Goal: Communication & Community: Answer question/provide support

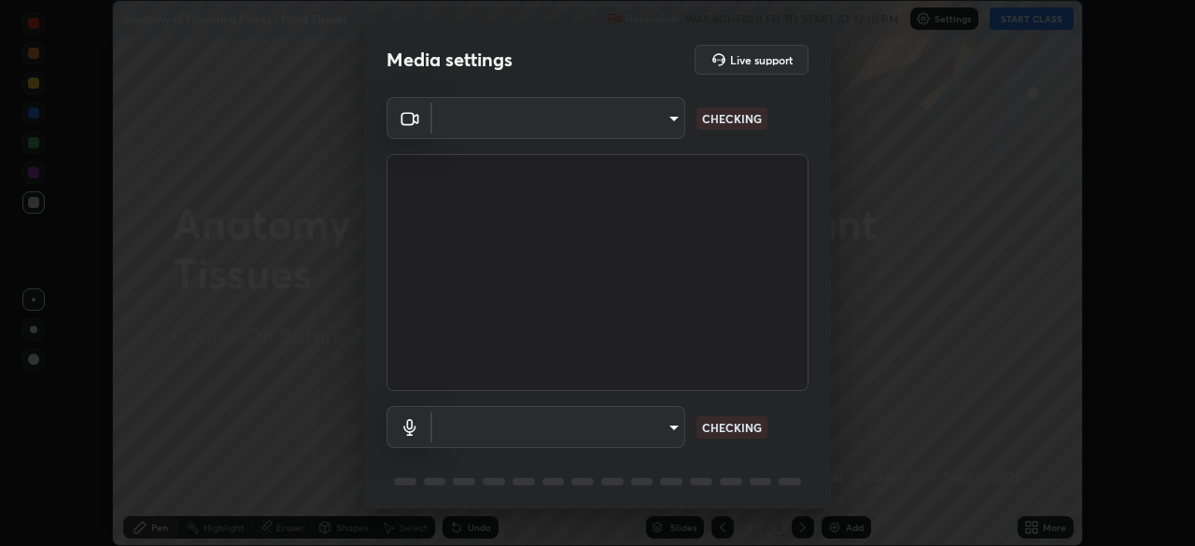
scroll to position [546, 1195]
type input "9a713c2cdbe2be7ef93d2d34457ea53c7a2e6abfd87dec32e3c08735988cddce"
click at [644, 424] on body "Erase all Anatomy of Flowering Plants - Plant Tissues Recording WAS SCHEDULED T…" at bounding box center [597, 273] width 1195 height 546
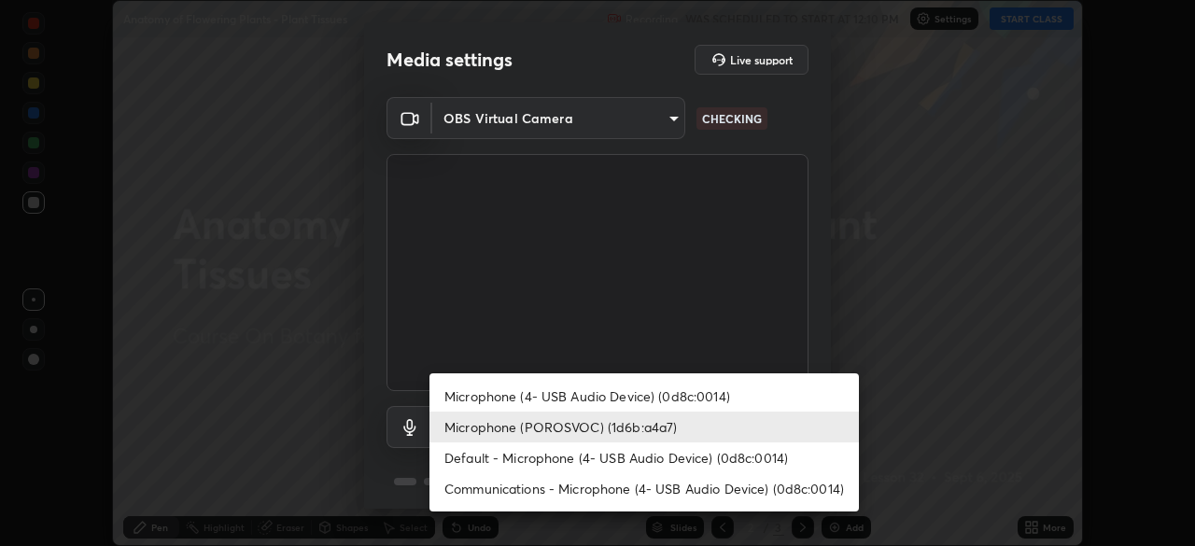
click at [658, 395] on li "Microphone (4- USB Audio Device) (0d8c:0014)" at bounding box center [643, 396] width 429 height 31
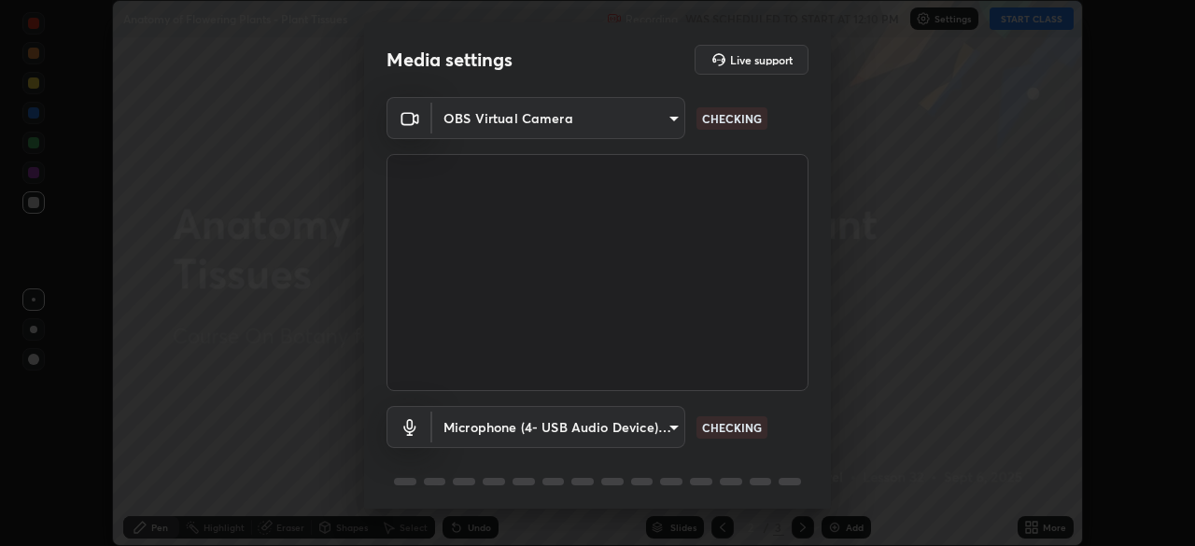
type input "6cda3aaac955dbe4189a7d3238aff3e9af39ed13206a48ae37980d39a4a4417a"
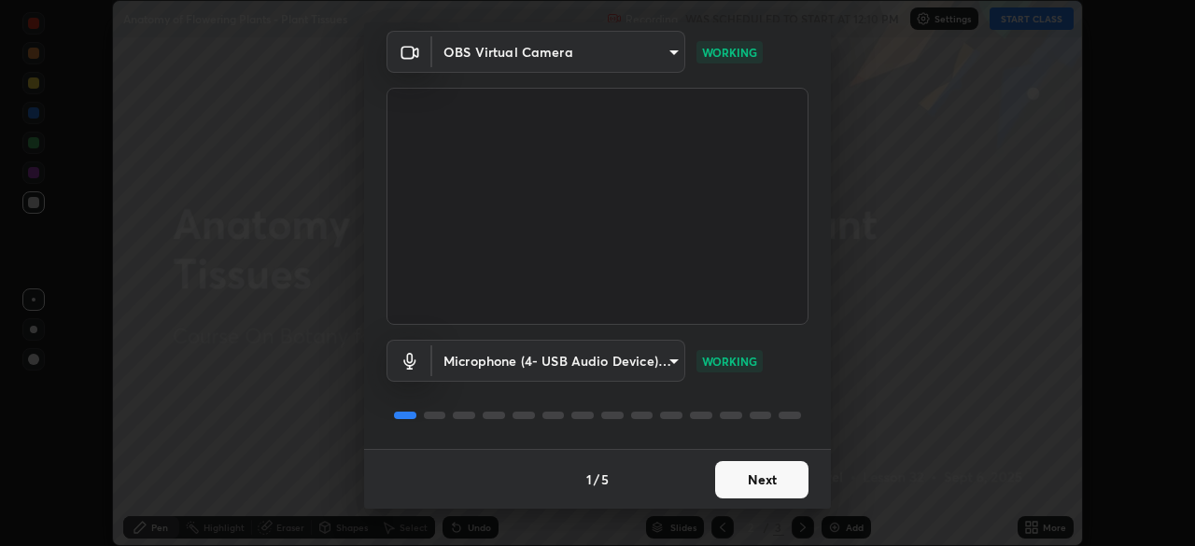
click at [752, 485] on button "Next" at bounding box center [761, 479] width 93 height 37
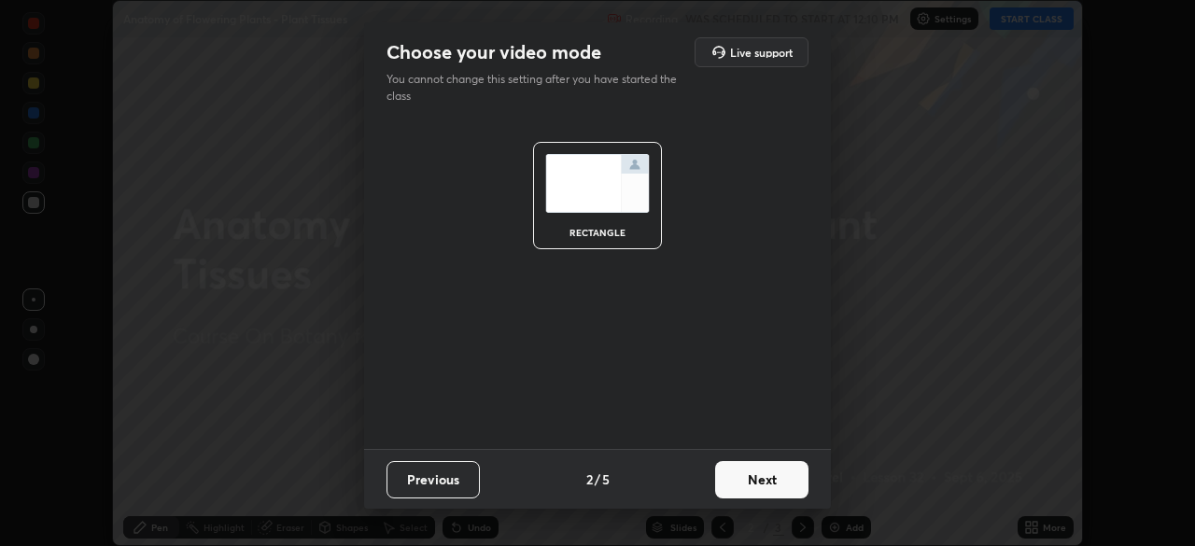
scroll to position [0, 0]
click at [741, 479] on button "Next" at bounding box center [761, 479] width 93 height 37
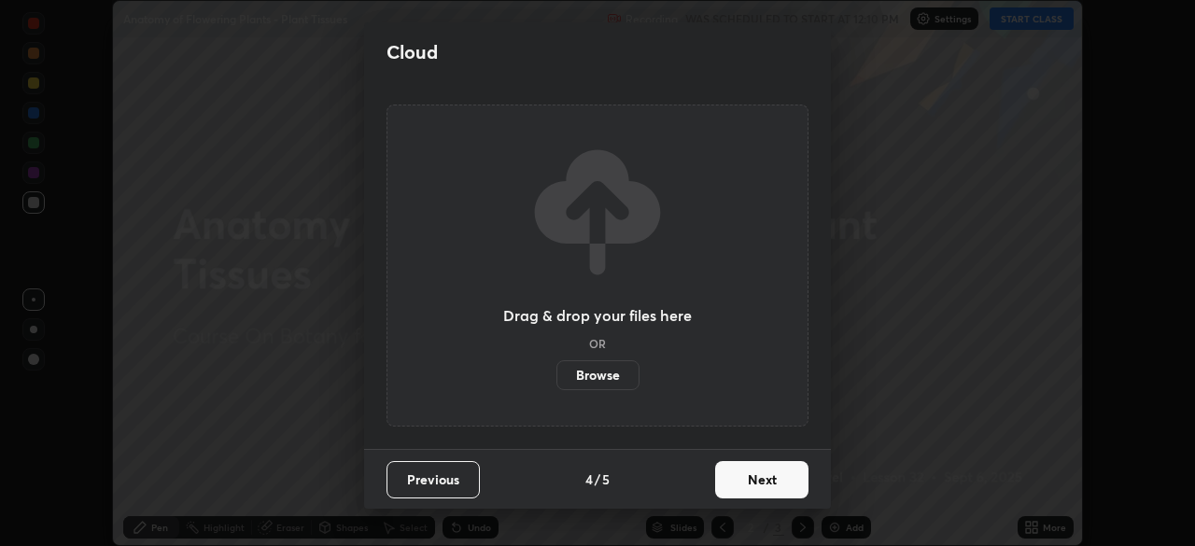
click at [738, 481] on button "Next" at bounding box center [761, 479] width 93 height 37
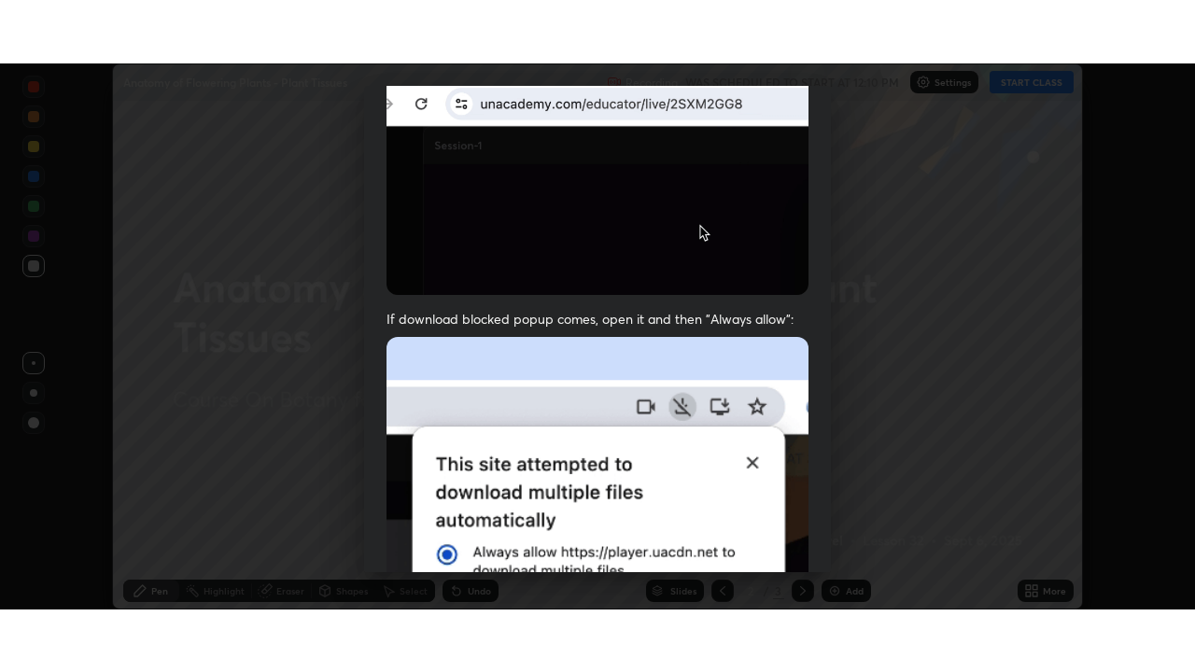
scroll to position [447, 0]
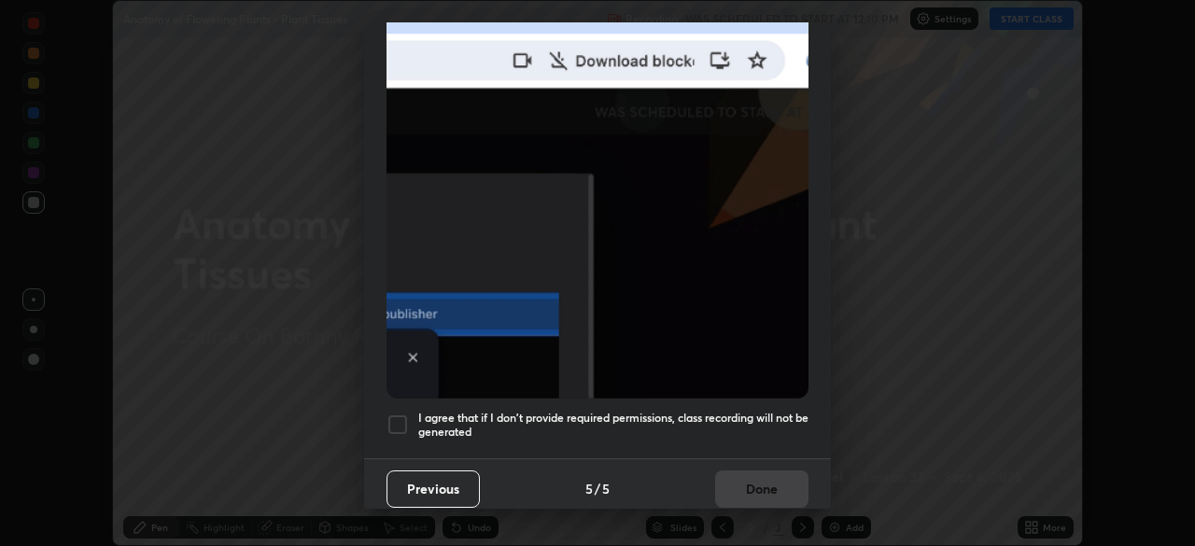
click at [739, 411] on h5 "I agree that if I don't provide required permissions, class recording will not …" at bounding box center [613, 425] width 390 height 29
click at [729, 472] on button "Done" at bounding box center [761, 489] width 93 height 37
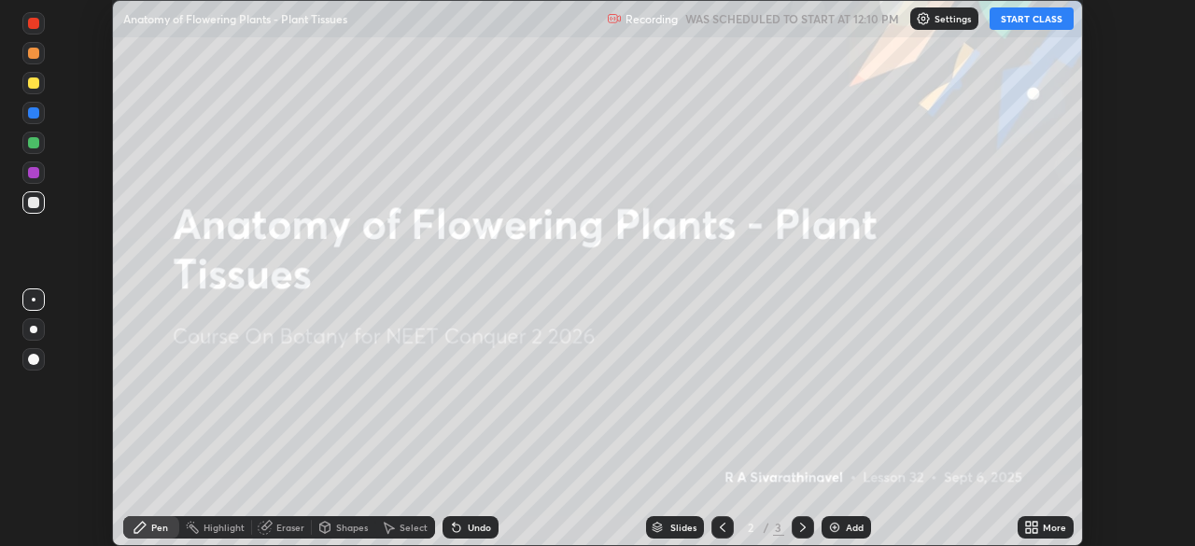
click at [1037, 28] on button "START CLASS" at bounding box center [1032, 18] width 84 height 22
click at [1006, 22] on button "START CLASS" at bounding box center [1032, 18] width 84 height 22
click at [1043, 532] on div "More" at bounding box center [1054, 527] width 23 height 9
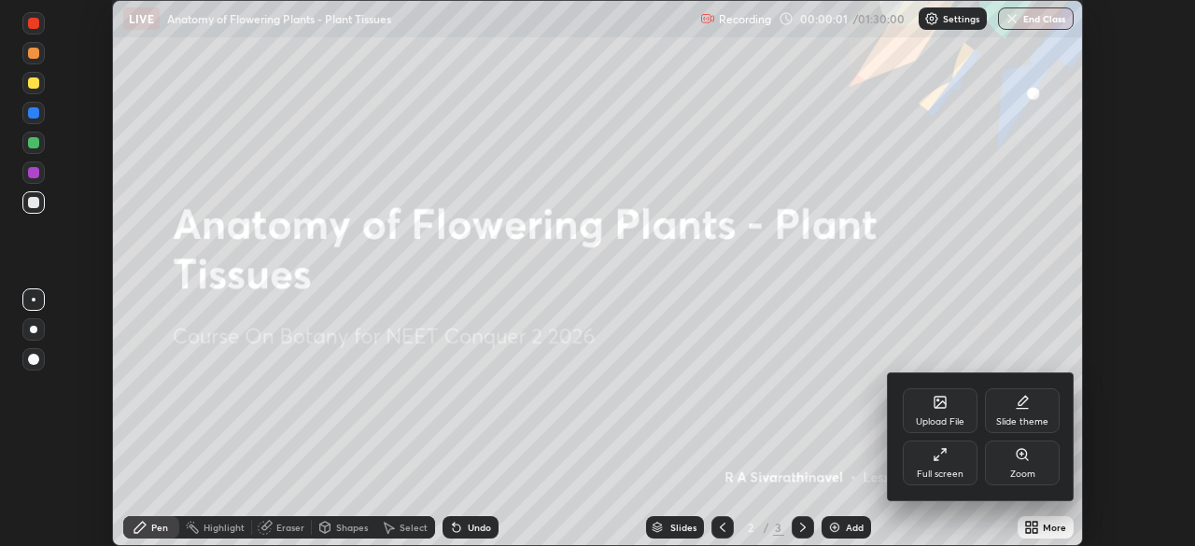
click at [931, 464] on div "Full screen" at bounding box center [940, 463] width 75 height 45
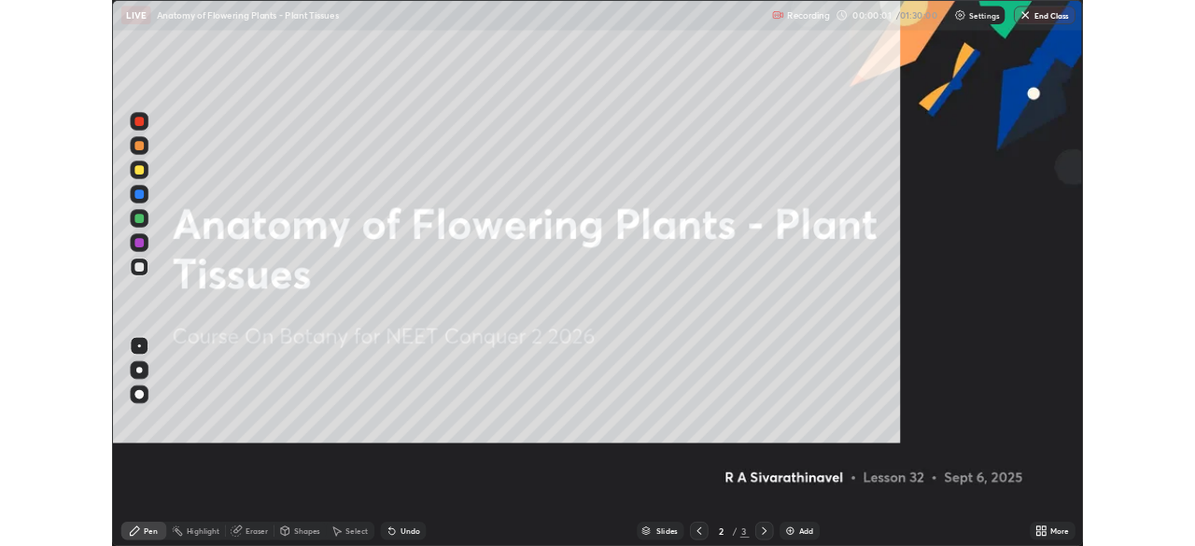
scroll to position [672, 1195]
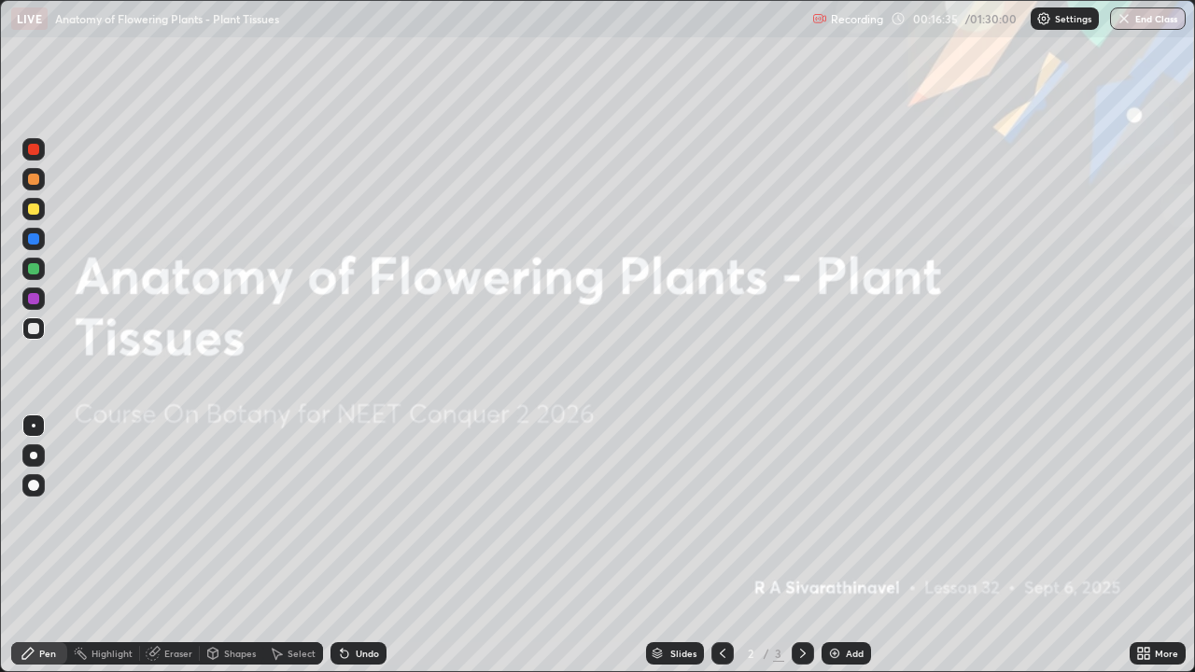
click at [847, 545] on div "Add" at bounding box center [855, 653] width 18 height 9
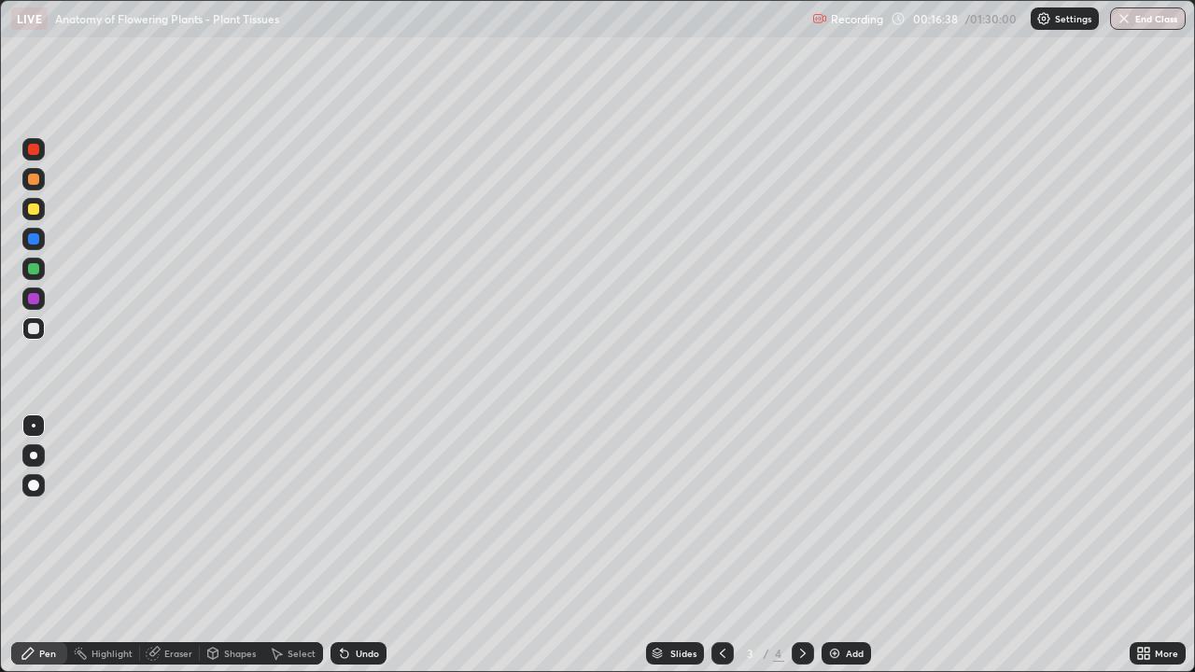
click at [1160, 545] on div "More" at bounding box center [1166, 653] width 23 height 9
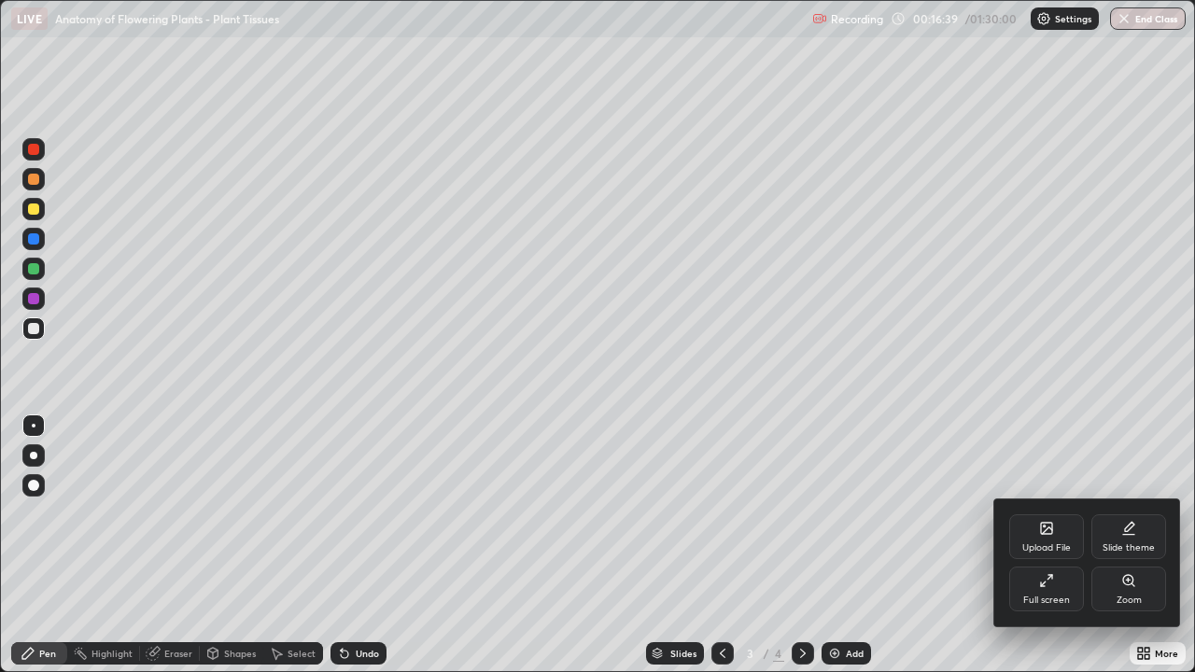
click at [1044, 530] on icon at bounding box center [1046, 528] width 11 height 11
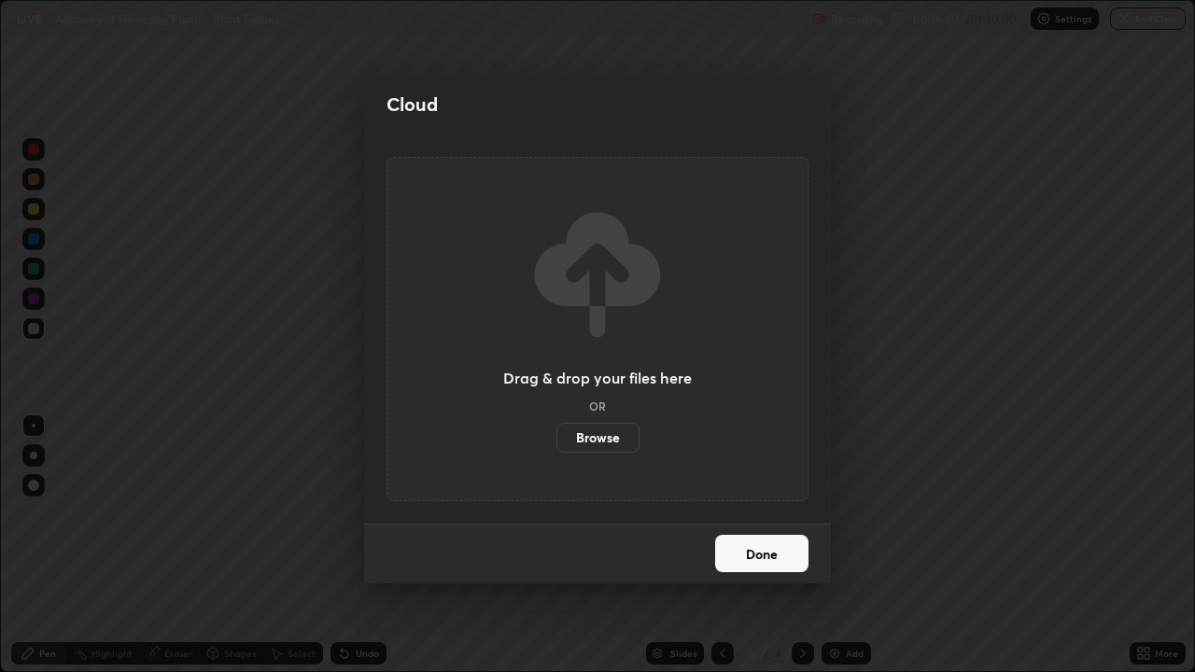
click at [619, 432] on label "Browse" at bounding box center [597, 438] width 83 height 30
click at [556, 432] on input "Browse" at bounding box center [556, 438] width 0 height 30
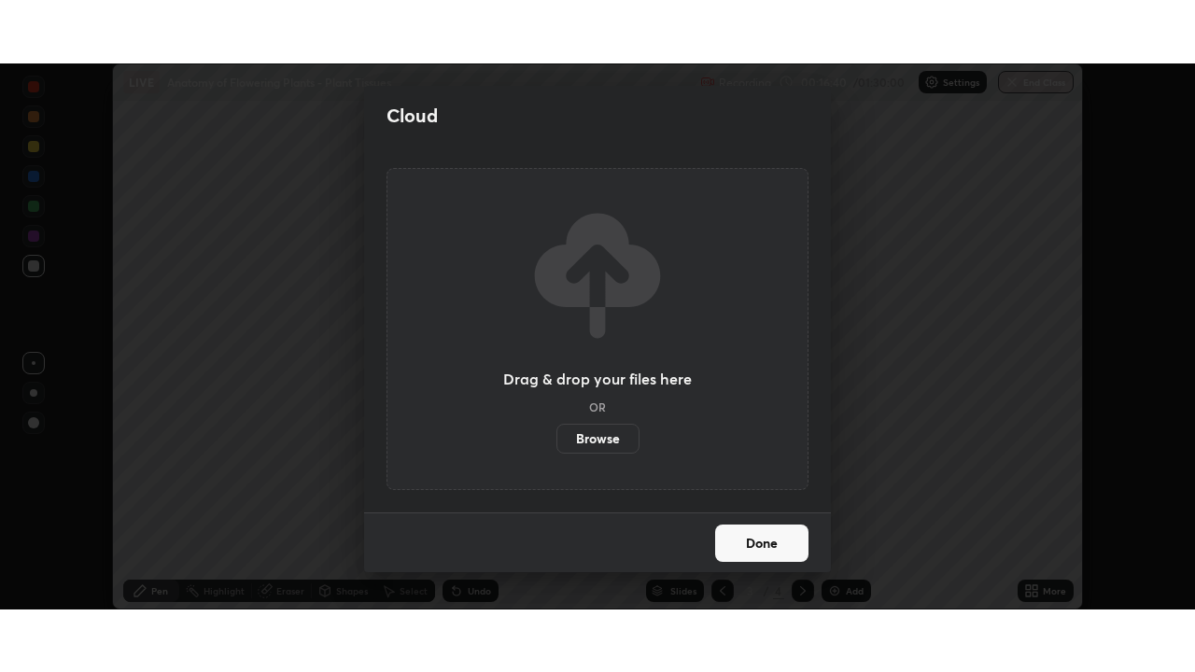
scroll to position [92815, 92166]
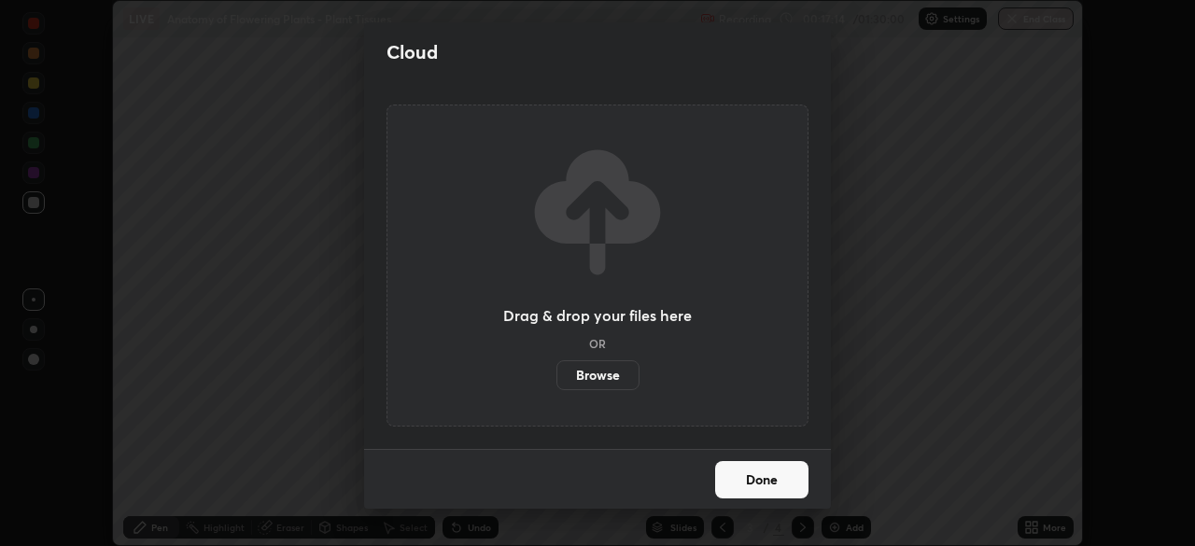
click at [594, 360] on label "Browse" at bounding box center [597, 375] width 83 height 30
click at [556, 360] on input "Browse" at bounding box center [556, 375] width 0 height 30
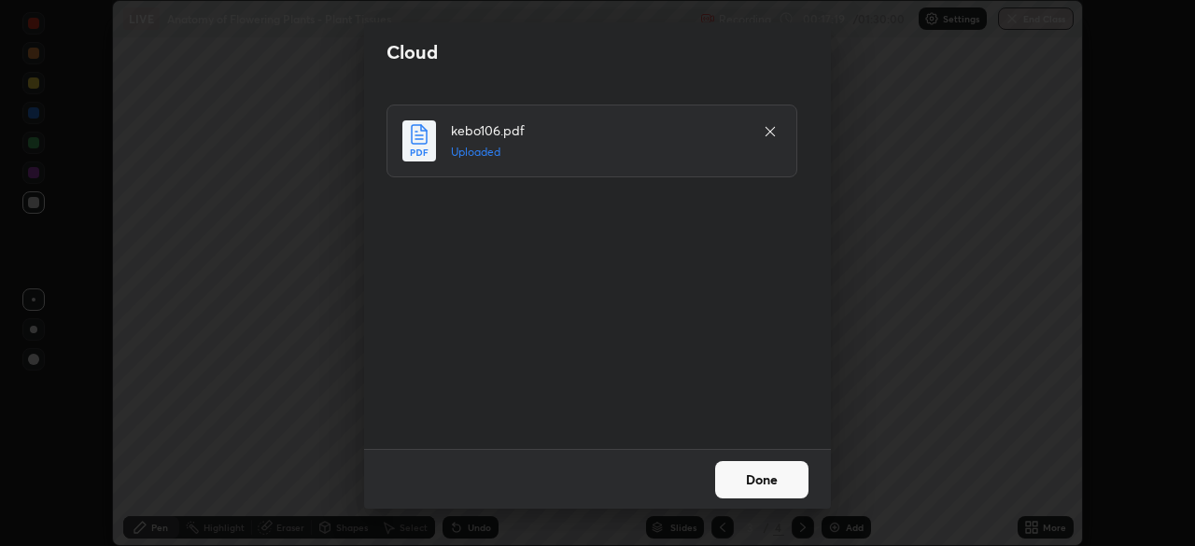
click at [767, 465] on button "Done" at bounding box center [761, 479] width 93 height 37
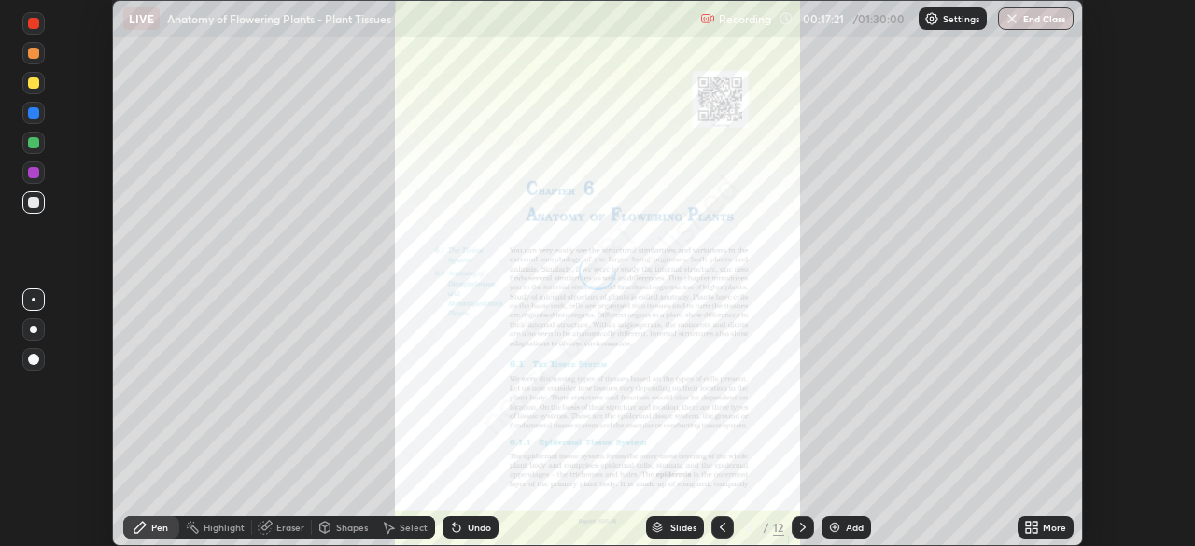
click at [1048, 525] on div "More" at bounding box center [1054, 527] width 23 height 9
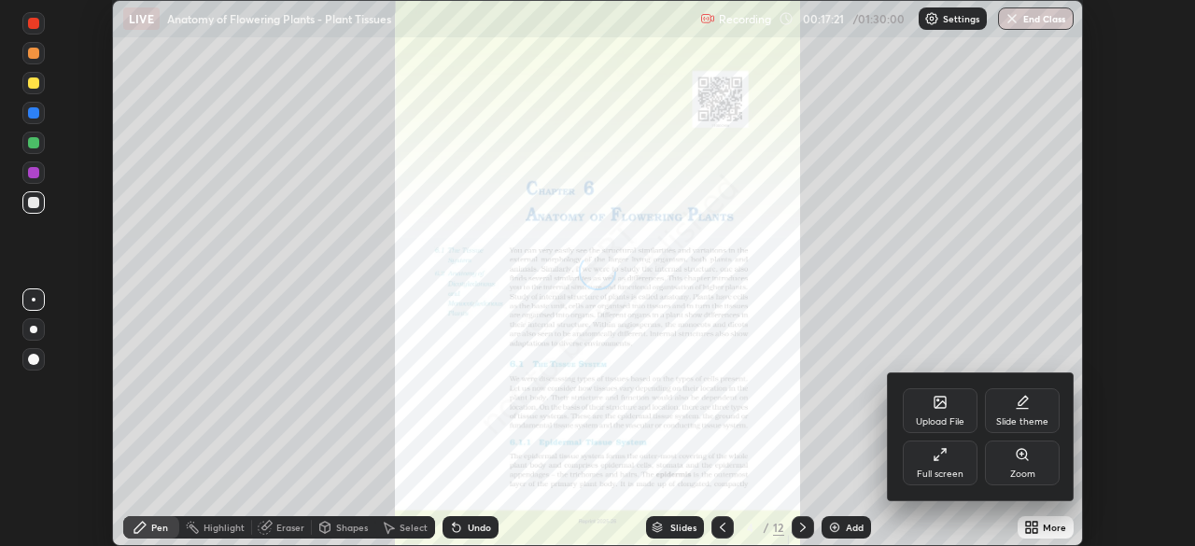
click at [966, 471] on div "Full screen" at bounding box center [940, 463] width 75 height 45
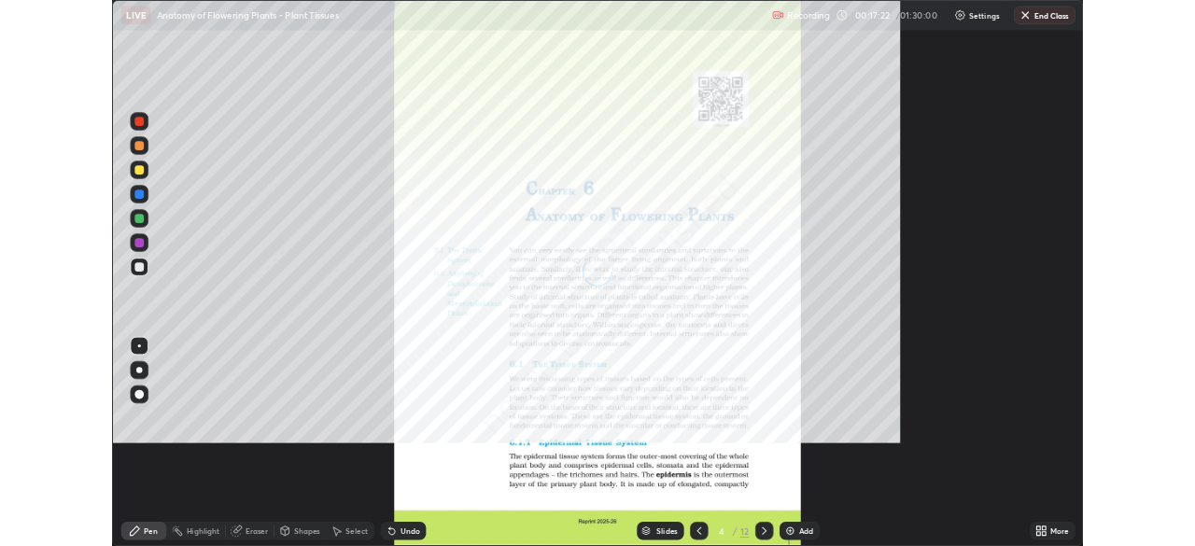
scroll to position [672, 1195]
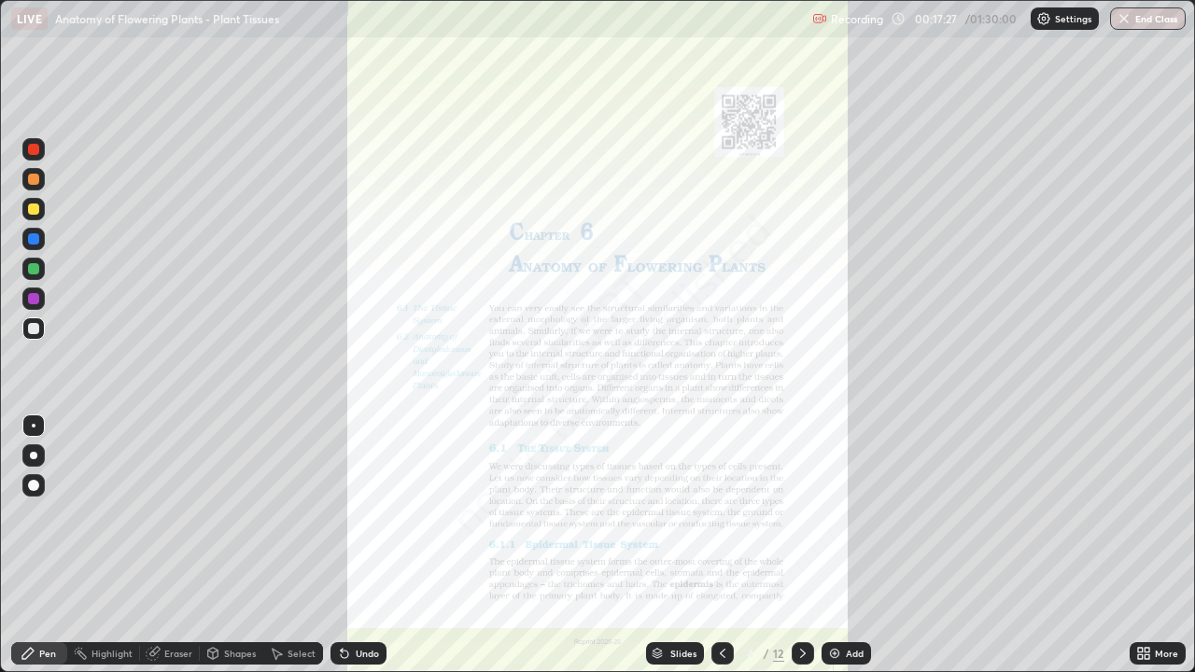
click at [720, 545] on icon at bounding box center [722, 653] width 15 height 15
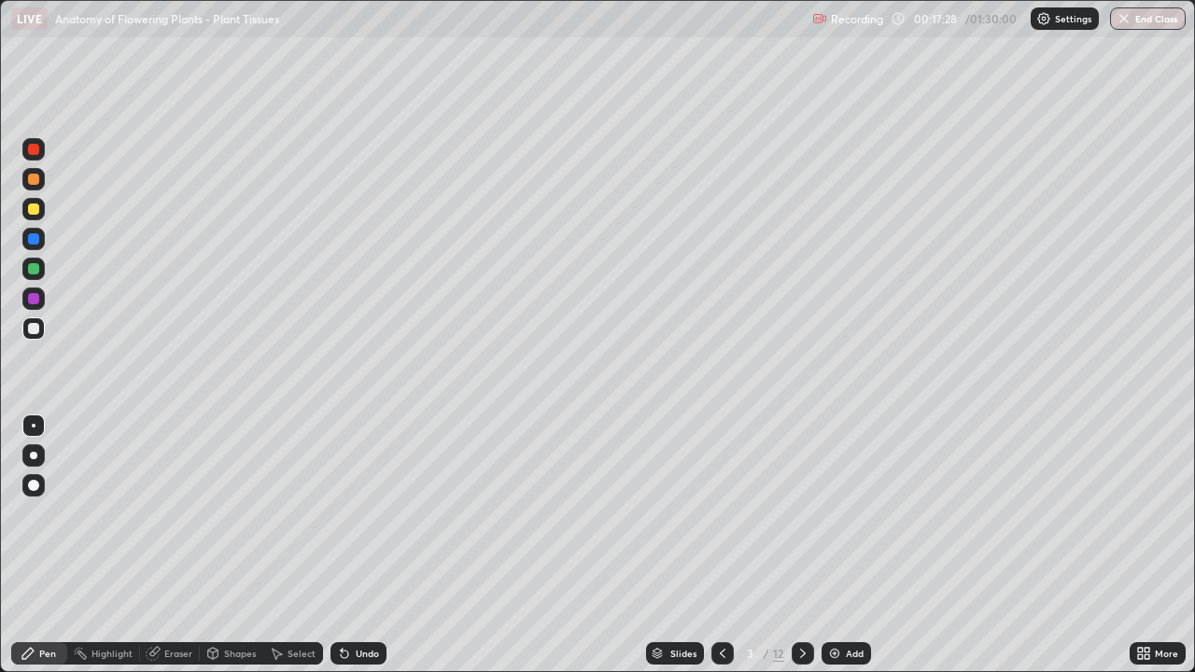
click at [720, 545] on icon at bounding box center [722, 653] width 15 height 15
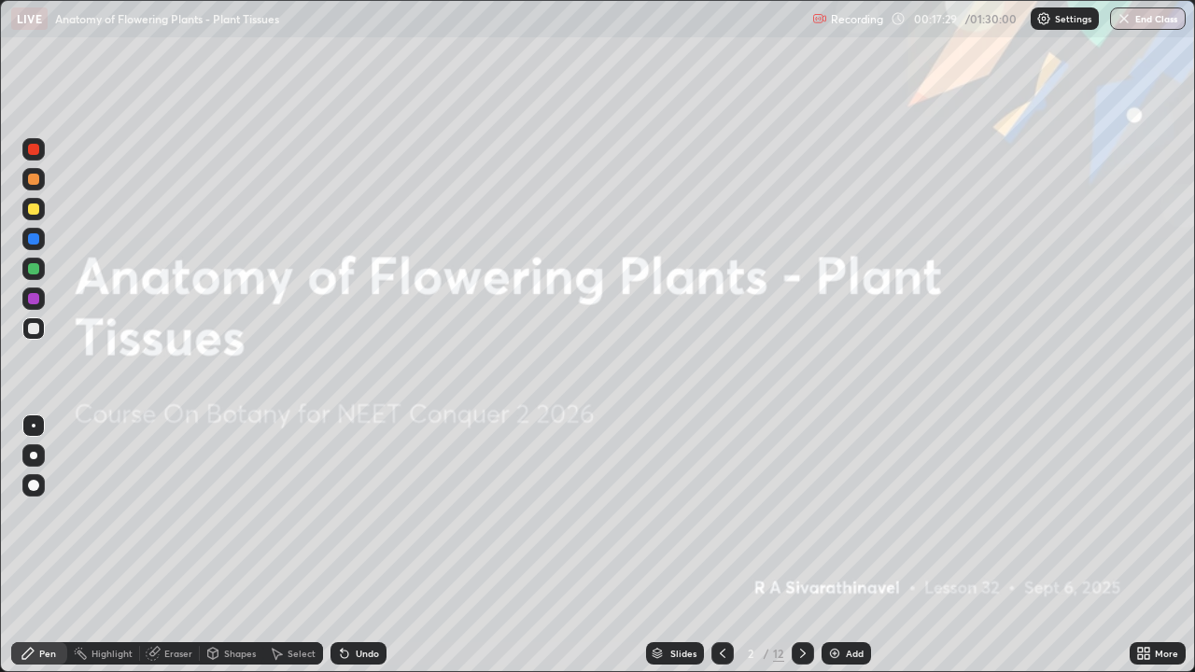
click at [798, 545] on icon at bounding box center [802, 653] width 15 height 15
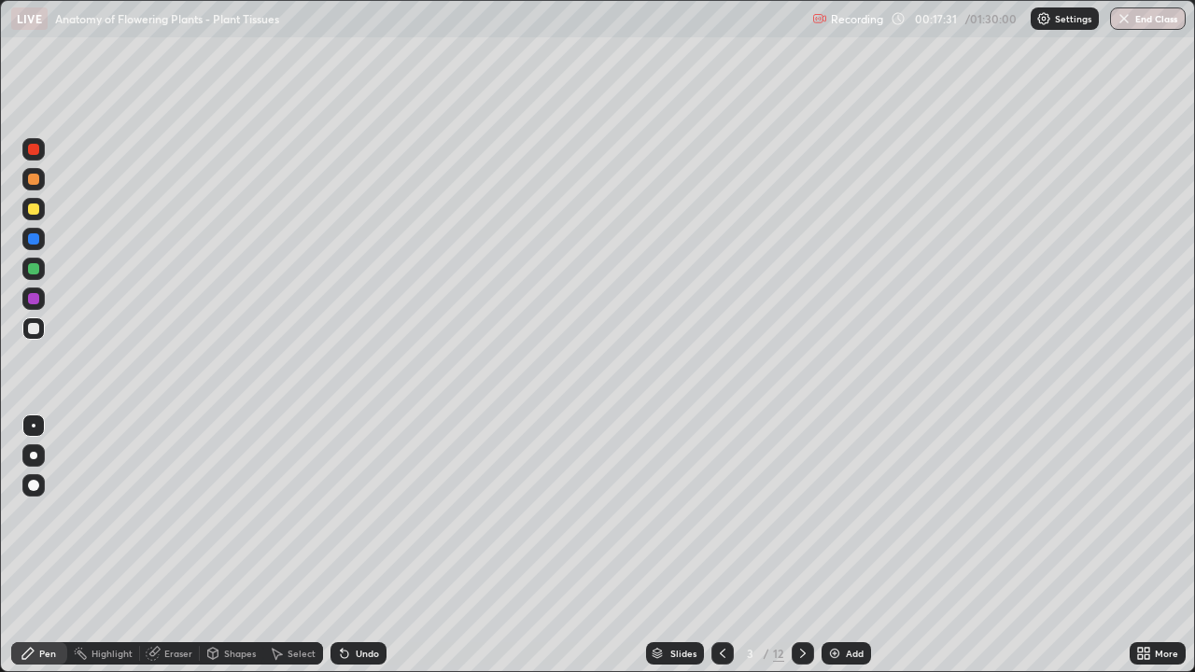
click at [42, 488] on div at bounding box center [33, 485] width 22 height 22
click at [36, 210] on div at bounding box center [33, 209] width 11 height 11
click at [35, 269] on div at bounding box center [33, 268] width 11 height 11
click at [36, 328] on div at bounding box center [33, 328] width 11 height 11
click at [34, 268] on div at bounding box center [33, 268] width 11 height 11
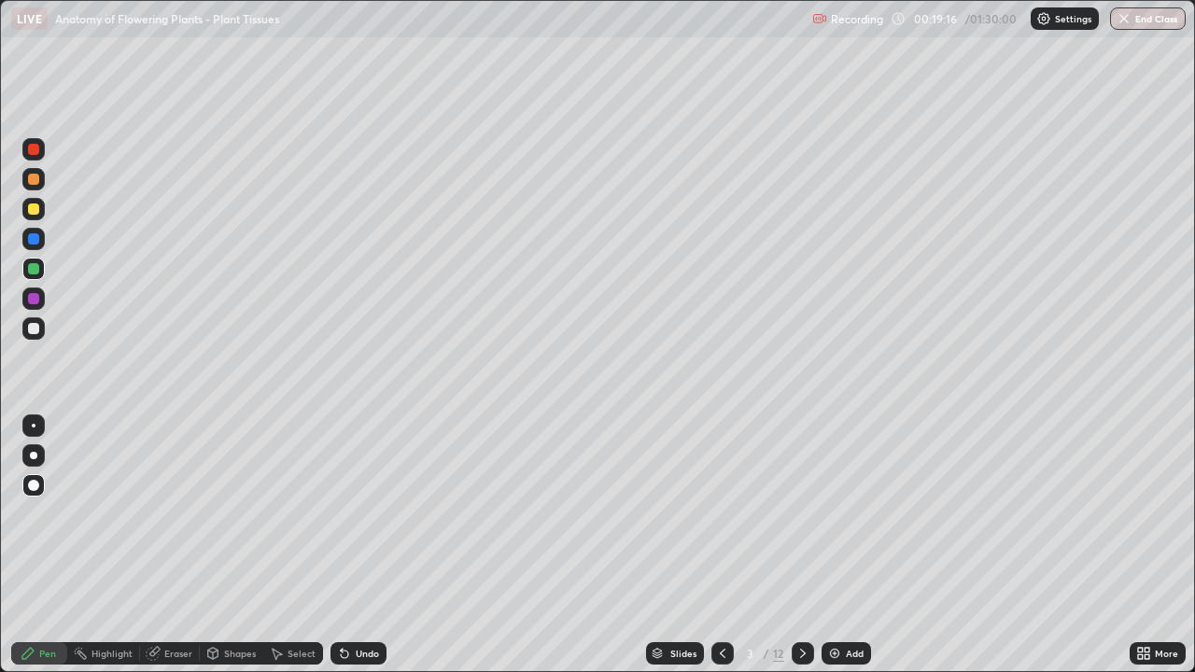
click at [32, 299] on div at bounding box center [33, 298] width 11 height 11
click at [35, 269] on div at bounding box center [33, 268] width 11 height 11
click at [176, 545] on div "Eraser" at bounding box center [178, 653] width 28 height 9
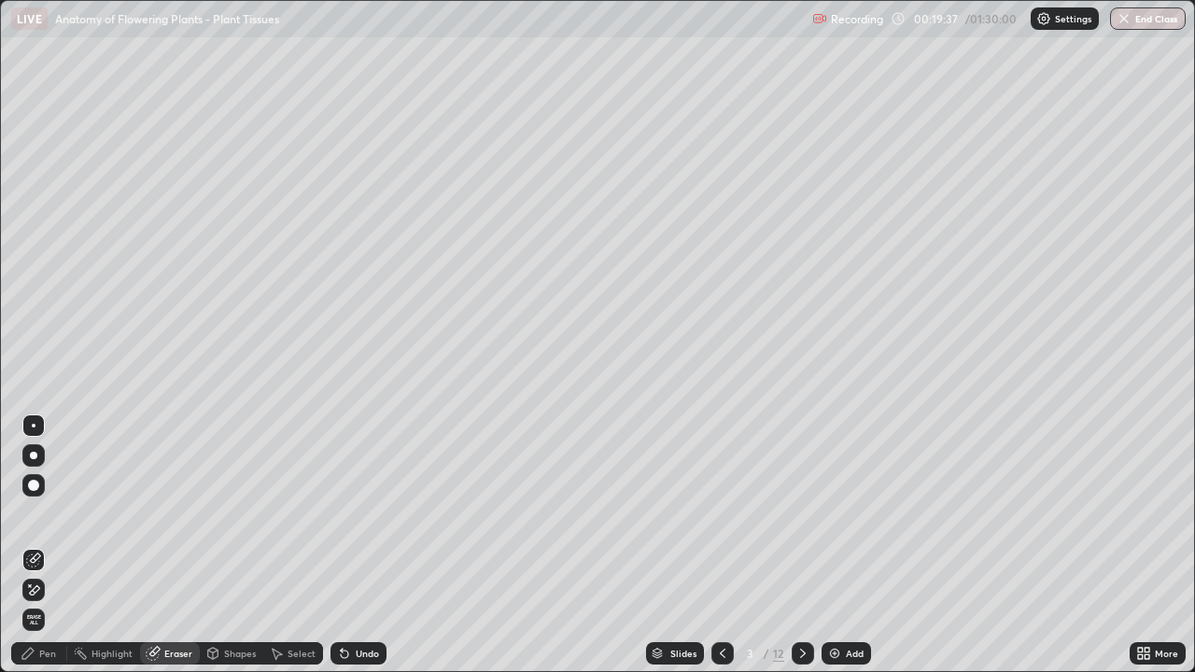
click at [34, 545] on icon at bounding box center [28, 653] width 15 height 15
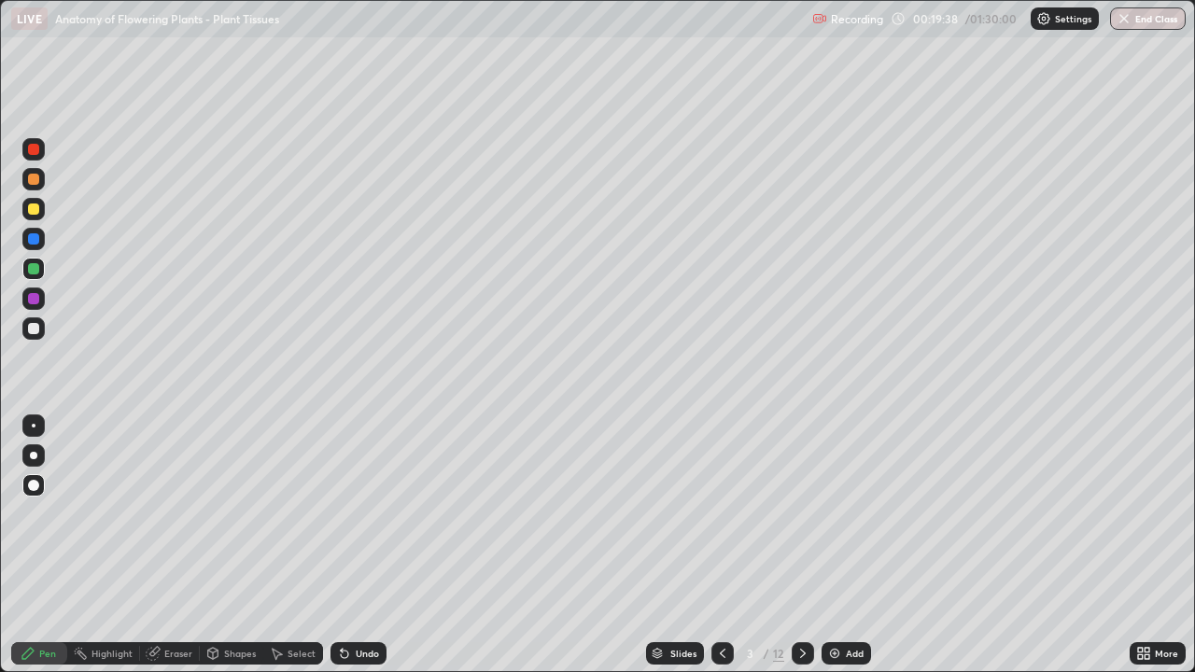
click at [35, 178] on div at bounding box center [33, 179] width 11 height 11
click at [37, 238] on div at bounding box center [33, 238] width 11 height 11
click at [176, 545] on div "Eraser" at bounding box center [178, 653] width 28 height 9
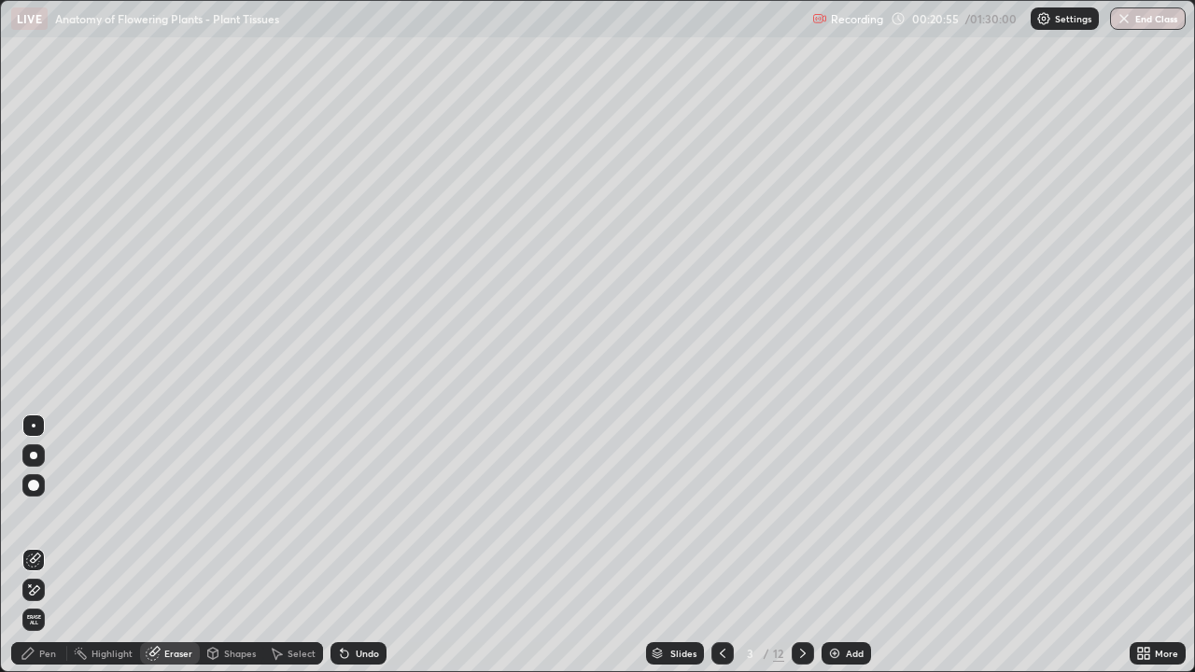
click at [46, 545] on div "Pen" at bounding box center [47, 653] width 17 height 9
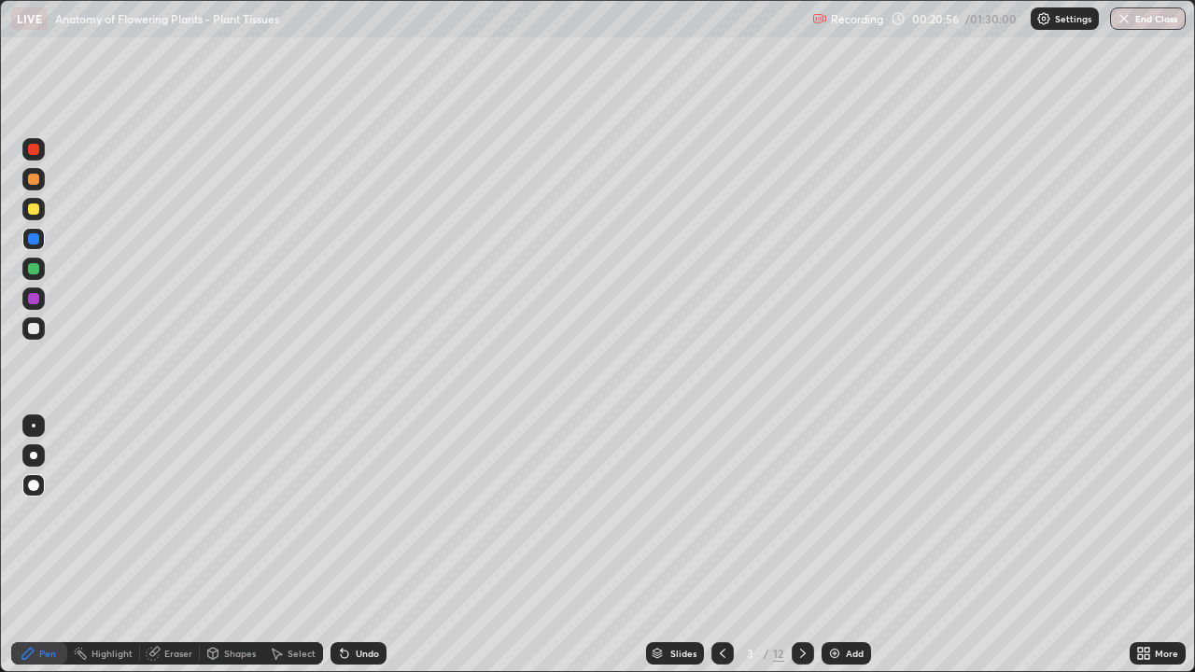
click at [37, 208] on div at bounding box center [33, 209] width 11 height 11
click at [38, 301] on div at bounding box center [33, 298] width 11 height 11
click at [35, 179] on div at bounding box center [33, 179] width 11 height 11
click at [35, 237] on div at bounding box center [33, 238] width 11 height 11
click at [40, 327] on div at bounding box center [33, 328] width 22 height 22
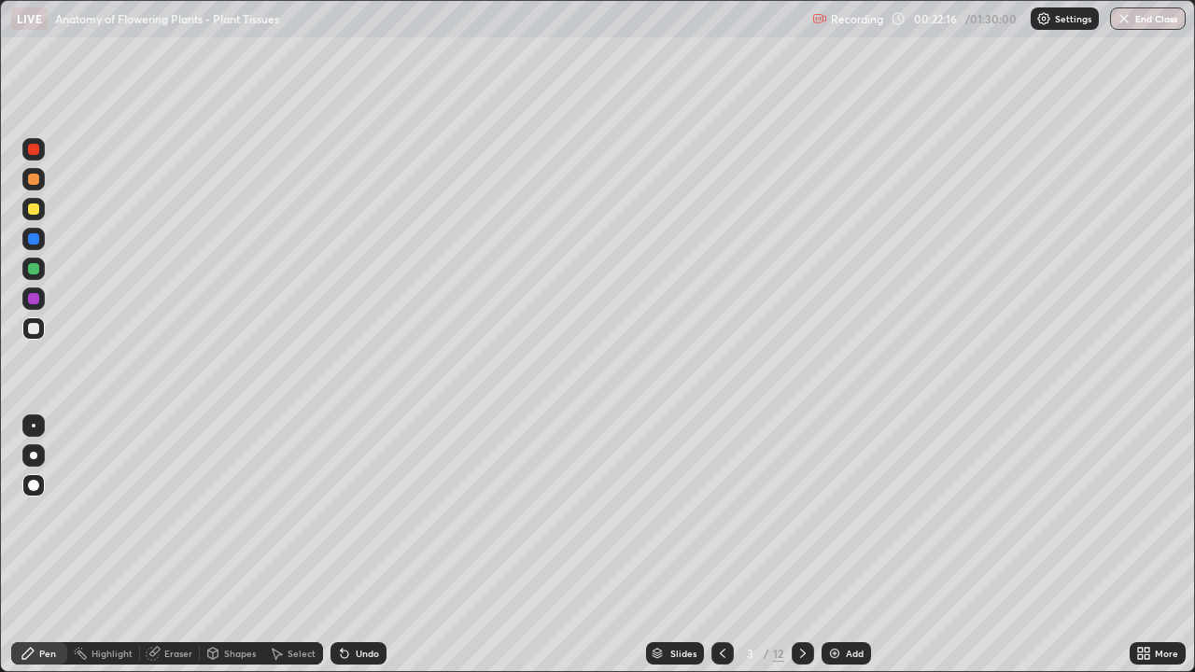
click at [36, 327] on div at bounding box center [33, 328] width 11 height 11
click at [32, 235] on div at bounding box center [33, 238] width 11 height 11
click at [40, 212] on div at bounding box center [33, 209] width 22 height 22
click at [35, 209] on div at bounding box center [33, 209] width 11 height 11
click at [35, 263] on div at bounding box center [33, 268] width 11 height 11
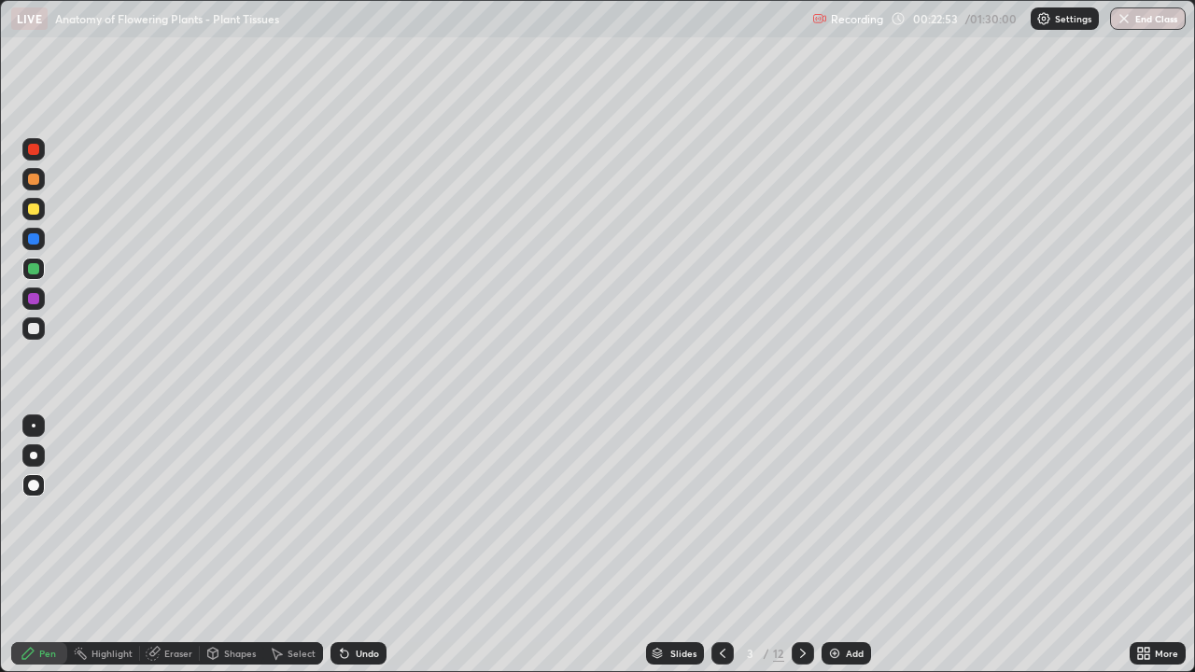
click at [35, 209] on div at bounding box center [33, 209] width 11 height 11
click at [36, 330] on div at bounding box center [33, 328] width 11 height 11
click at [802, 545] on icon at bounding box center [803, 653] width 6 height 9
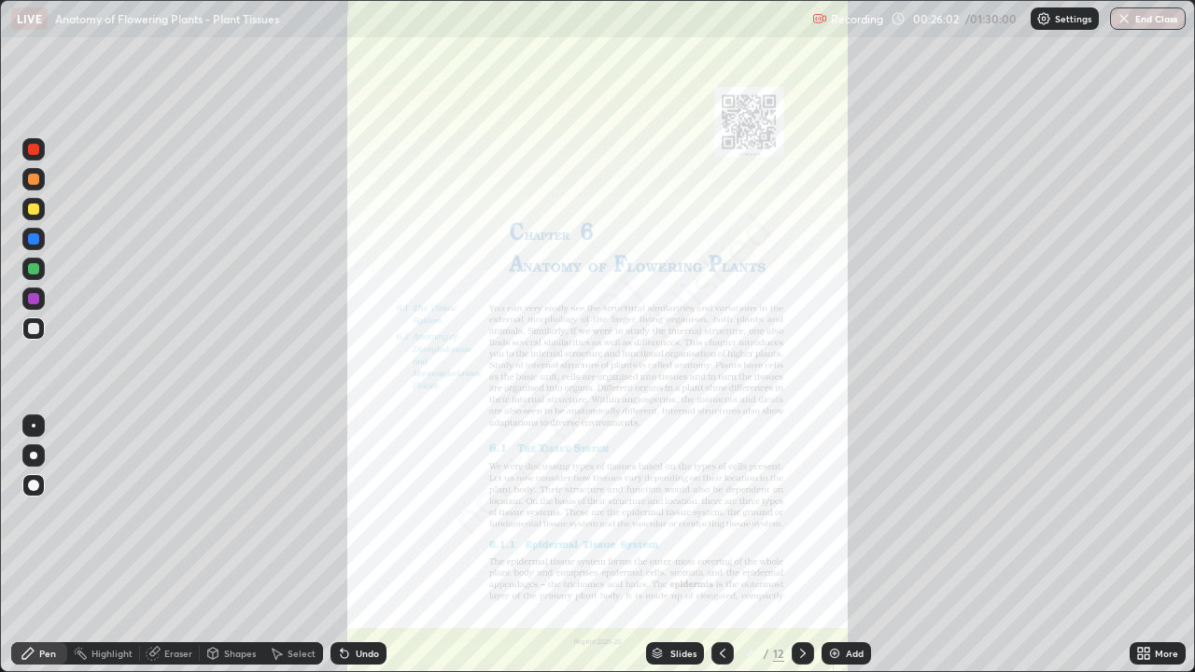
click at [722, 545] on icon at bounding box center [722, 653] width 15 height 15
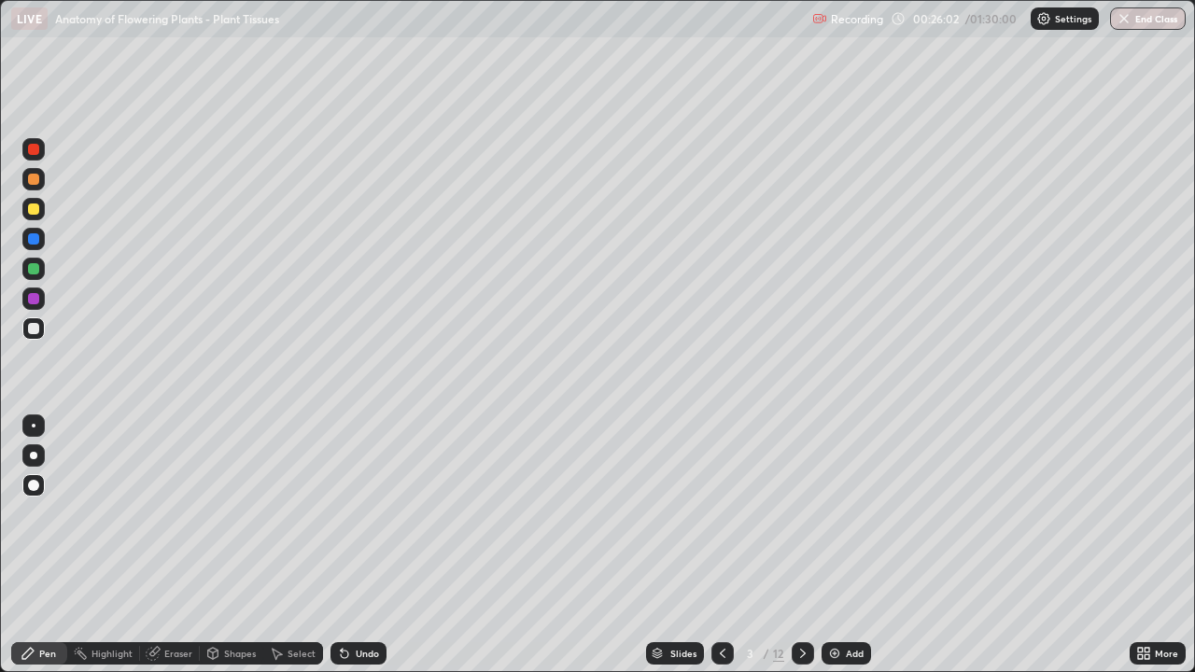
click at [848, 545] on div "Add" at bounding box center [855, 653] width 18 height 9
click at [37, 209] on div at bounding box center [33, 209] width 11 height 11
click at [36, 239] on div at bounding box center [33, 238] width 11 height 11
click at [33, 176] on div at bounding box center [33, 179] width 11 height 11
click at [230, 545] on div "Shapes" at bounding box center [240, 653] width 32 height 9
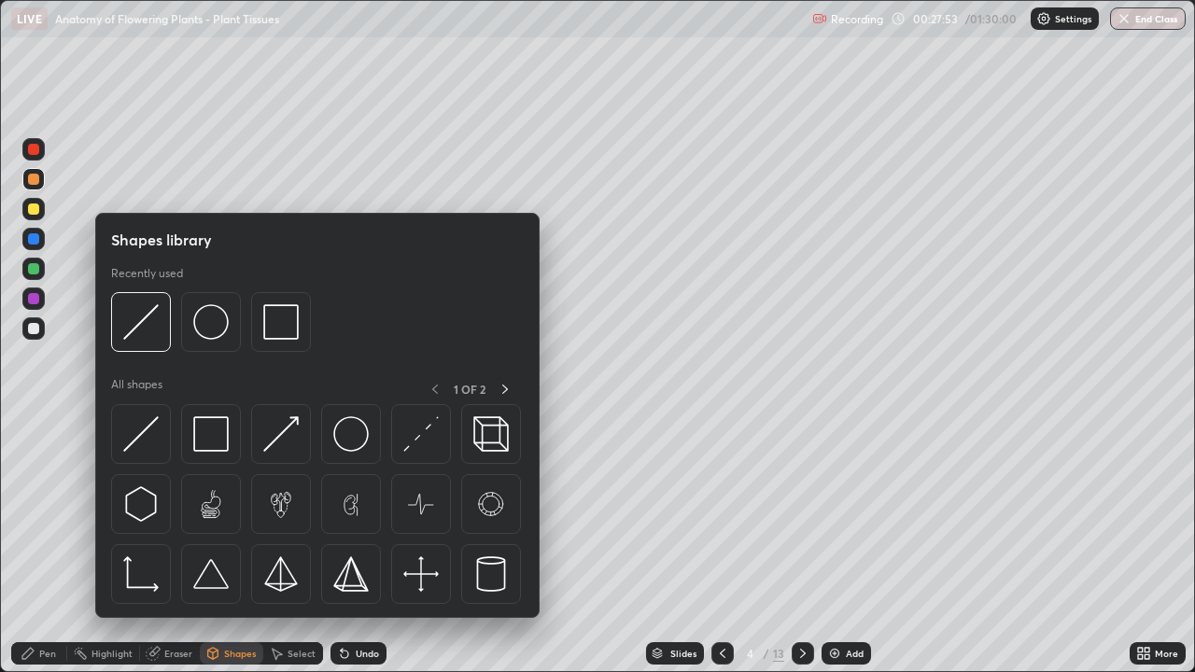
click at [27, 429] on div at bounding box center [34, 384] width 30 height 500
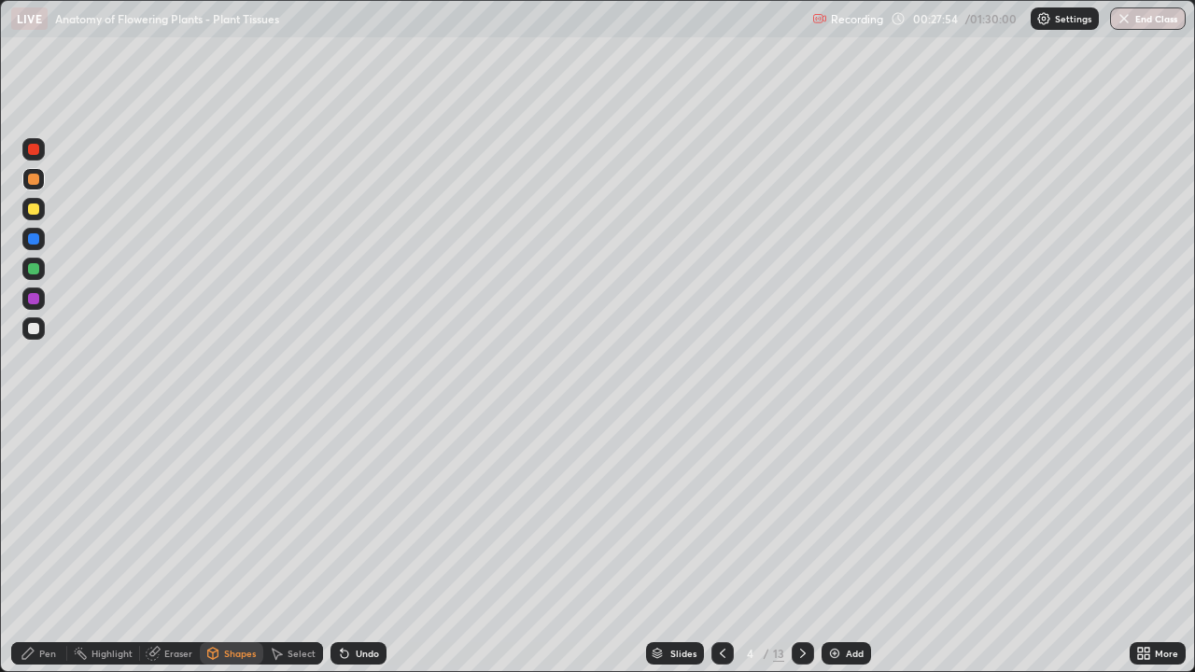
click at [176, 545] on div "Eraser" at bounding box center [178, 653] width 28 height 9
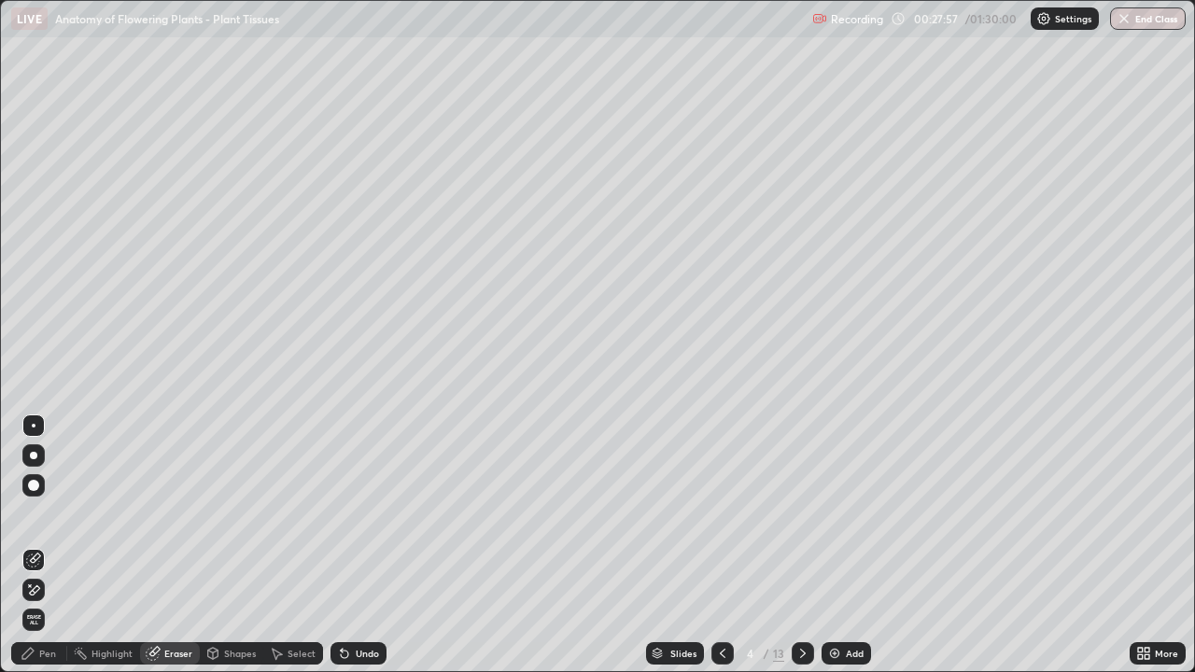
click at [51, 545] on div "Pen" at bounding box center [47, 653] width 17 height 9
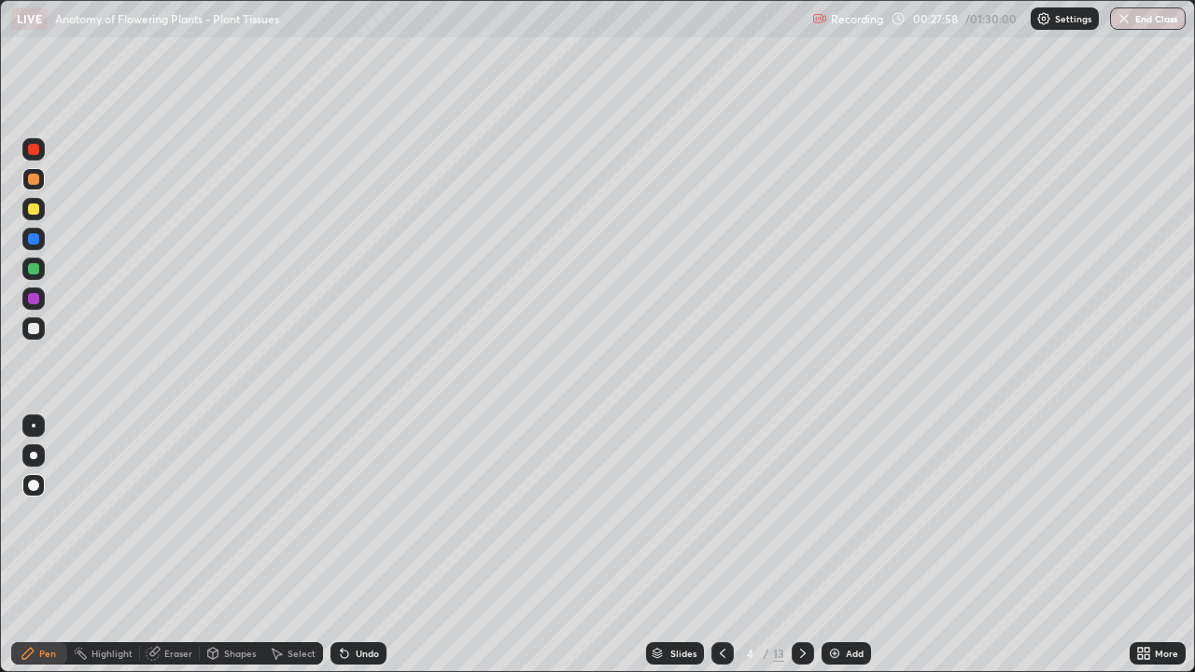
click at [36, 181] on div at bounding box center [33, 179] width 11 height 11
click at [35, 327] on div at bounding box center [33, 328] width 11 height 11
click at [35, 270] on div at bounding box center [33, 268] width 11 height 11
click at [30, 147] on div at bounding box center [33, 149] width 11 height 11
click at [30, 323] on div at bounding box center [33, 328] width 11 height 11
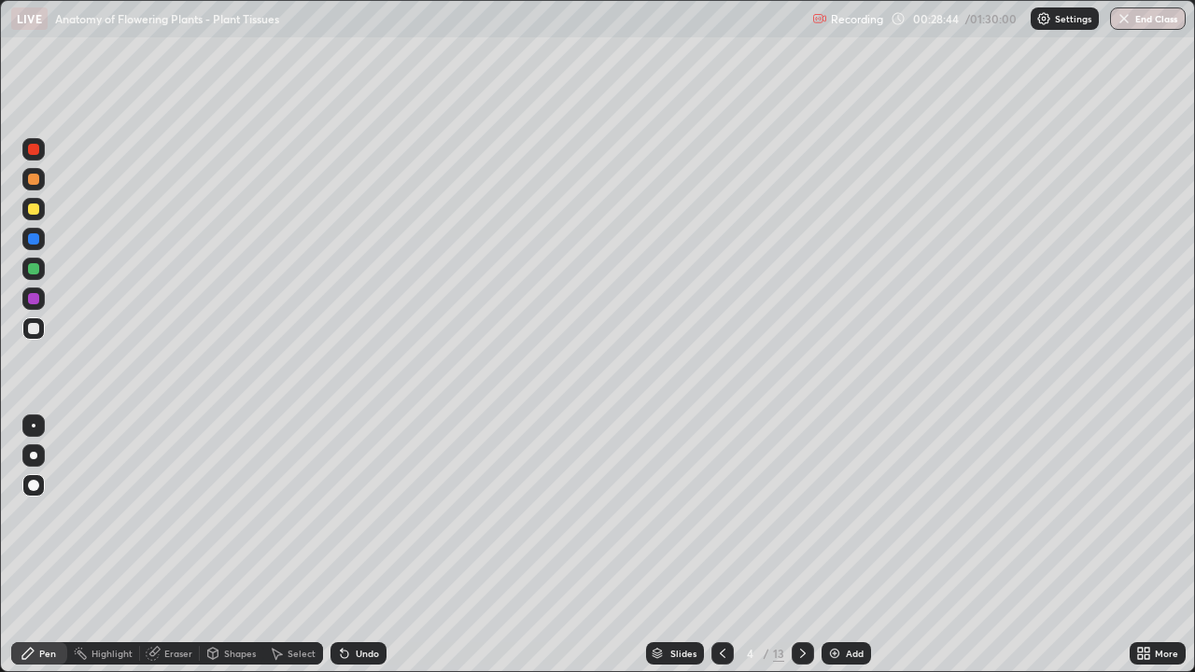
click at [35, 416] on div at bounding box center [33, 426] width 22 height 22
click at [33, 235] on div at bounding box center [33, 238] width 11 height 11
click at [164, 545] on div "Eraser" at bounding box center [178, 653] width 28 height 9
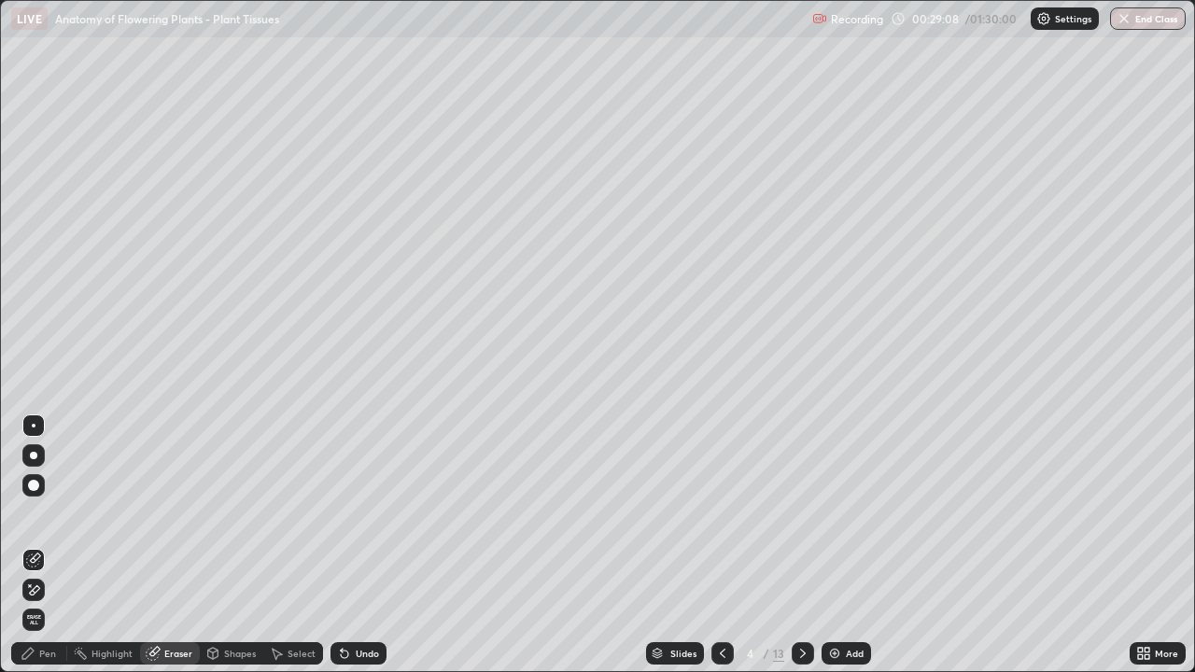
click at [40, 545] on div "Pen" at bounding box center [47, 653] width 17 height 9
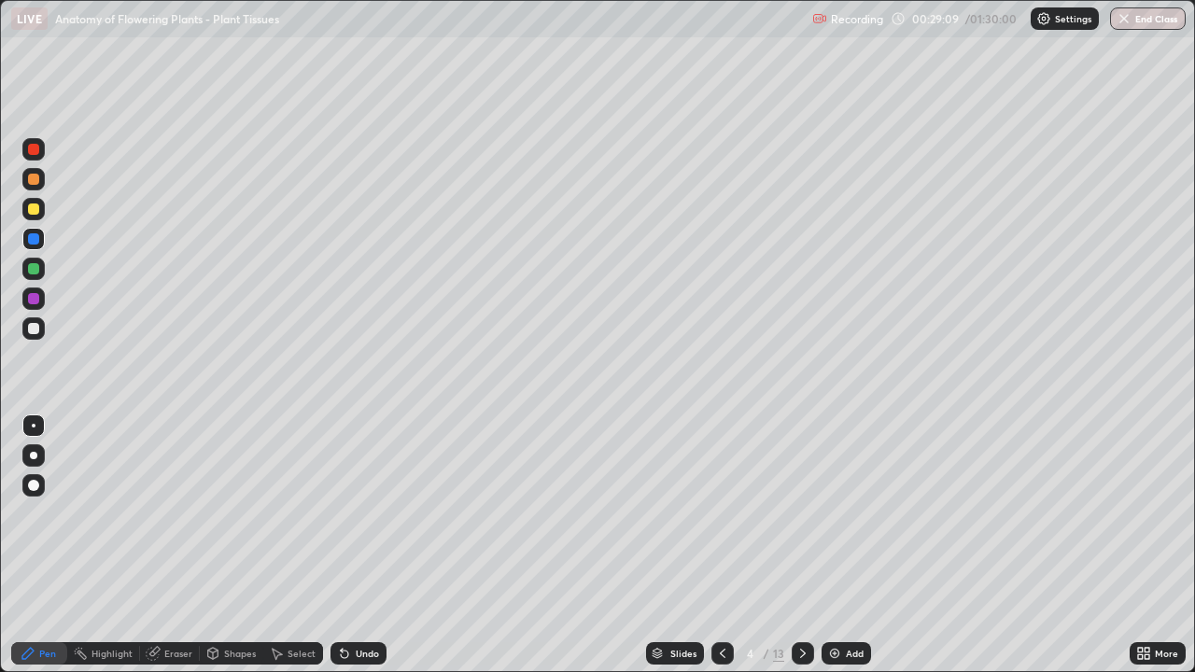
click at [42, 176] on div at bounding box center [33, 179] width 22 height 22
click at [41, 445] on div at bounding box center [33, 455] width 22 height 22
click at [347, 545] on div "Undo" at bounding box center [358, 653] width 56 height 22
click at [357, 545] on div "Undo" at bounding box center [367, 653] width 23 height 9
click at [355, 545] on div "Undo" at bounding box center [358, 653] width 56 height 22
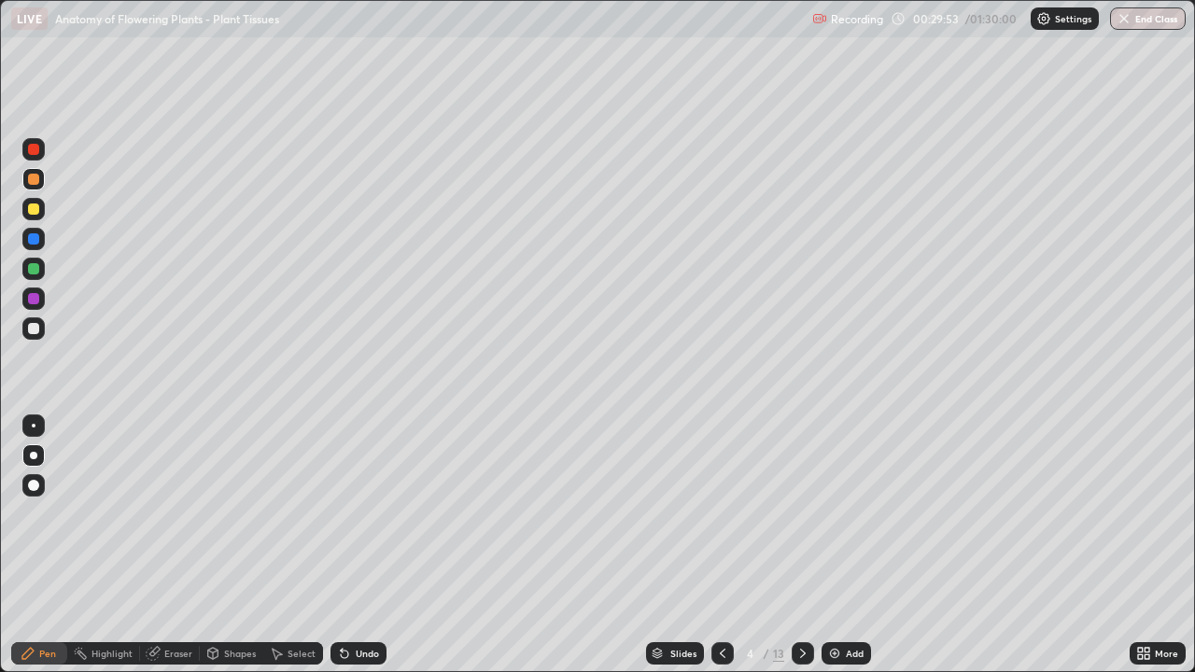
click at [355, 545] on div "Undo" at bounding box center [358, 653] width 56 height 22
click at [345, 545] on icon at bounding box center [344, 654] width 7 height 7
click at [341, 545] on icon at bounding box center [344, 654] width 7 height 7
click at [36, 204] on div at bounding box center [33, 209] width 11 height 11
click at [31, 269] on div at bounding box center [33, 268] width 11 height 11
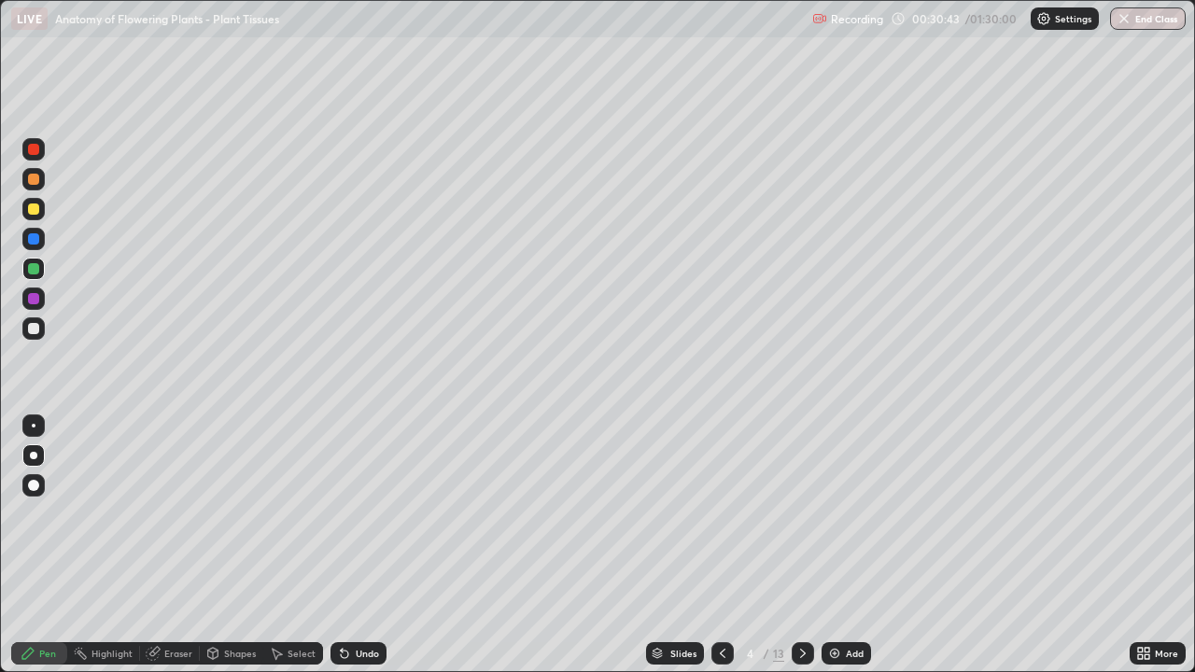
click at [175, 545] on div "Eraser" at bounding box center [170, 653] width 60 height 22
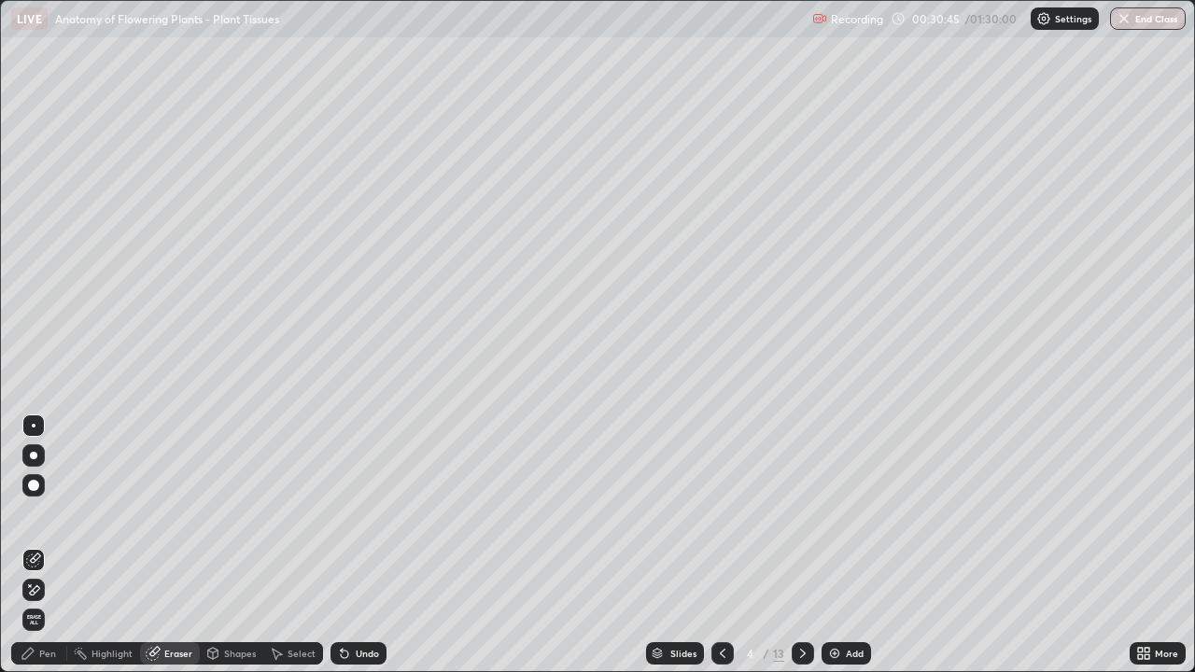
click at [38, 545] on div "Pen" at bounding box center [39, 653] width 56 height 22
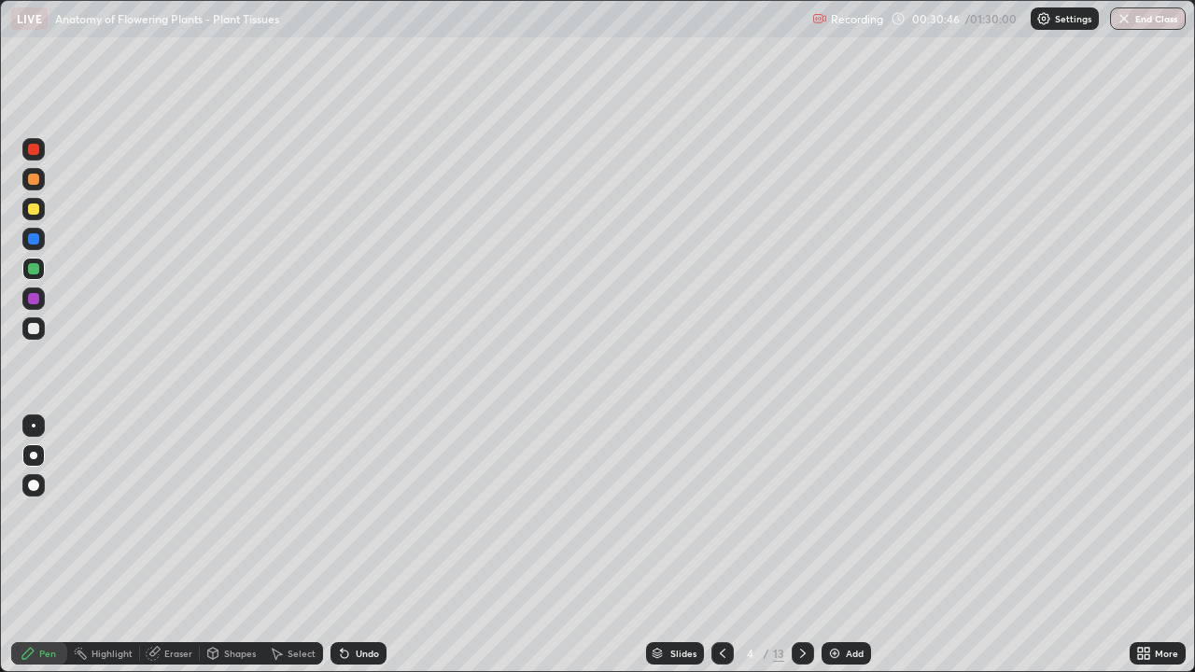
click at [35, 235] on div at bounding box center [33, 238] width 11 height 11
click at [345, 545] on icon at bounding box center [344, 653] width 15 height 15
click at [342, 545] on icon at bounding box center [344, 654] width 7 height 7
click at [345, 545] on div "Undo" at bounding box center [358, 653] width 56 height 22
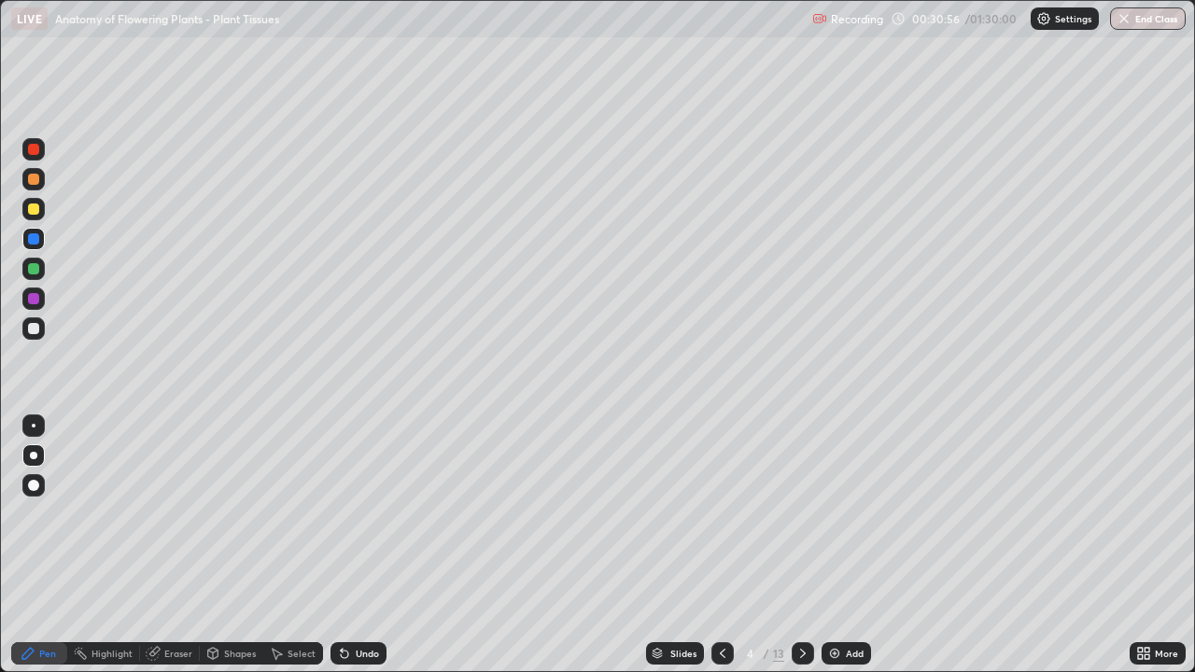
click at [343, 545] on div "Undo" at bounding box center [358, 653] width 56 height 22
click at [345, 545] on div "Undo" at bounding box center [358, 653] width 56 height 22
click at [346, 545] on div "Undo" at bounding box center [358, 653] width 56 height 22
click at [40, 207] on div at bounding box center [33, 209] width 22 height 22
click at [34, 330] on div at bounding box center [33, 328] width 11 height 11
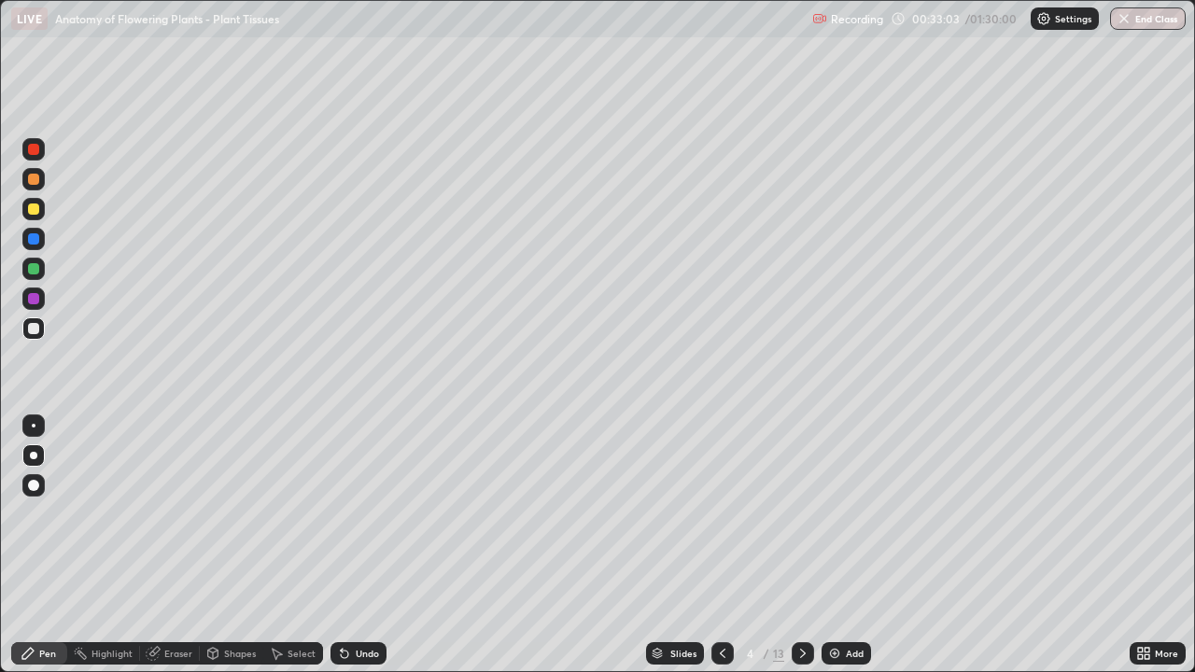
click at [356, 545] on div "Undo" at bounding box center [367, 653] width 23 height 9
click at [843, 545] on div "Add" at bounding box center [846, 653] width 49 height 22
click at [35, 214] on div at bounding box center [33, 209] width 11 height 11
click at [33, 478] on div at bounding box center [33, 485] width 22 height 22
click at [364, 545] on div "Undo" at bounding box center [367, 653] width 23 height 9
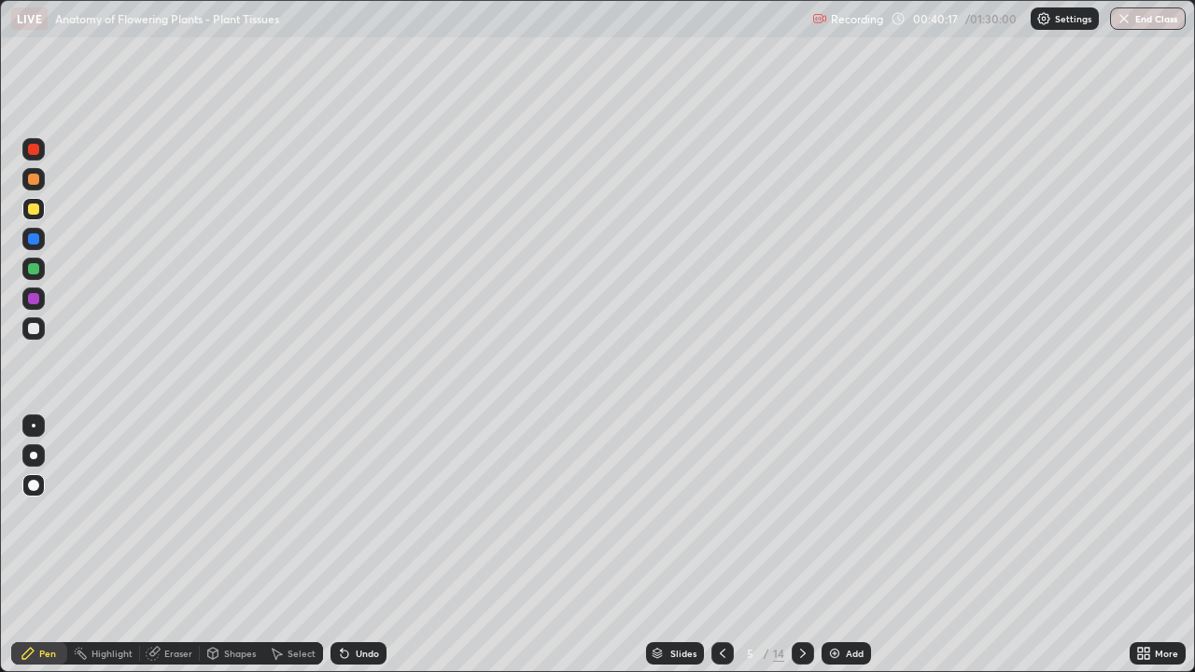
click at [35, 207] on div at bounding box center [33, 209] width 11 height 11
click at [35, 269] on div at bounding box center [33, 268] width 11 height 11
click at [721, 545] on icon at bounding box center [722, 653] width 15 height 15
click at [796, 545] on icon at bounding box center [802, 653] width 15 height 15
click at [37, 171] on div at bounding box center [33, 179] width 22 height 22
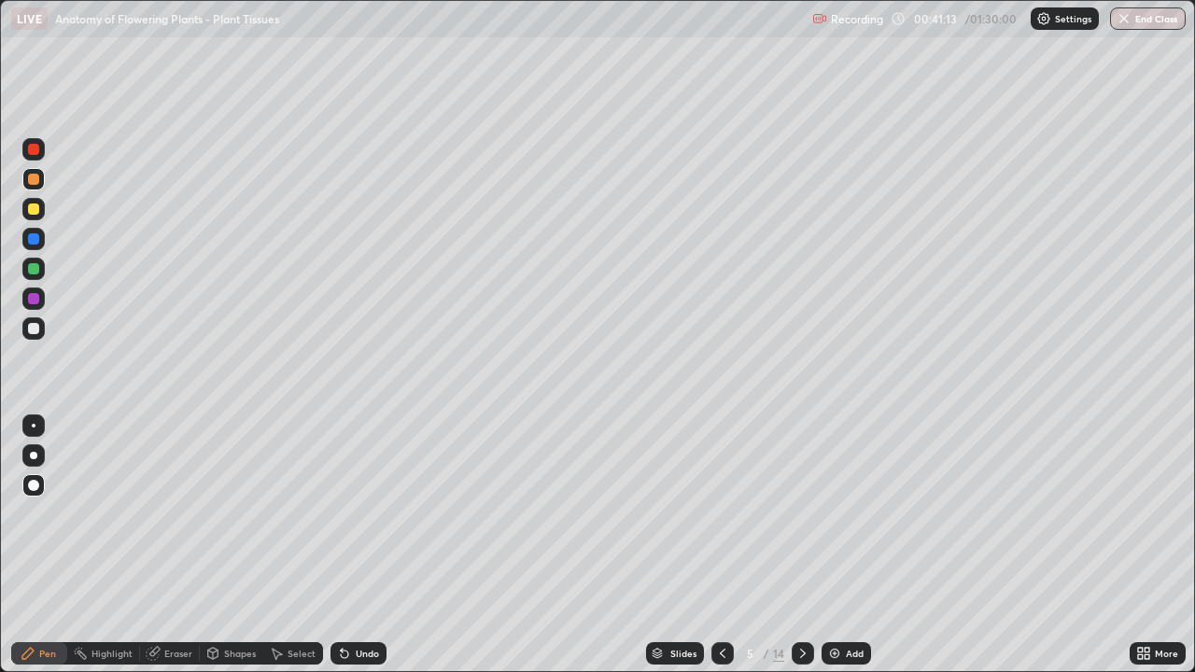
click at [362, 545] on div "Undo" at bounding box center [367, 653] width 23 height 9
click at [168, 545] on div "Eraser" at bounding box center [178, 653] width 28 height 9
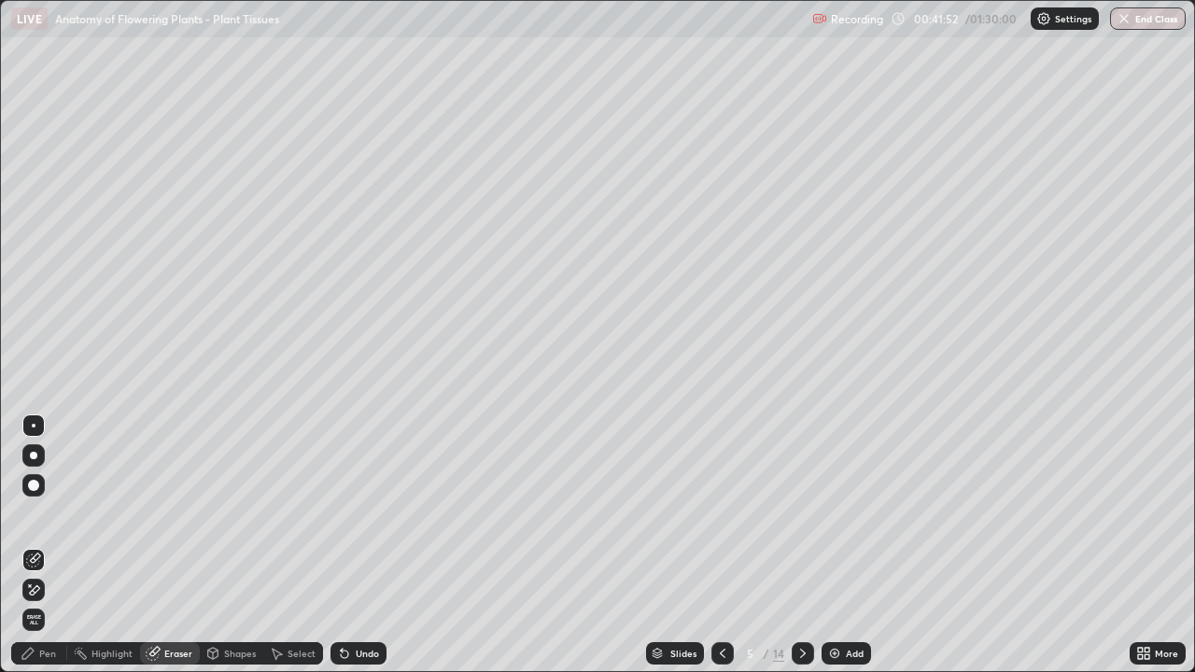
click at [34, 545] on icon at bounding box center [28, 653] width 15 height 15
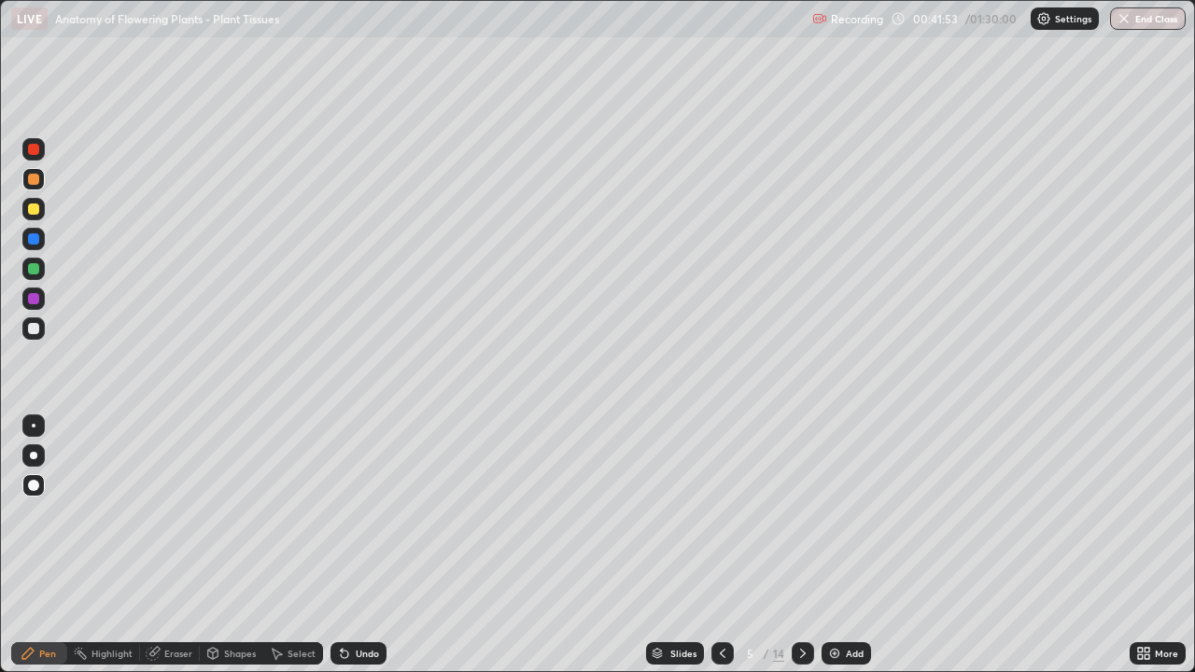
click at [33, 332] on div at bounding box center [33, 328] width 11 height 11
click at [35, 269] on div at bounding box center [33, 268] width 11 height 11
click at [361, 545] on div "Undo" at bounding box center [358, 653] width 56 height 22
click at [362, 545] on div "Undo" at bounding box center [358, 653] width 56 height 22
click at [37, 230] on div at bounding box center [33, 239] width 22 height 22
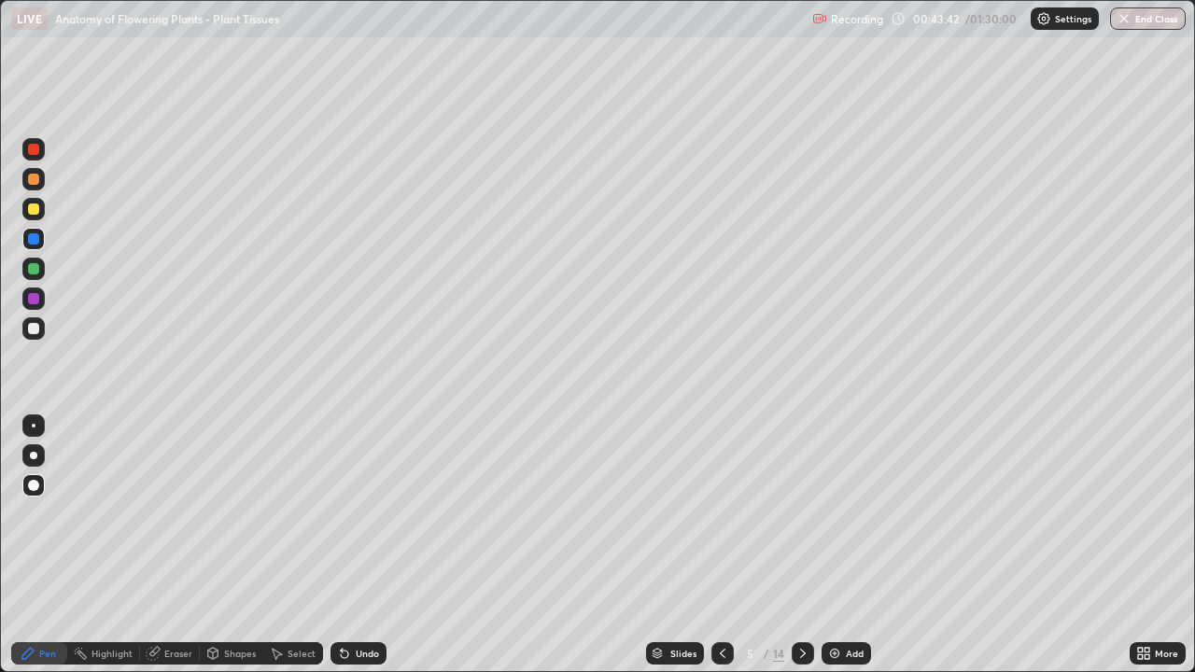
click at [28, 205] on div at bounding box center [33, 209] width 11 height 11
click at [356, 545] on div "Undo" at bounding box center [367, 653] width 23 height 9
click at [35, 299] on div at bounding box center [33, 298] width 11 height 11
click at [715, 545] on icon at bounding box center [722, 653] width 15 height 15
click at [801, 545] on icon at bounding box center [802, 653] width 15 height 15
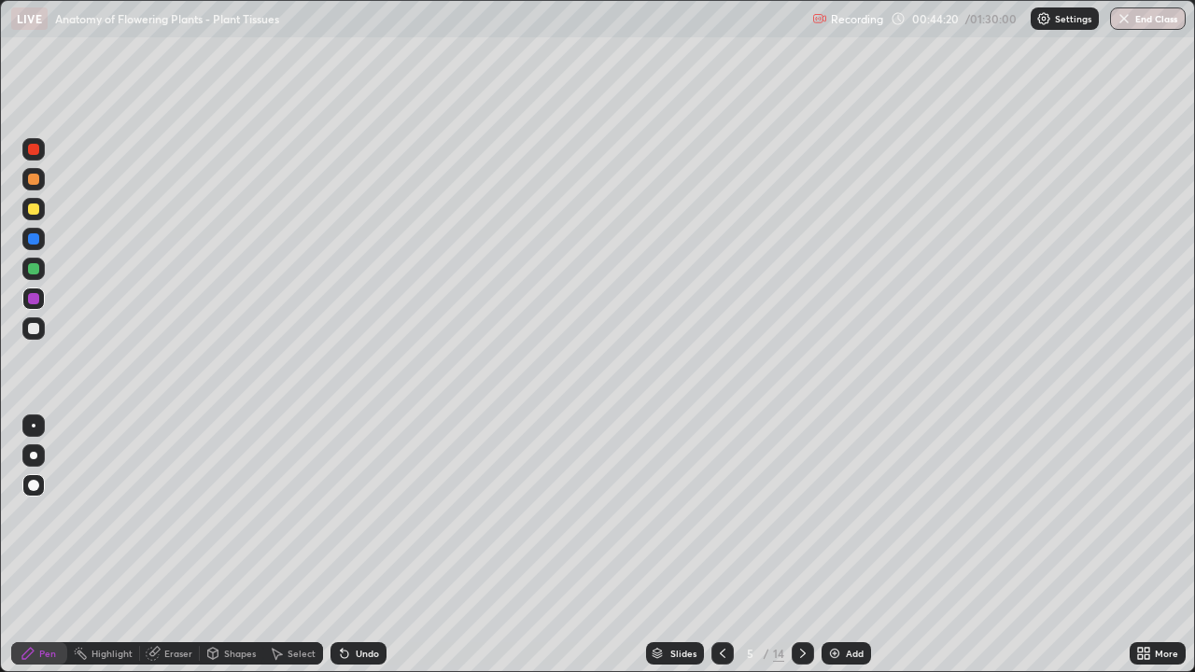
click at [801, 545] on icon at bounding box center [802, 653] width 15 height 15
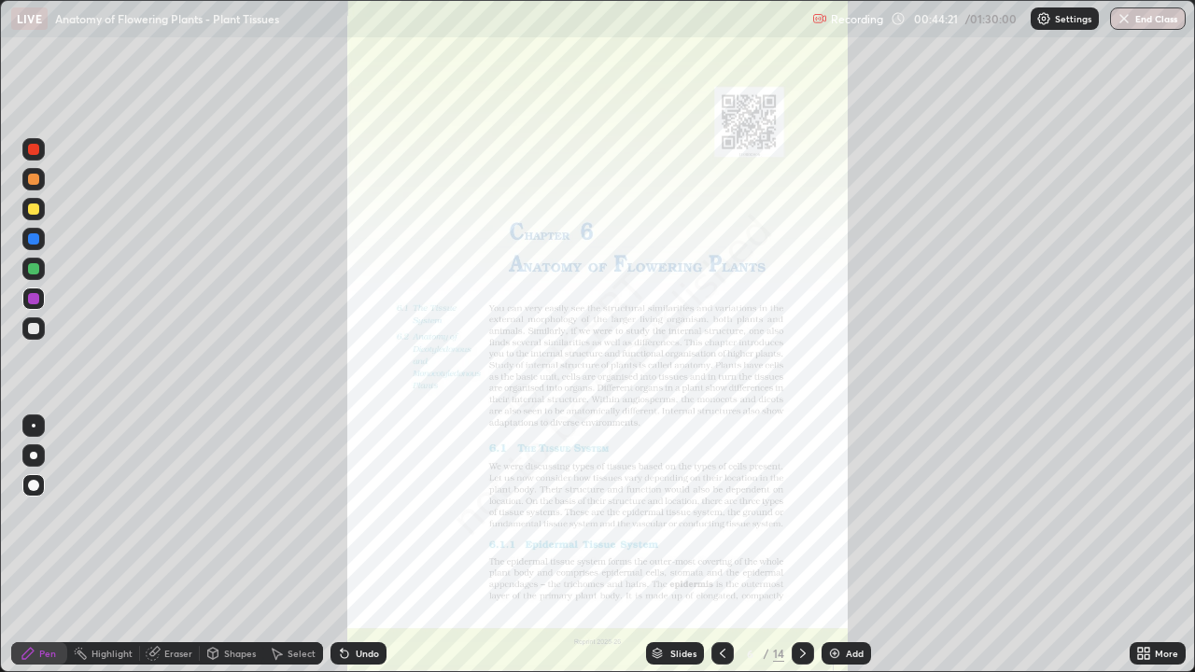
click at [712, 545] on div at bounding box center [722, 653] width 22 height 22
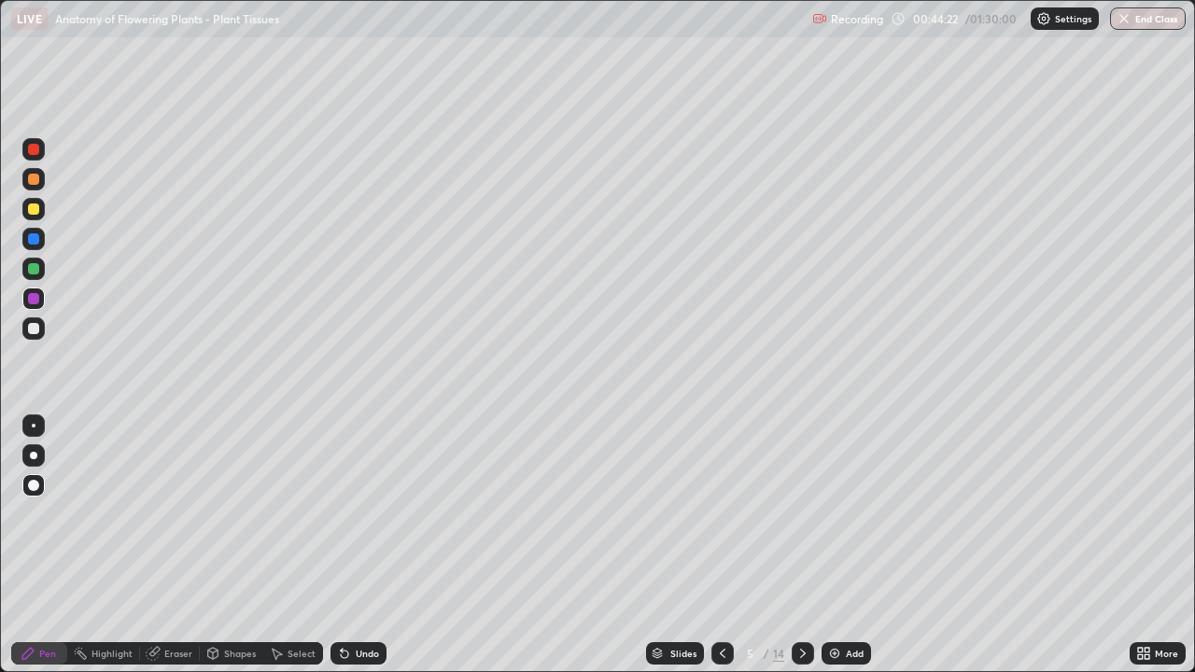
click at [841, 545] on div "Add" at bounding box center [846, 653] width 49 height 22
click at [38, 210] on div at bounding box center [33, 209] width 11 height 11
click at [720, 545] on div at bounding box center [722, 653] width 22 height 37
click at [719, 545] on div at bounding box center [722, 653] width 22 height 22
click at [722, 545] on icon at bounding box center [722, 653] width 15 height 15
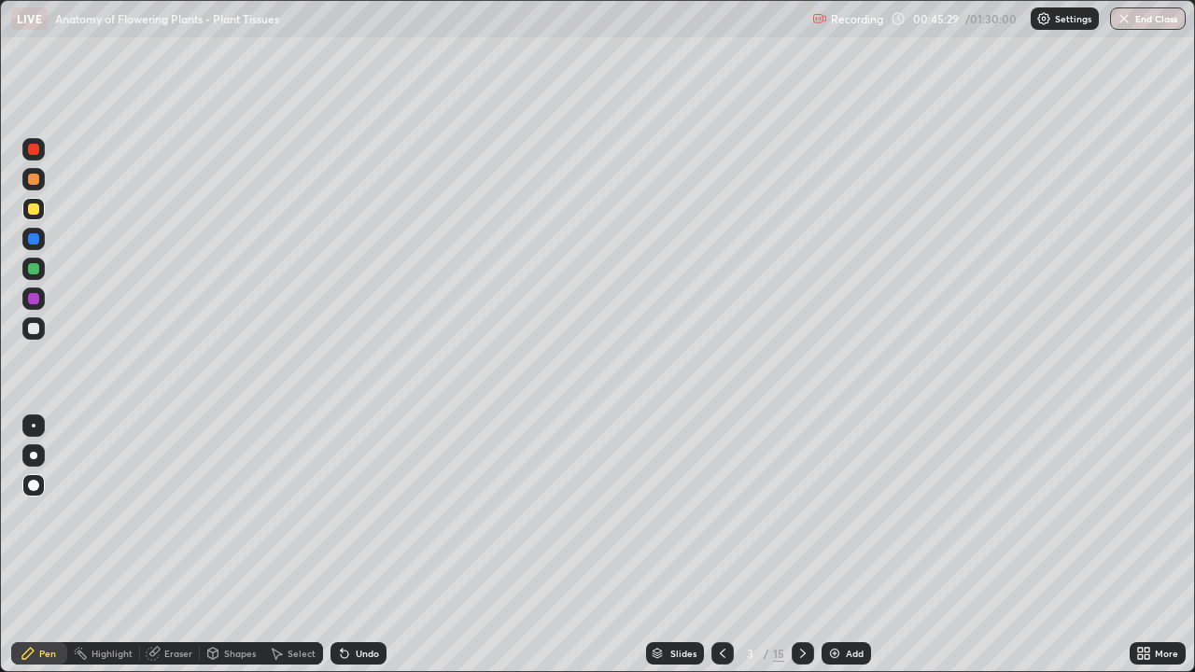
click at [801, 545] on icon at bounding box center [802, 653] width 15 height 15
click at [803, 545] on icon at bounding box center [802, 653] width 15 height 15
click at [796, 545] on icon at bounding box center [802, 653] width 15 height 15
click at [34, 176] on div at bounding box center [33, 179] width 11 height 11
click at [29, 210] on div at bounding box center [33, 209] width 11 height 11
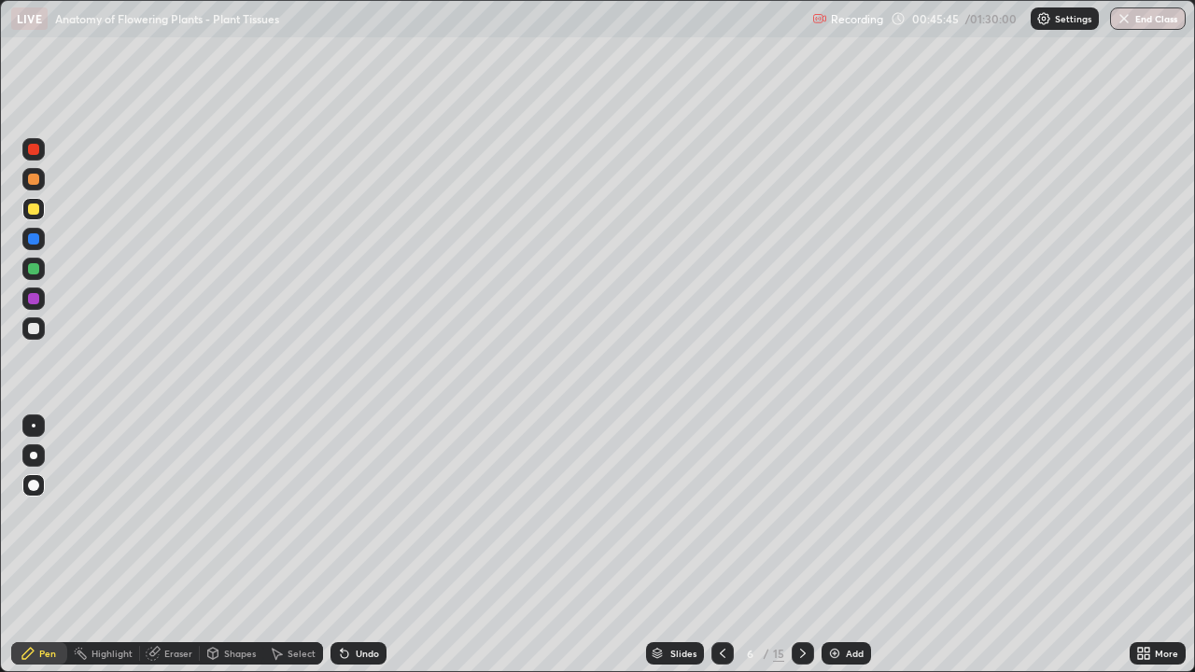
click at [34, 270] on div at bounding box center [33, 268] width 11 height 11
click at [721, 545] on icon at bounding box center [722, 653] width 15 height 15
click at [801, 545] on icon at bounding box center [802, 653] width 15 height 15
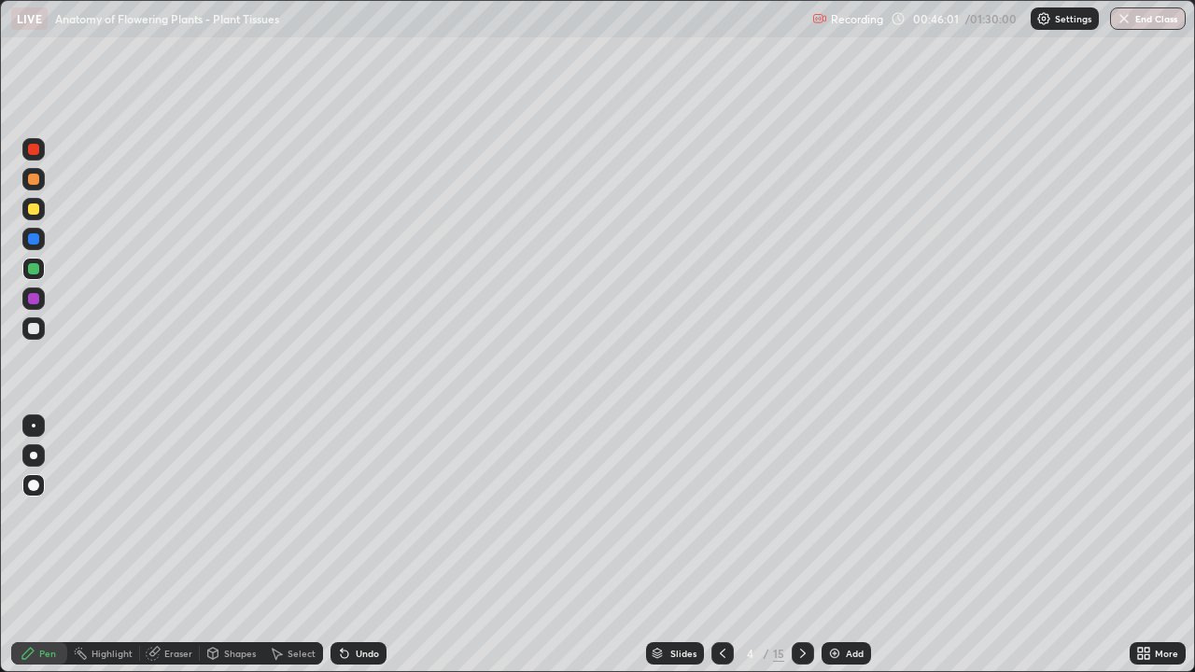
click at [800, 545] on icon at bounding box center [803, 653] width 6 height 9
click at [799, 545] on icon at bounding box center [802, 653] width 15 height 15
click at [801, 545] on icon at bounding box center [802, 653] width 15 height 15
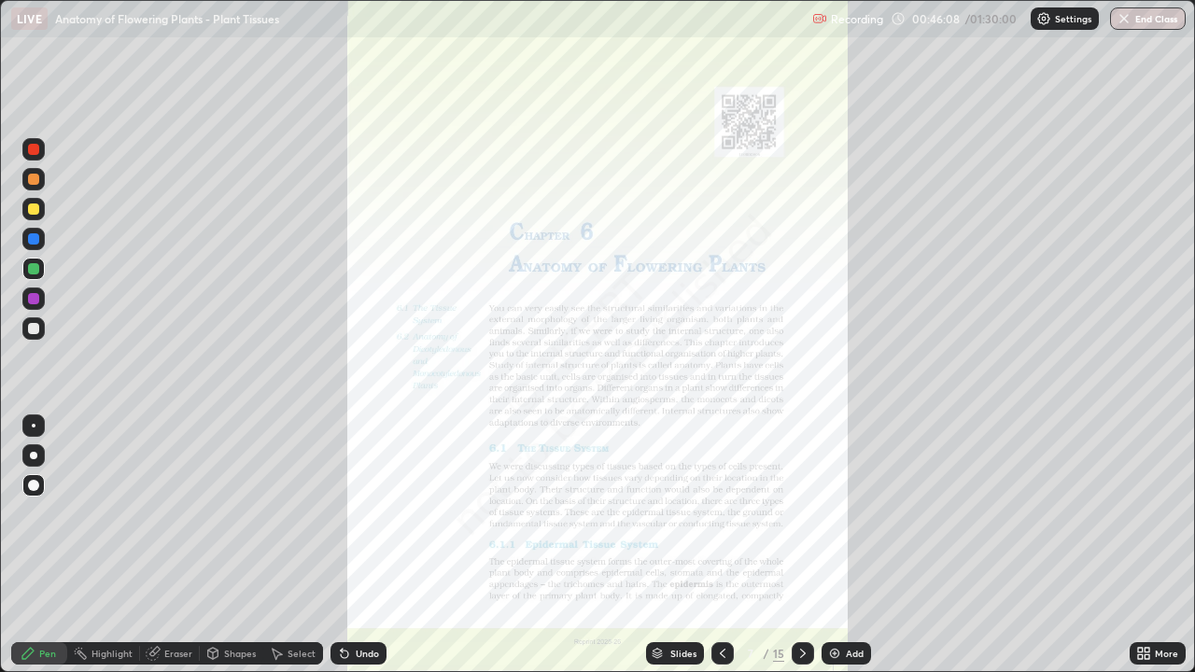
click at [720, 545] on icon at bounding box center [723, 653] width 6 height 9
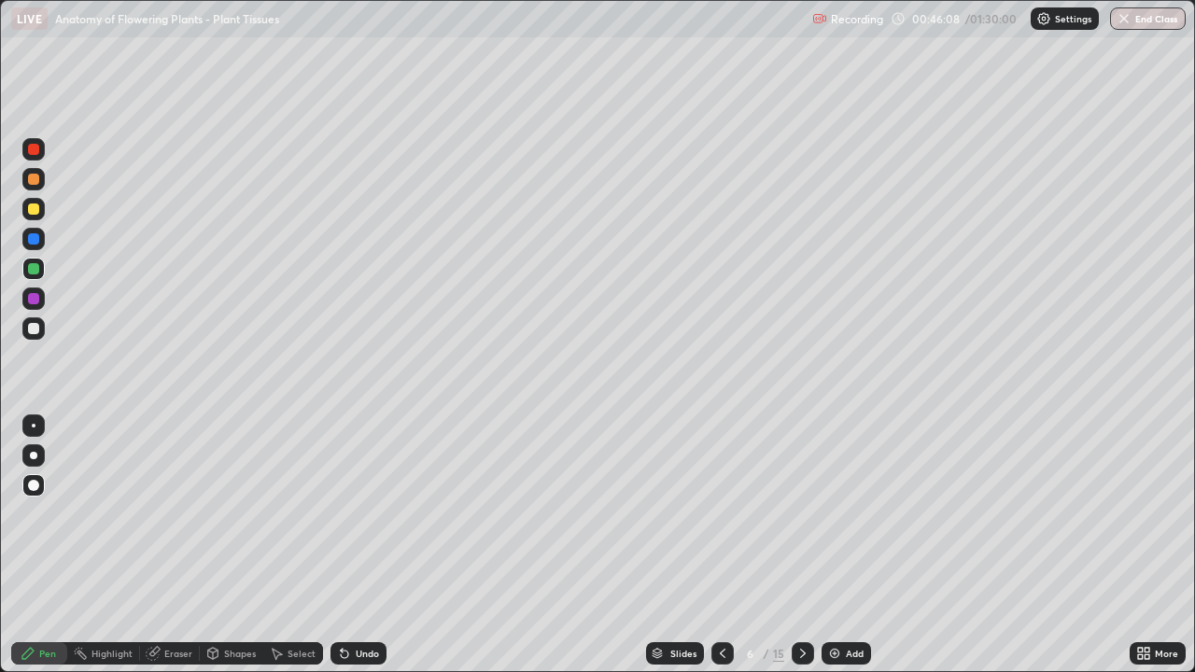
click at [841, 545] on div "Add" at bounding box center [846, 653] width 49 height 22
click at [35, 209] on div at bounding box center [33, 209] width 11 height 11
click at [40, 238] on div at bounding box center [33, 239] width 22 height 22
click at [35, 271] on div at bounding box center [33, 268] width 11 height 11
click at [1152, 545] on div "More" at bounding box center [1158, 653] width 56 height 22
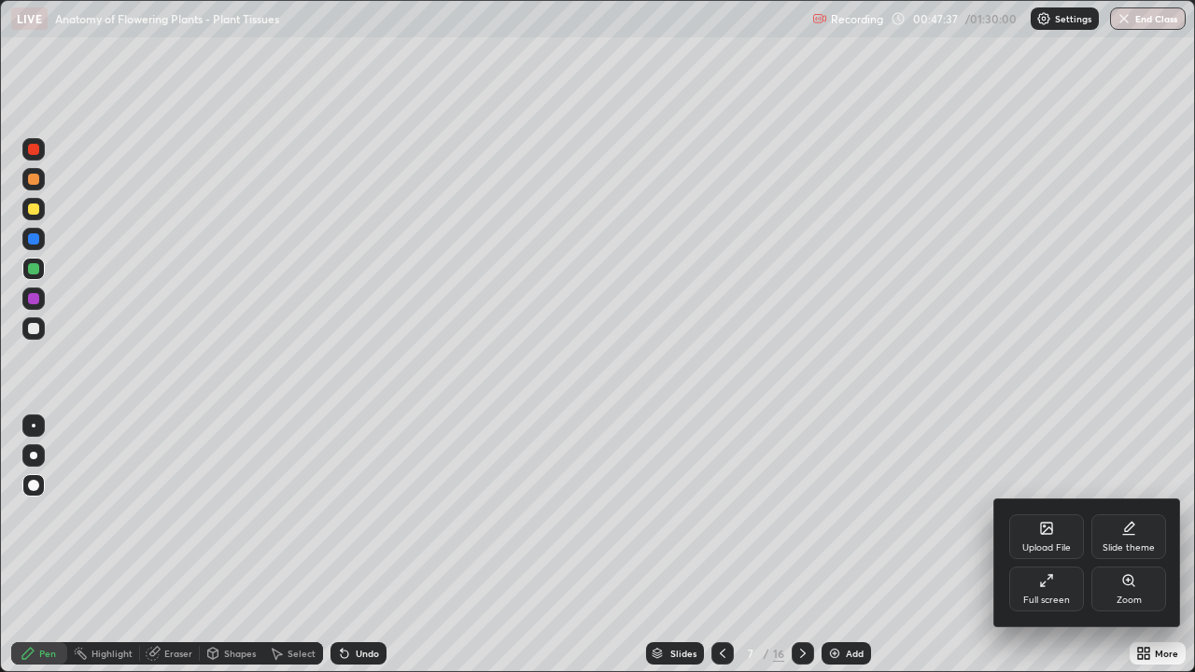
click at [1044, 545] on div "Full screen" at bounding box center [1046, 589] width 75 height 45
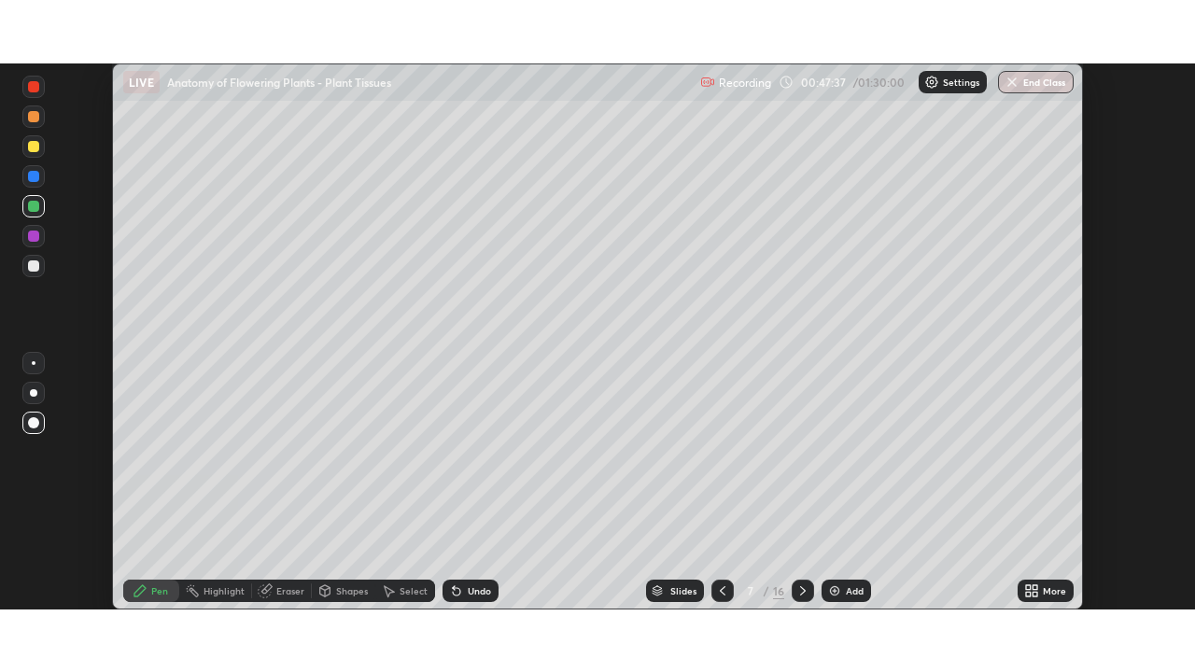
scroll to position [92815, 92166]
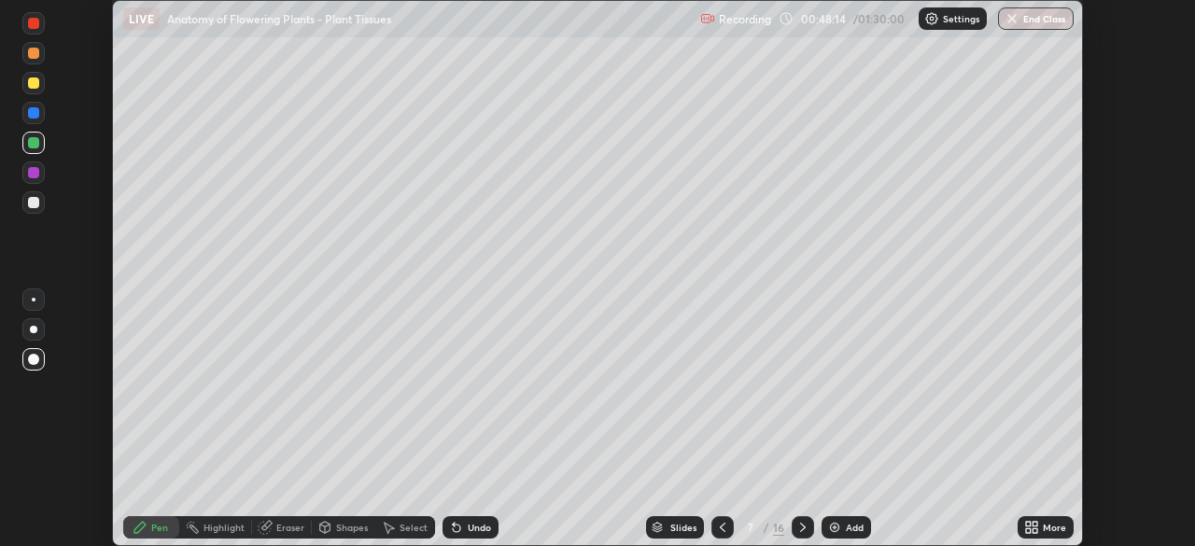
click at [1047, 529] on div "More" at bounding box center [1054, 527] width 23 height 9
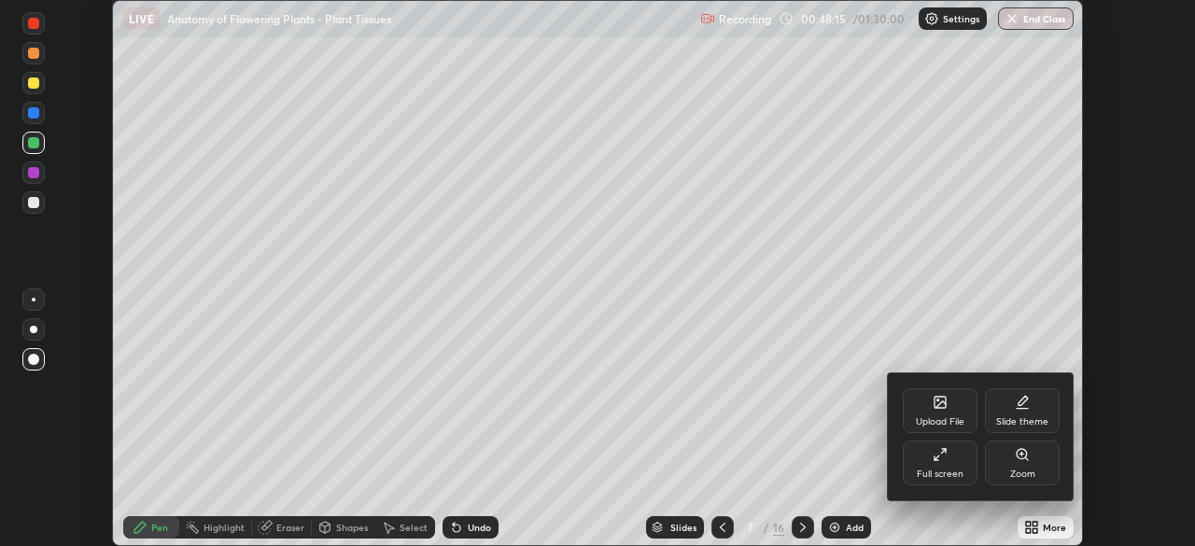
click at [934, 463] on div "Full screen" at bounding box center [940, 463] width 75 height 45
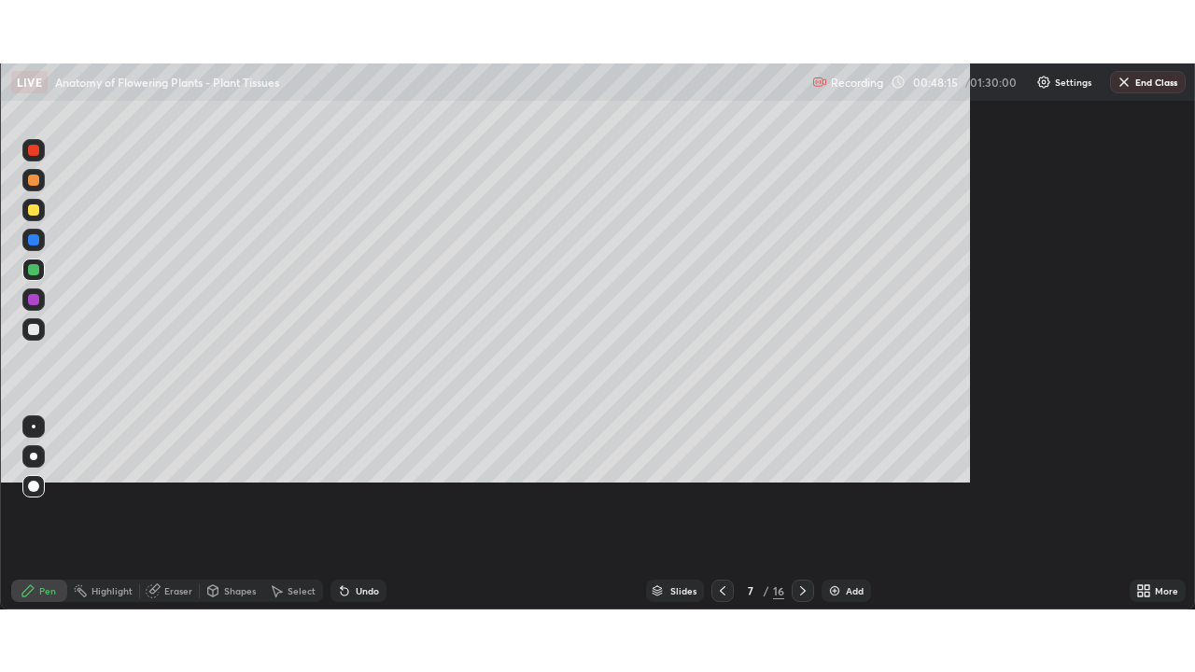
scroll to position [672, 1195]
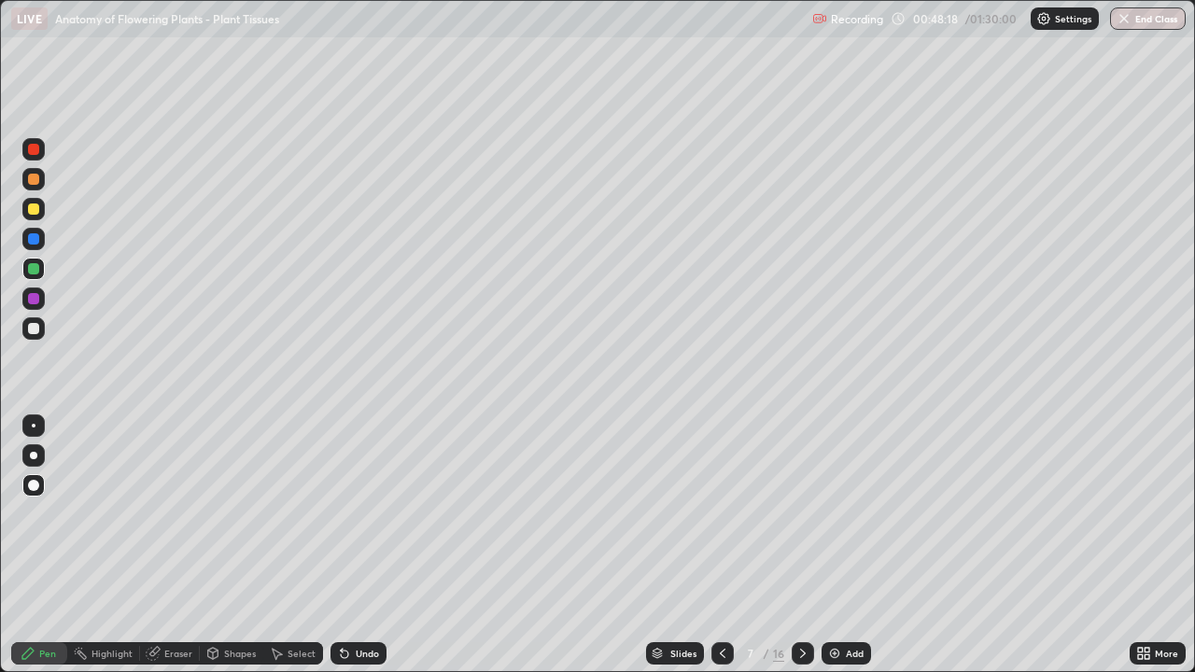
click at [849, 545] on div "Add" at bounding box center [855, 653] width 18 height 9
click at [43, 327] on div at bounding box center [33, 328] width 22 height 22
click at [33, 209] on div at bounding box center [33, 209] width 11 height 11
click at [37, 296] on div at bounding box center [33, 298] width 11 height 11
click at [43, 325] on div at bounding box center [33, 328] width 22 height 22
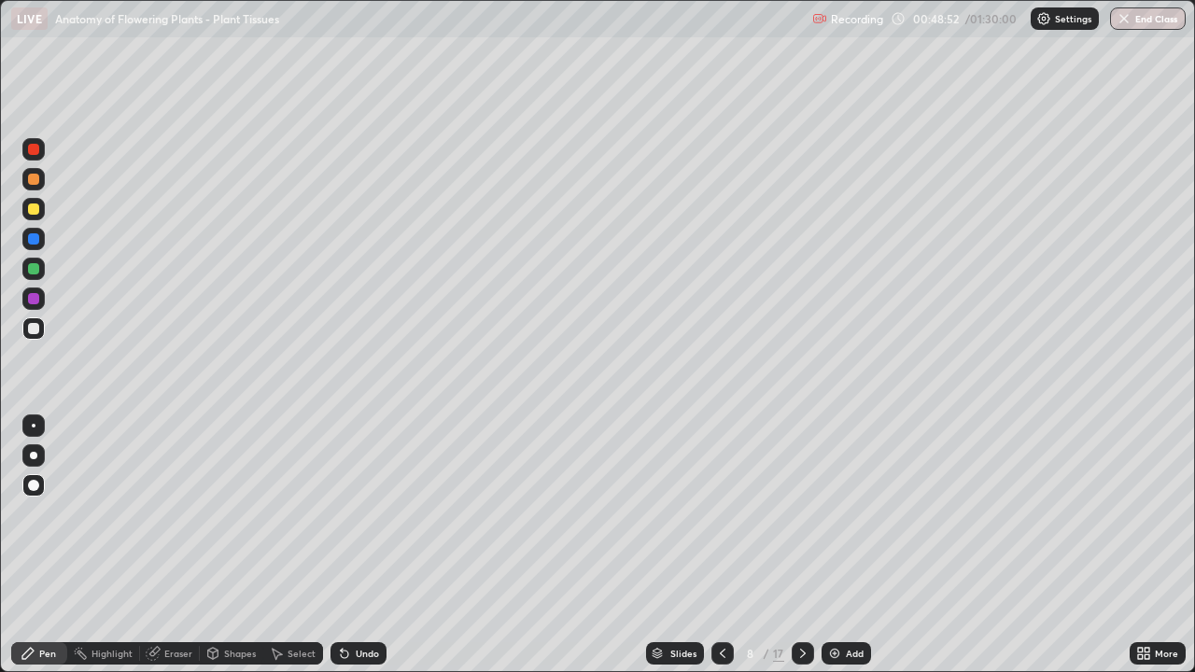
click at [34, 456] on div at bounding box center [33, 455] width 7 height 7
click at [32, 213] on div at bounding box center [33, 209] width 11 height 11
click at [34, 180] on div at bounding box center [33, 179] width 11 height 11
click at [34, 328] on div at bounding box center [33, 328] width 11 height 11
click at [34, 210] on div at bounding box center [33, 209] width 11 height 11
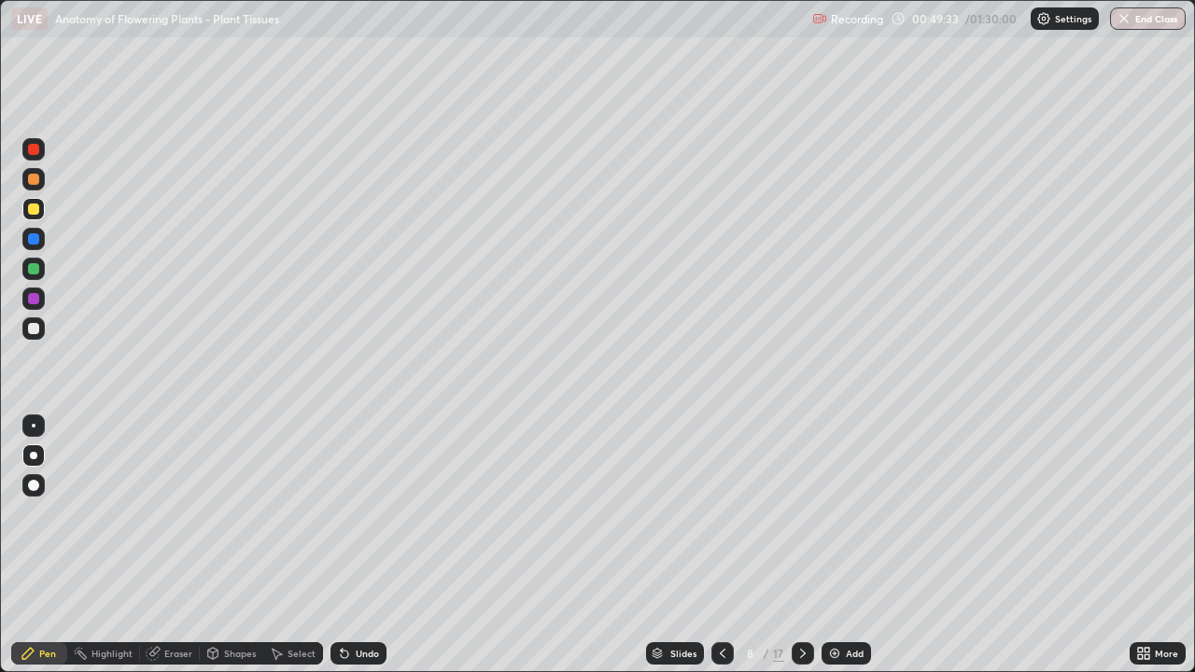
click at [35, 279] on div at bounding box center [33, 269] width 22 height 22
click at [371, 545] on div "Undo" at bounding box center [367, 653] width 23 height 9
click at [365, 545] on div "Undo" at bounding box center [367, 653] width 23 height 9
click at [363, 545] on div "Undo" at bounding box center [367, 653] width 23 height 9
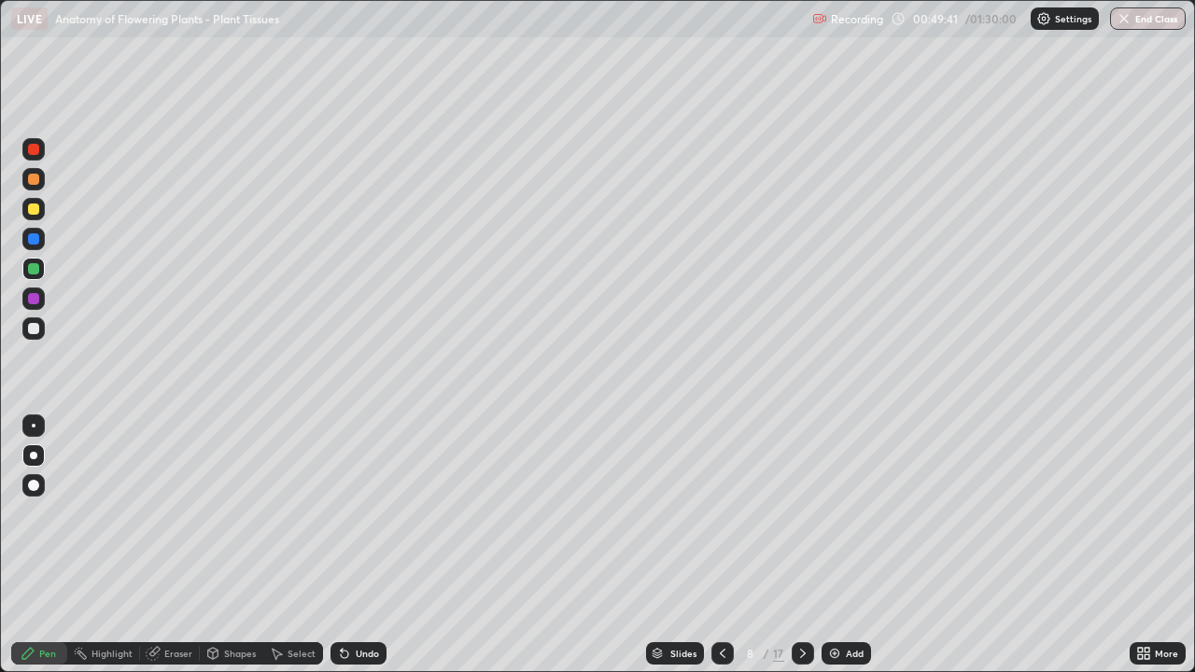
click at [362, 545] on div "Undo" at bounding box center [367, 653] width 23 height 9
click at [358, 545] on div "Undo" at bounding box center [367, 653] width 23 height 9
click at [354, 545] on div "Undo" at bounding box center [358, 653] width 56 height 22
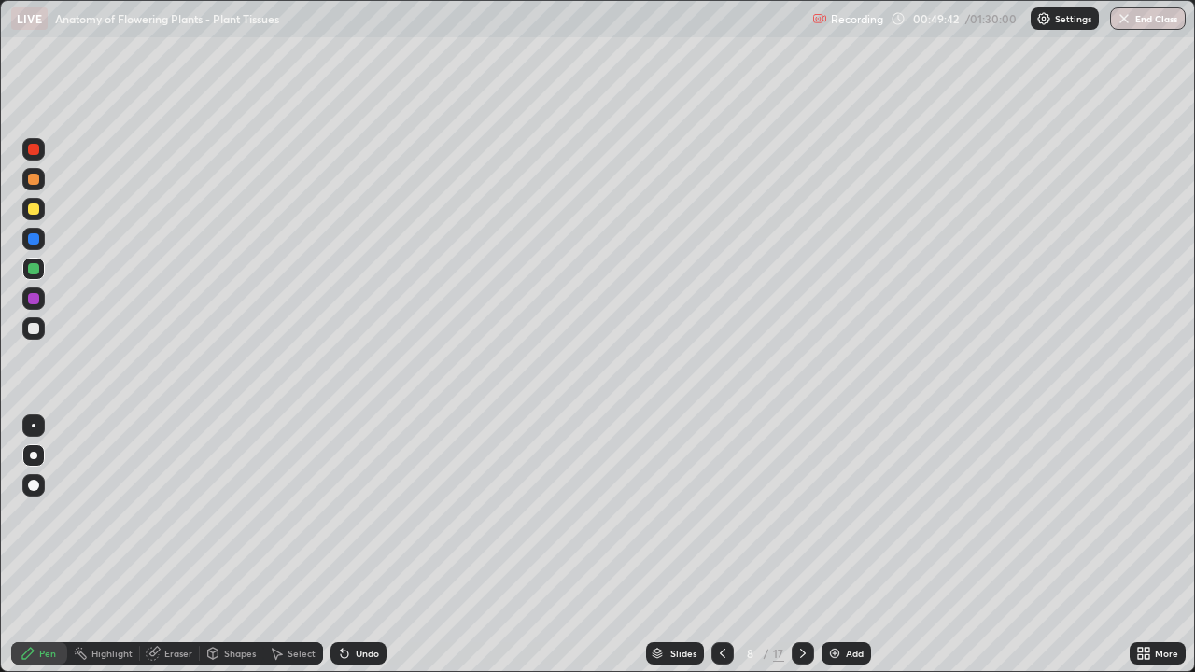
click at [355, 545] on div "Undo" at bounding box center [358, 653] width 56 height 22
click at [360, 545] on div "Undo" at bounding box center [358, 653] width 56 height 22
click at [359, 545] on div "Undo" at bounding box center [358, 653] width 56 height 22
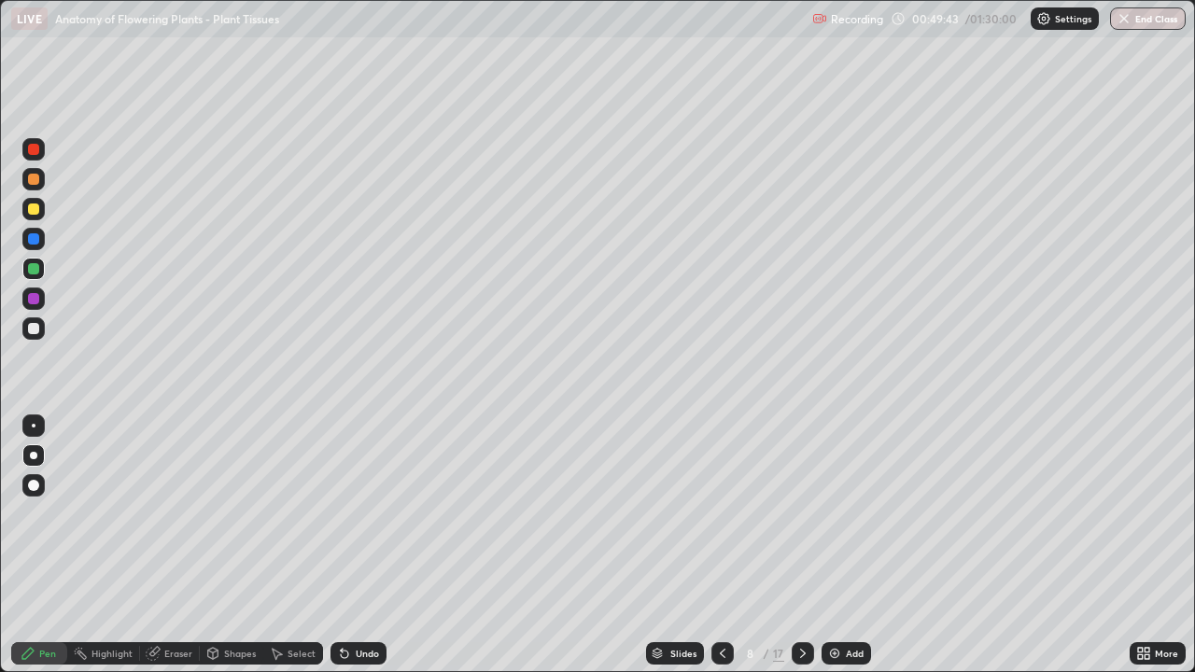
click at [359, 545] on div "Undo" at bounding box center [358, 653] width 56 height 22
click at [358, 545] on div "Undo" at bounding box center [358, 653] width 56 height 22
click at [359, 545] on div "Undo" at bounding box center [358, 653] width 56 height 22
click at [347, 545] on icon at bounding box center [344, 653] width 15 height 15
click at [356, 545] on div "Undo" at bounding box center [367, 653] width 23 height 9
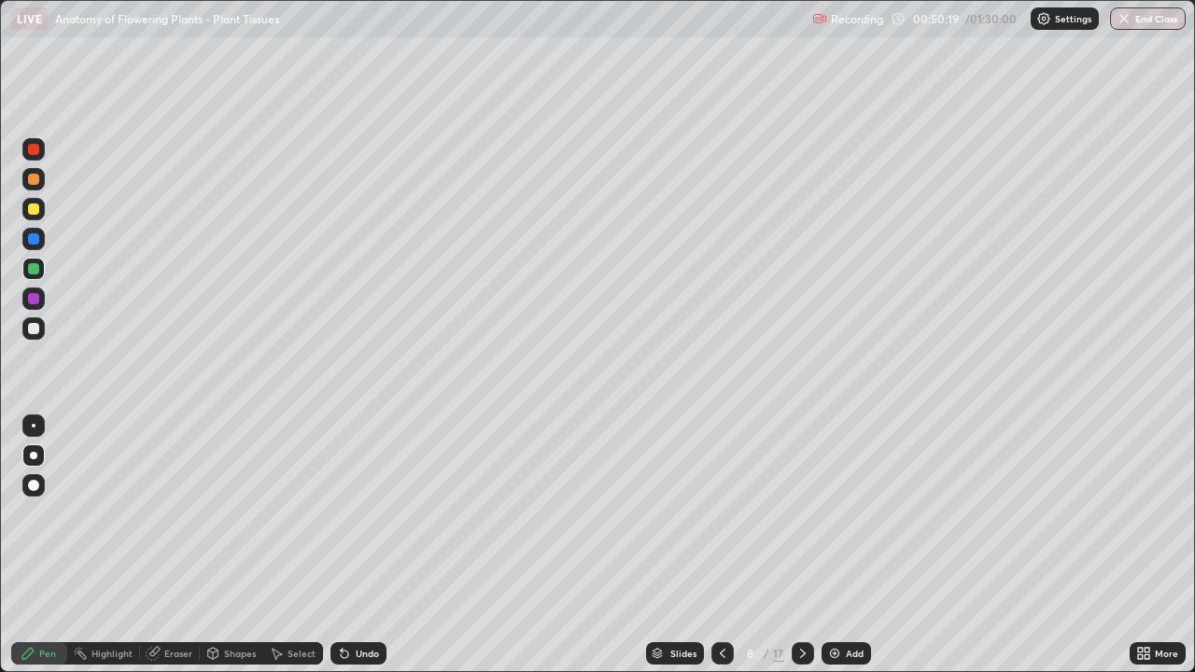
click at [33, 337] on div at bounding box center [33, 328] width 22 height 22
click at [358, 545] on div "Undo" at bounding box center [358, 653] width 56 height 22
click at [34, 210] on div at bounding box center [33, 209] width 11 height 11
click at [37, 267] on div at bounding box center [33, 268] width 11 height 11
click at [40, 238] on div at bounding box center [33, 239] width 22 height 22
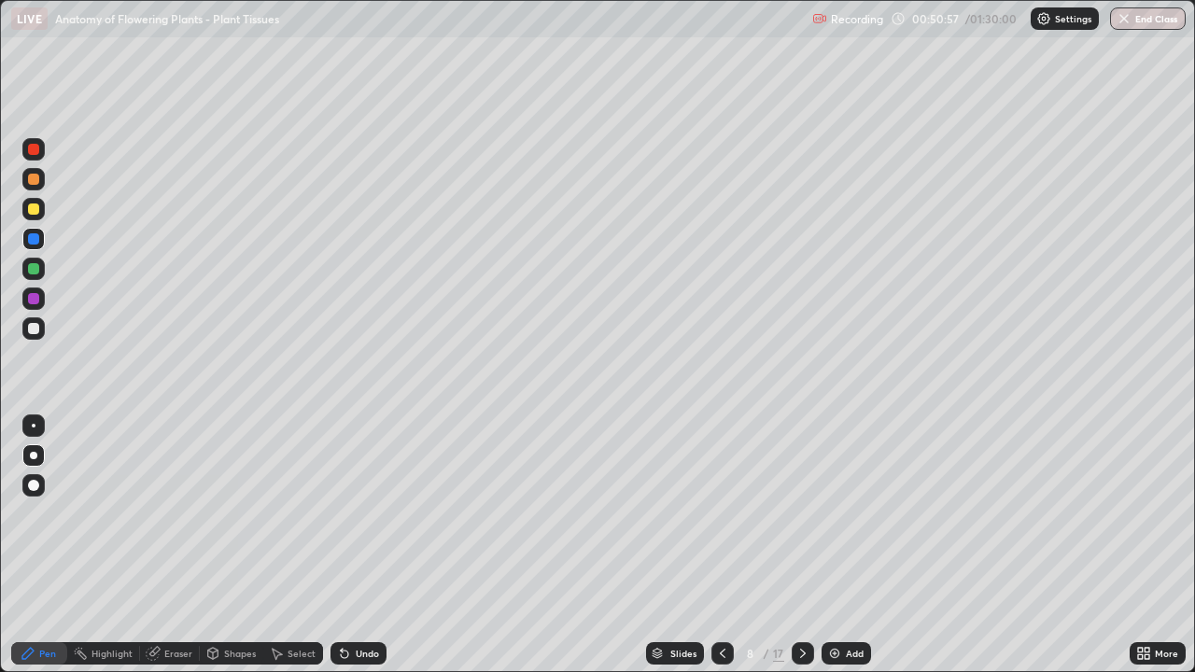
click at [38, 325] on div at bounding box center [33, 328] width 11 height 11
click at [35, 207] on div at bounding box center [33, 209] width 11 height 11
click at [44, 268] on div at bounding box center [33, 269] width 22 height 22
click at [41, 234] on div at bounding box center [33, 239] width 22 height 22
click at [35, 178] on div at bounding box center [33, 179] width 11 height 11
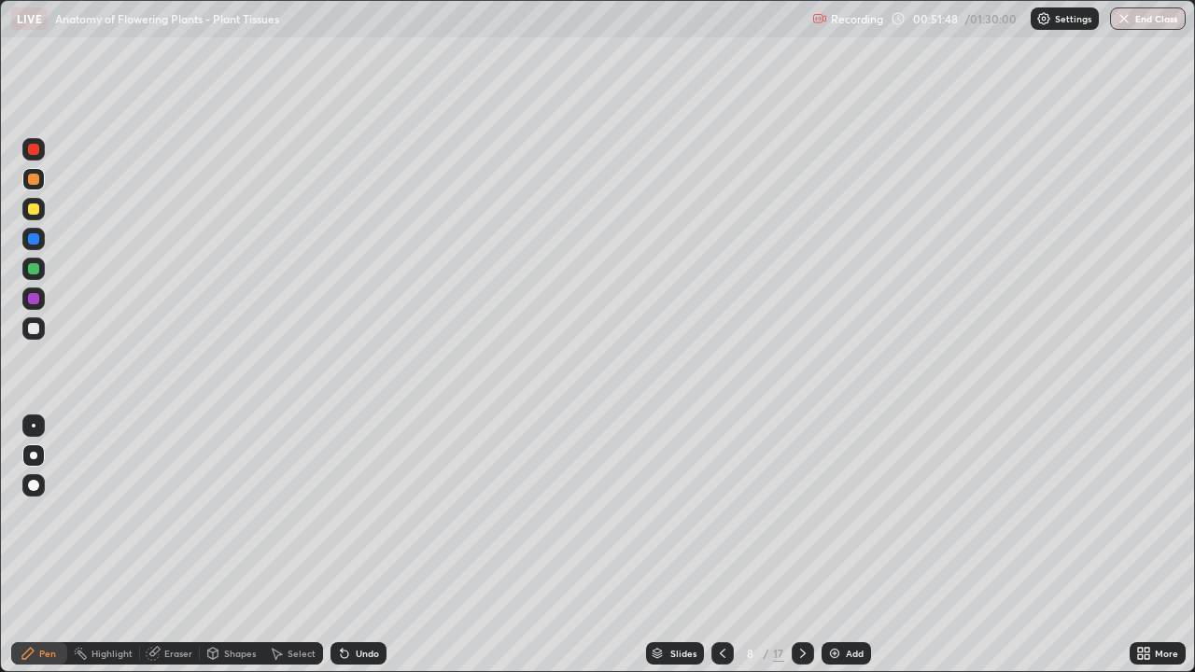
click at [28, 485] on div at bounding box center [33, 485] width 11 height 11
click at [36, 204] on div at bounding box center [33, 209] width 11 height 11
click at [34, 327] on div at bounding box center [33, 328] width 11 height 11
click at [721, 545] on icon at bounding box center [722, 653] width 15 height 15
click at [722, 545] on icon at bounding box center [723, 653] width 6 height 9
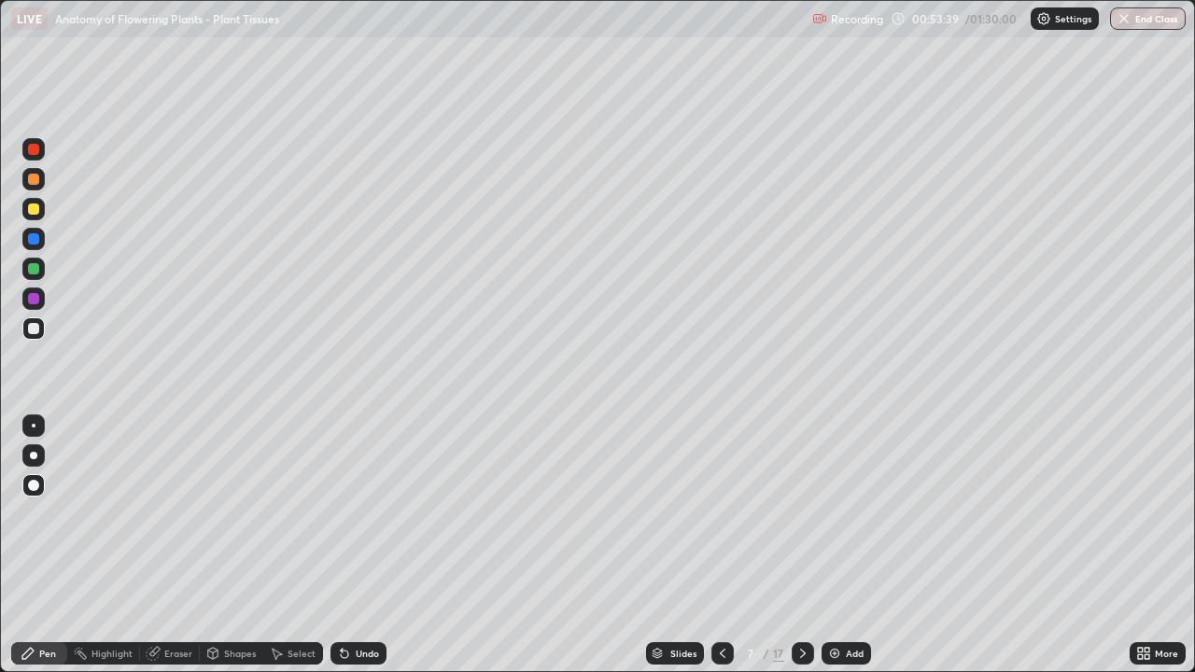
click at [723, 545] on icon at bounding box center [722, 653] width 15 height 15
click at [721, 545] on icon at bounding box center [722, 653] width 15 height 15
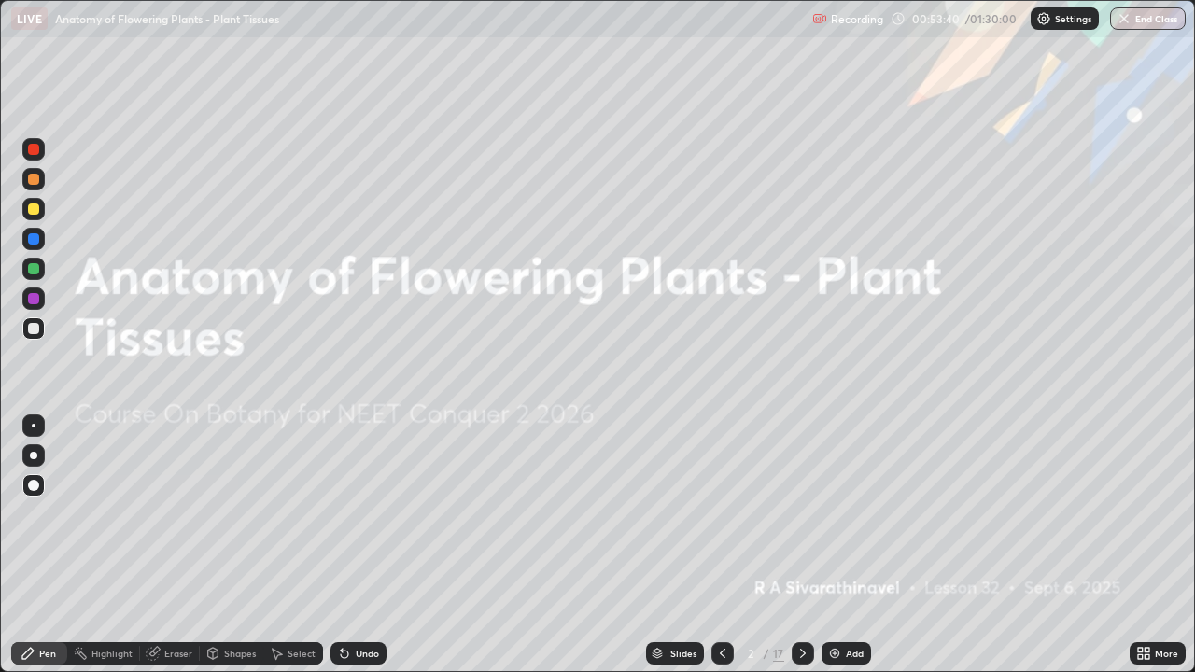
click at [728, 545] on div at bounding box center [722, 653] width 22 height 22
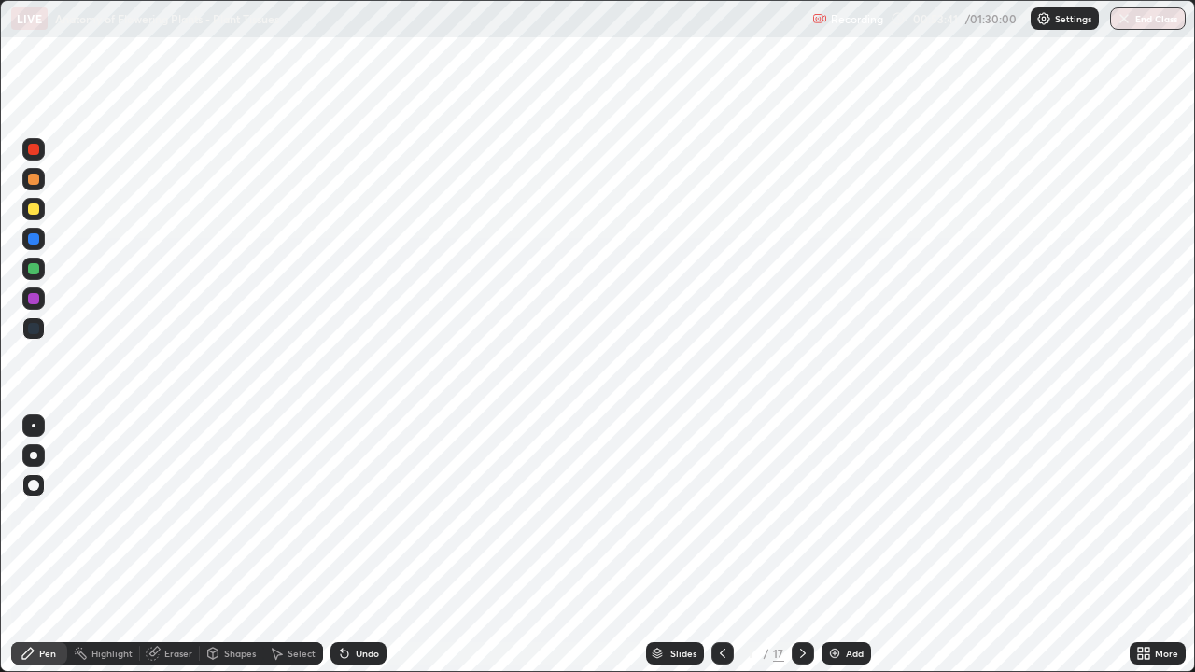
click at [801, 545] on icon at bounding box center [802, 653] width 15 height 15
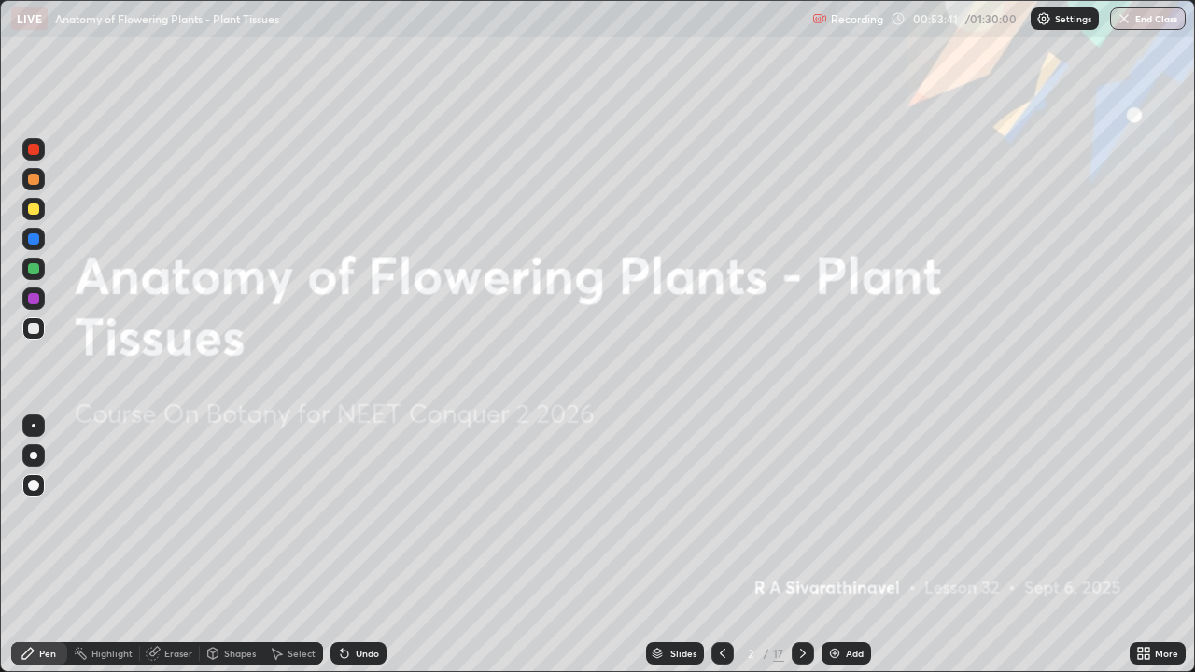
click at [801, 545] on icon at bounding box center [802, 653] width 15 height 15
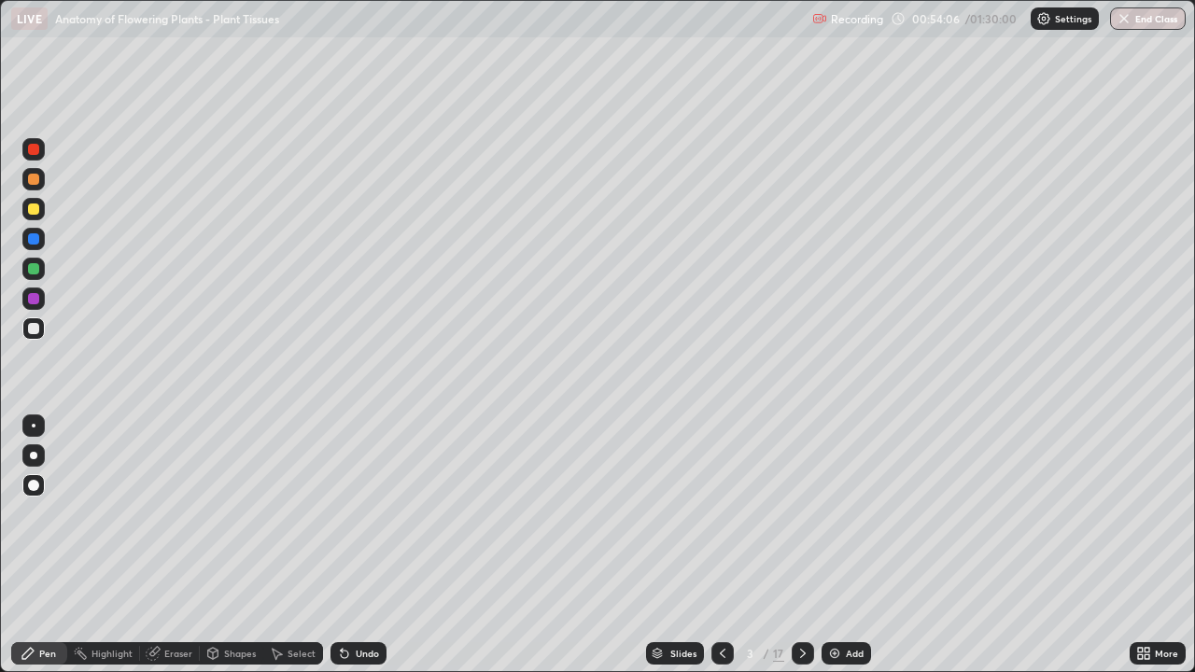
click at [793, 545] on div at bounding box center [803, 653] width 22 height 22
click at [792, 545] on div at bounding box center [803, 653] width 22 height 22
click at [803, 545] on icon at bounding box center [802, 653] width 15 height 15
click at [804, 545] on icon at bounding box center [803, 653] width 6 height 9
click at [809, 545] on div at bounding box center [803, 653] width 22 height 22
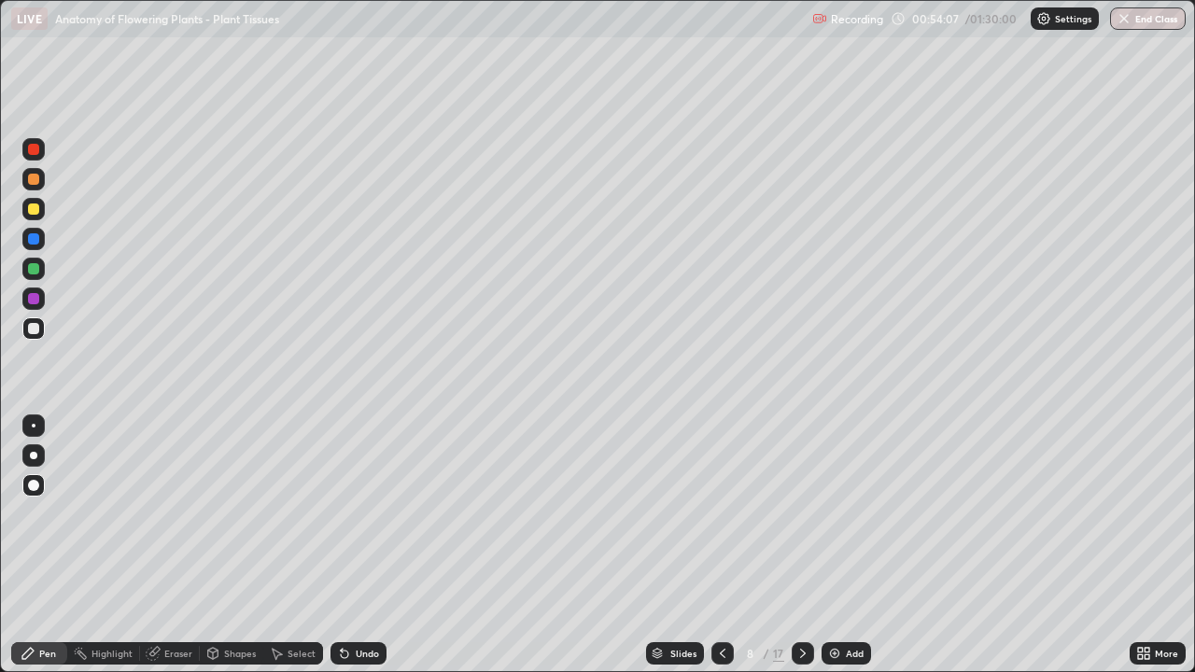
click at [809, 545] on div at bounding box center [803, 653] width 22 height 22
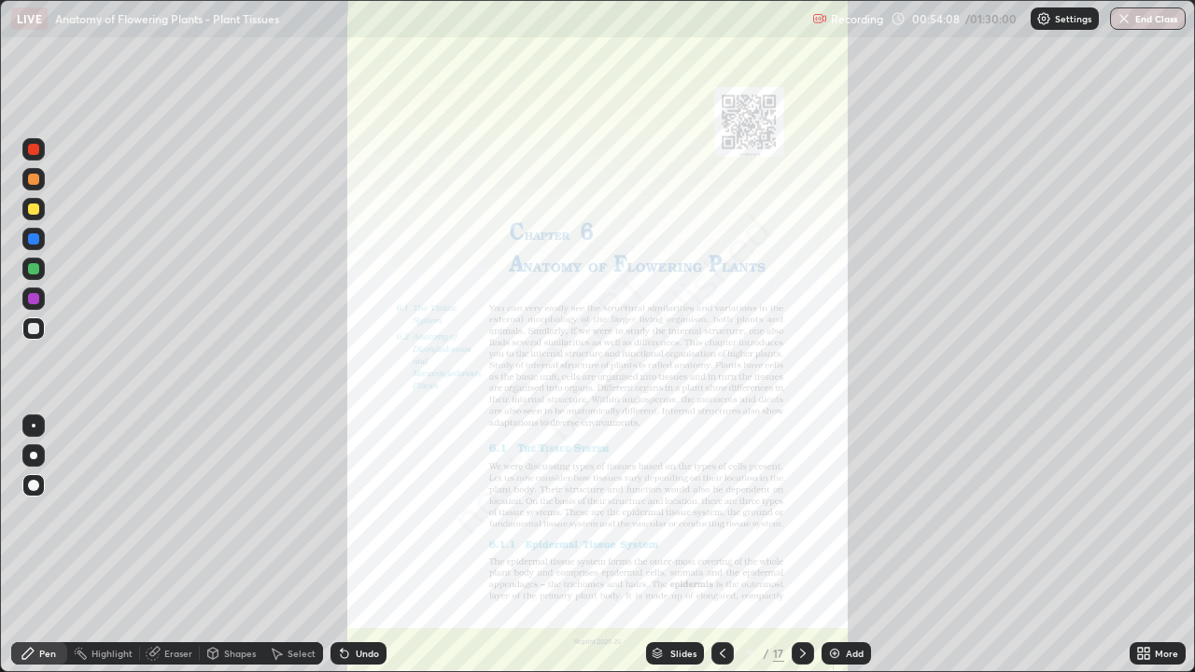
click at [801, 545] on icon at bounding box center [802, 653] width 15 height 15
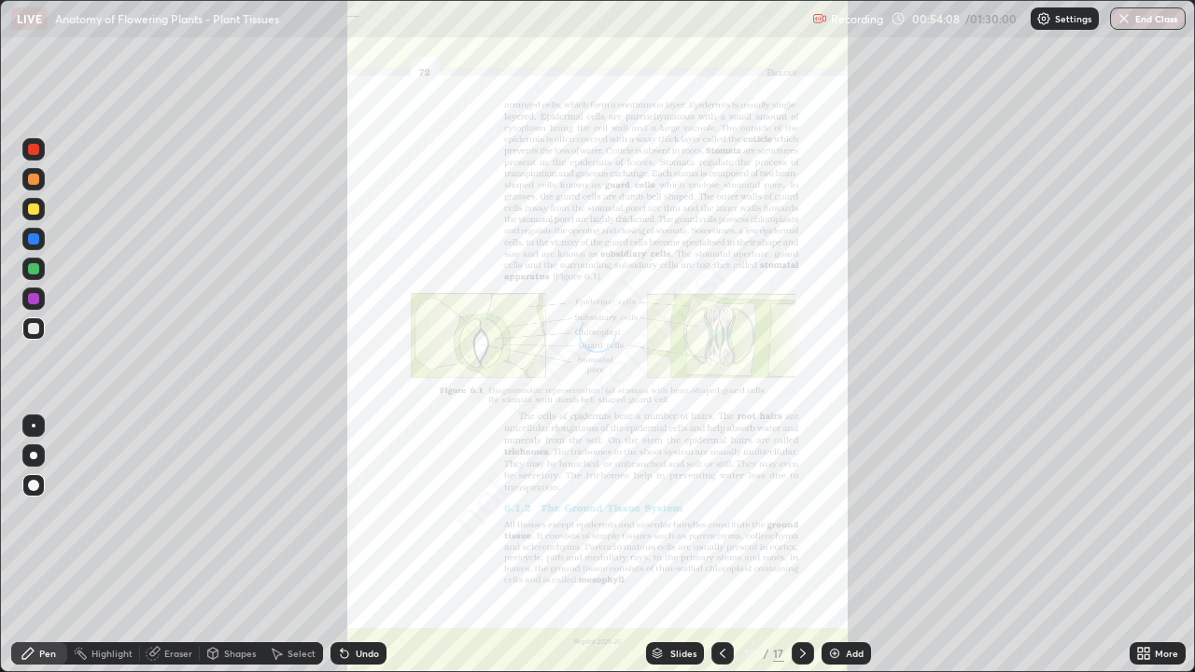
click at [810, 545] on div at bounding box center [803, 653] width 22 height 22
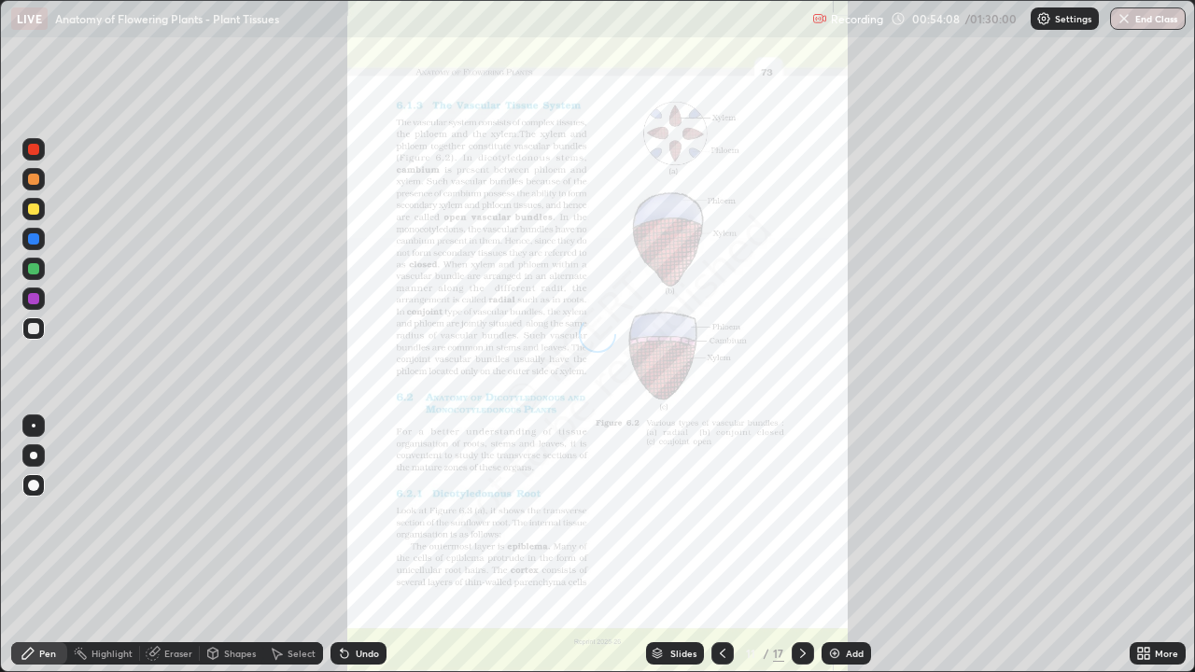
click at [801, 545] on icon at bounding box center [802, 653] width 15 height 15
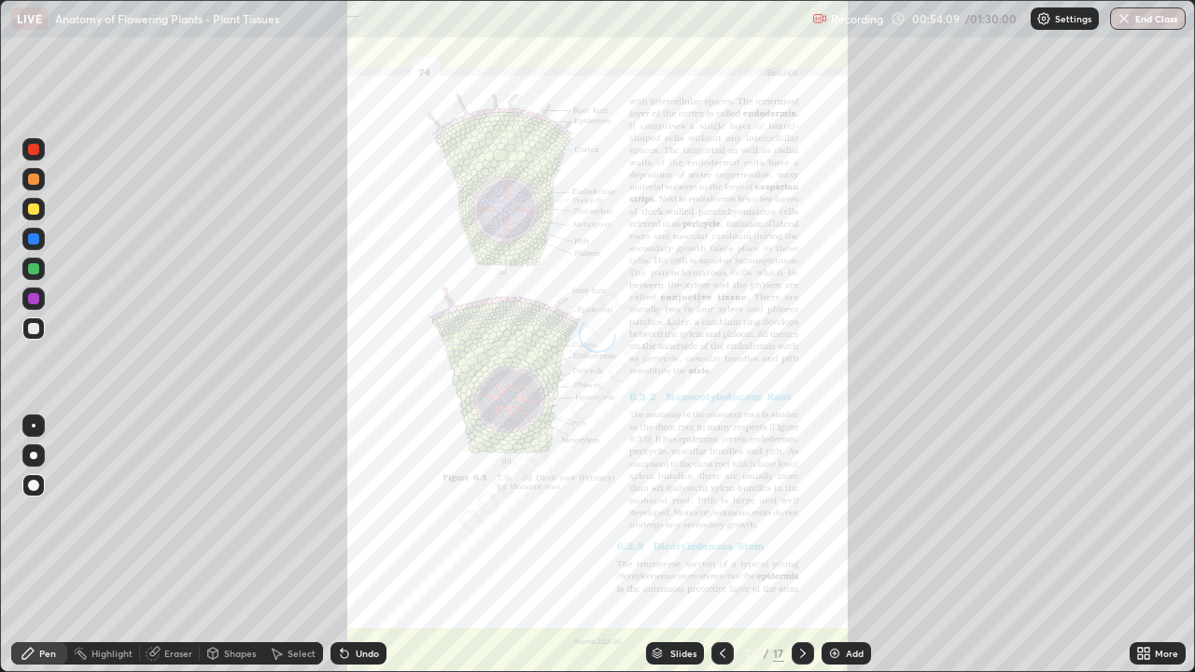
click at [809, 545] on div at bounding box center [803, 653] width 22 height 22
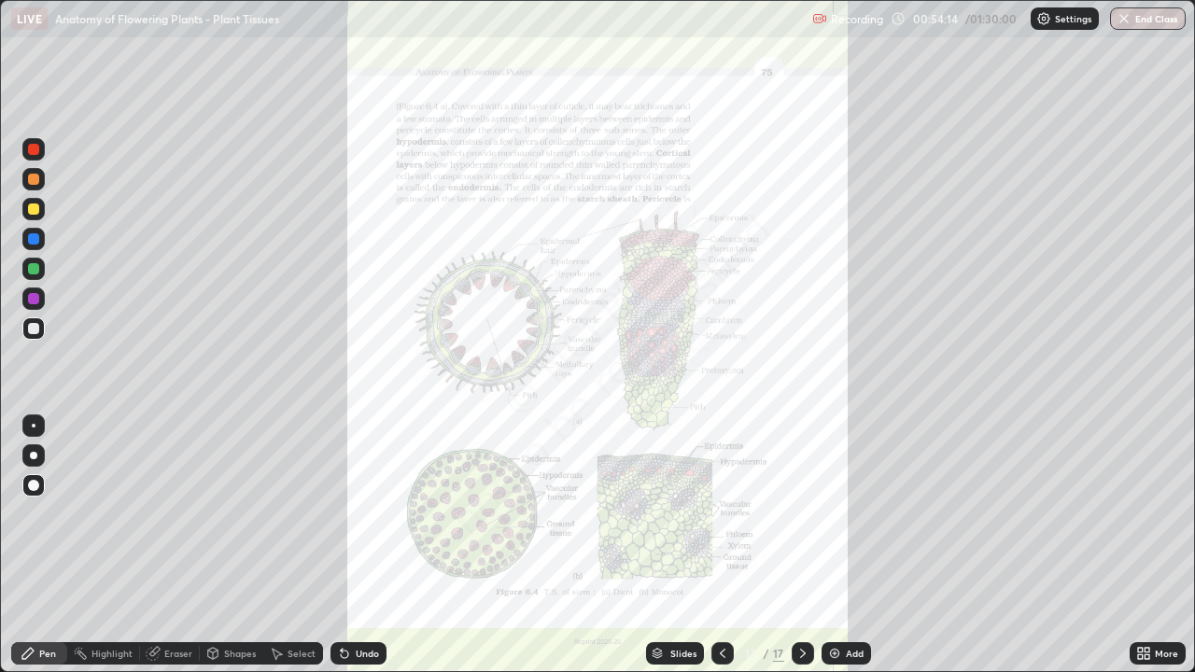
click at [1146, 545] on icon at bounding box center [1147, 650] width 5 height 5
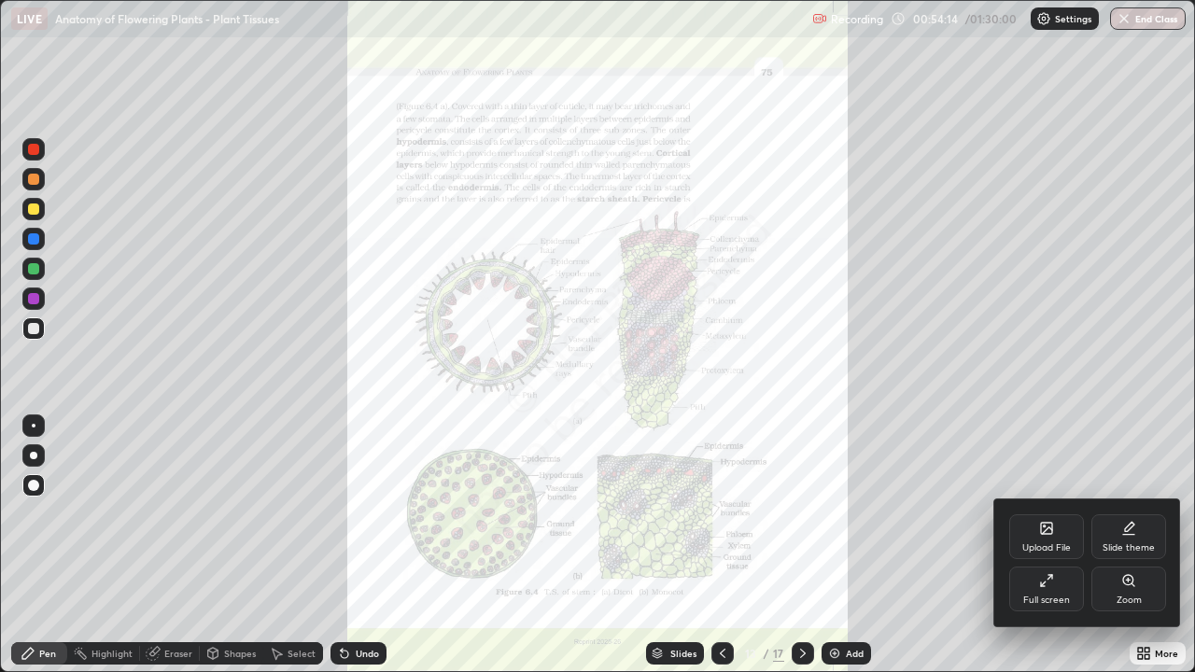
click at [1127, 545] on div "Zoom" at bounding box center [1129, 600] width 25 height 9
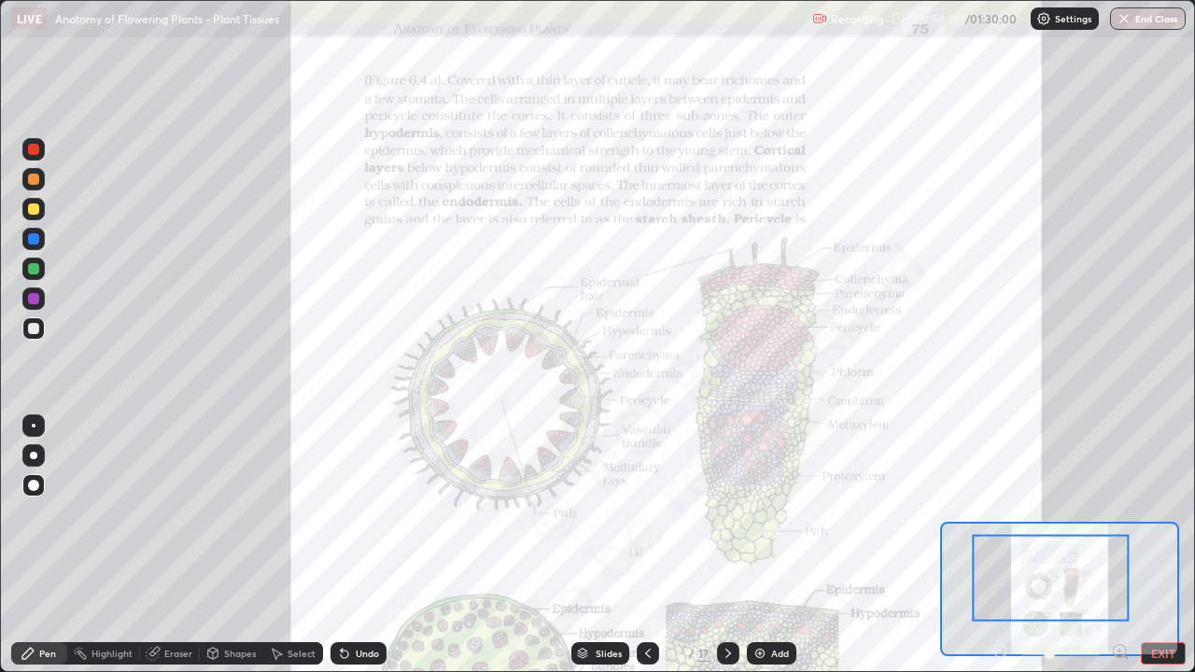
click at [41, 149] on div at bounding box center [33, 149] width 22 height 22
click at [356, 545] on div "Undo" at bounding box center [367, 653] width 23 height 9
click at [22, 417] on div at bounding box center [33, 426] width 22 height 30
click at [646, 545] on icon at bounding box center [647, 653] width 15 height 15
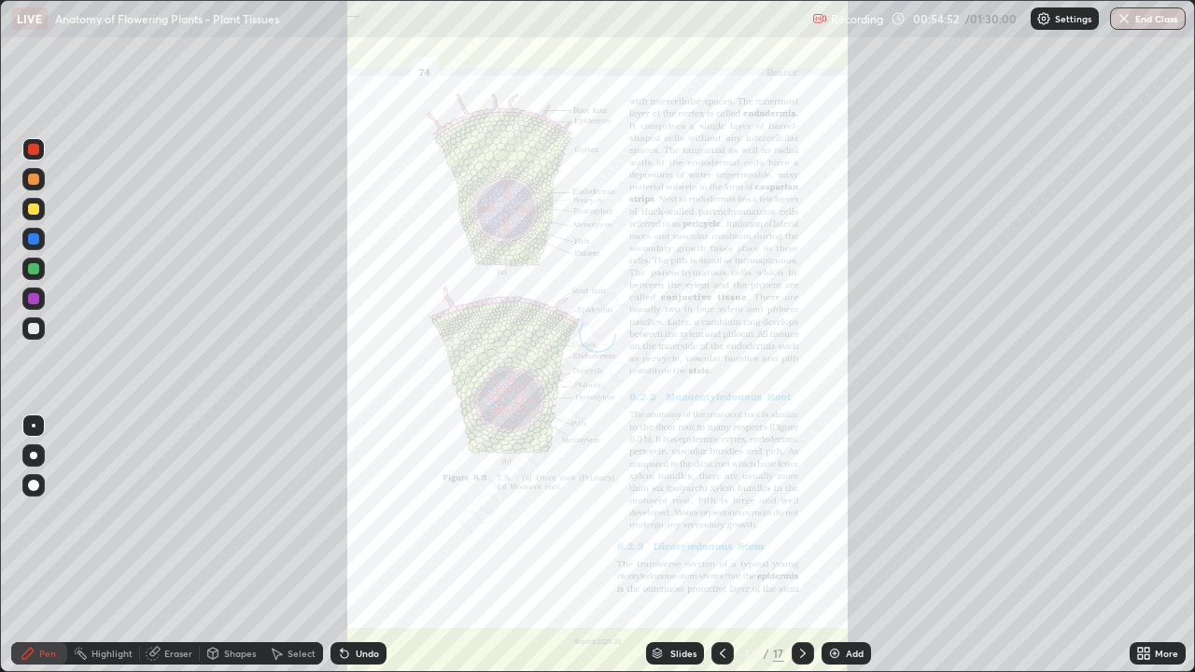
click at [648, 545] on div "Slides" at bounding box center [675, 653] width 58 height 22
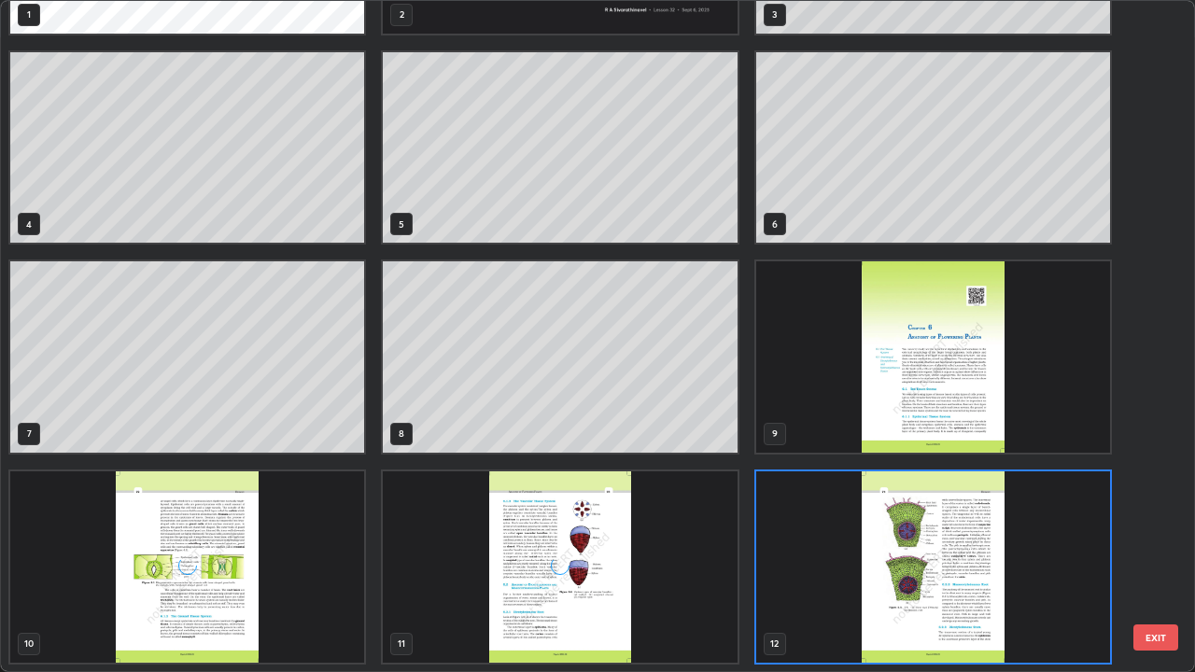
scroll to position [665, 1184]
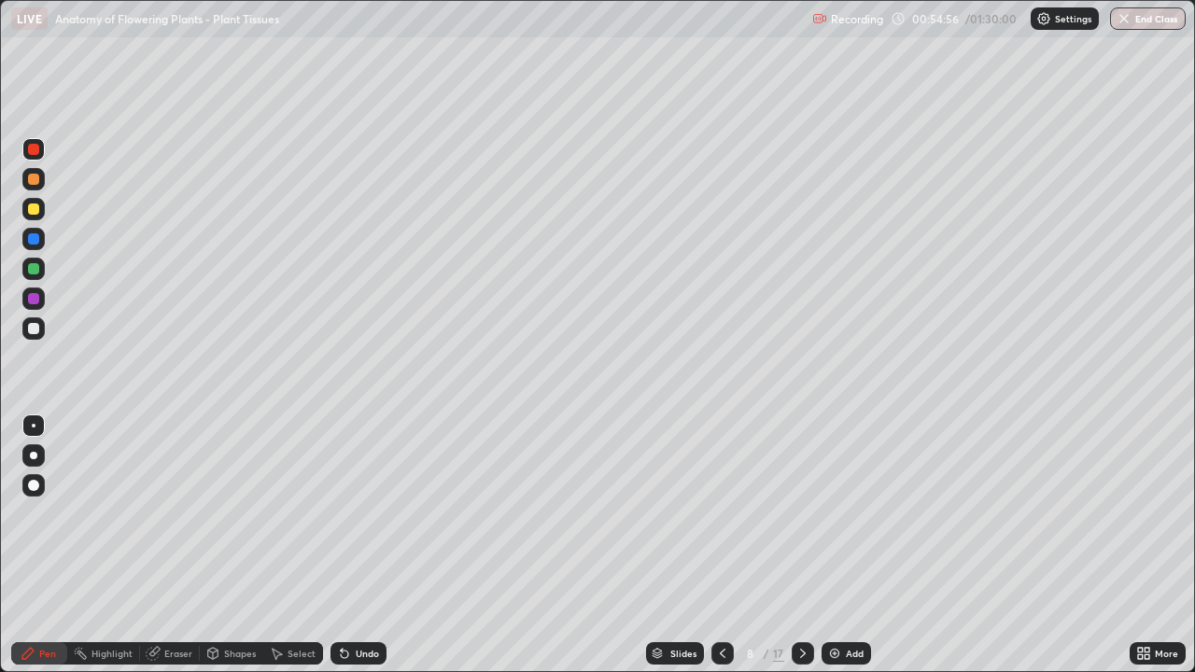
click at [842, 545] on div "Add" at bounding box center [846, 653] width 49 height 22
click at [34, 235] on div at bounding box center [33, 238] width 11 height 11
click at [32, 445] on div at bounding box center [33, 455] width 22 height 22
click at [28, 478] on div at bounding box center [33, 485] width 22 height 22
click at [35, 329] on div at bounding box center [33, 328] width 11 height 11
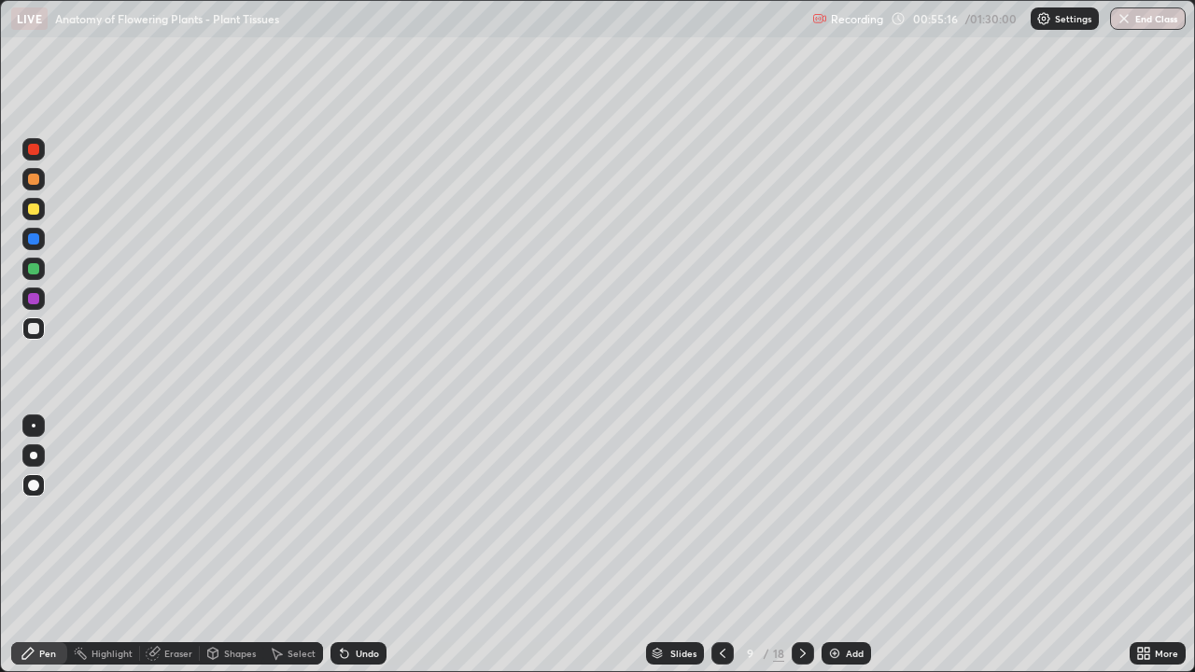
click at [29, 211] on div at bounding box center [33, 209] width 11 height 11
click at [35, 265] on div at bounding box center [33, 268] width 11 height 11
click at [35, 238] on div at bounding box center [33, 238] width 11 height 11
click at [36, 269] on div at bounding box center [33, 268] width 11 height 11
click at [43, 231] on div at bounding box center [33, 239] width 22 height 22
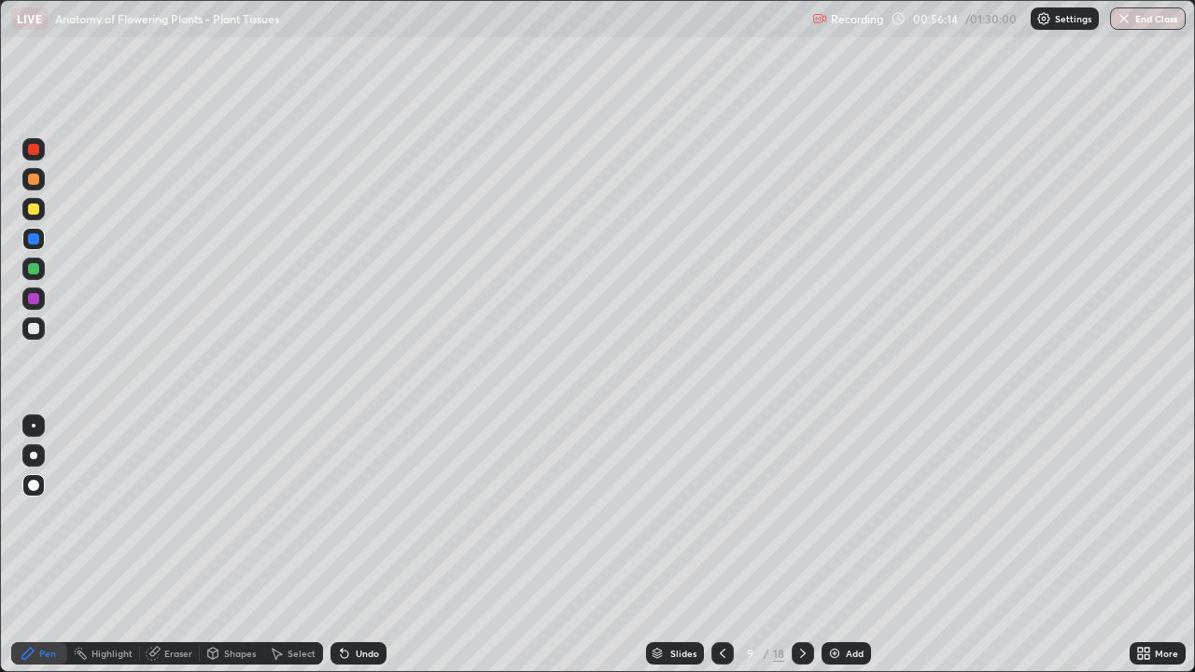
click at [41, 245] on div at bounding box center [33, 239] width 22 height 22
click at [35, 328] on div at bounding box center [33, 328] width 11 height 11
click at [30, 273] on div at bounding box center [33, 268] width 11 height 11
click at [711, 545] on div at bounding box center [722, 653] width 22 height 22
click at [721, 545] on icon at bounding box center [722, 653] width 15 height 15
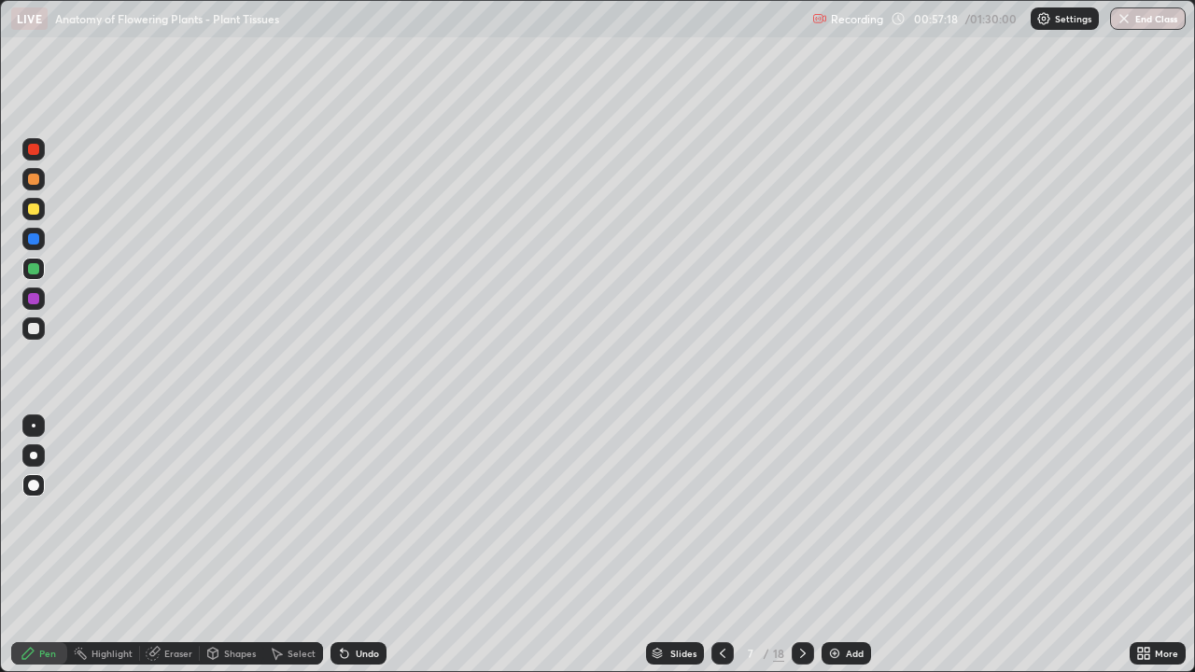
click at [720, 545] on icon at bounding box center [722, 653] width 15 height 15
click at [718, 545] on icon at bounding box center [722, 653] width 15 height 15
click at [723, 545] on div at bounding box center [722, 653] width 22 height 22
click at [731, 545] on div at bounding box center [722, 653] width 22 height 22
click at [803, 545] on div at bounding box center [803, 653] width 22 height 22
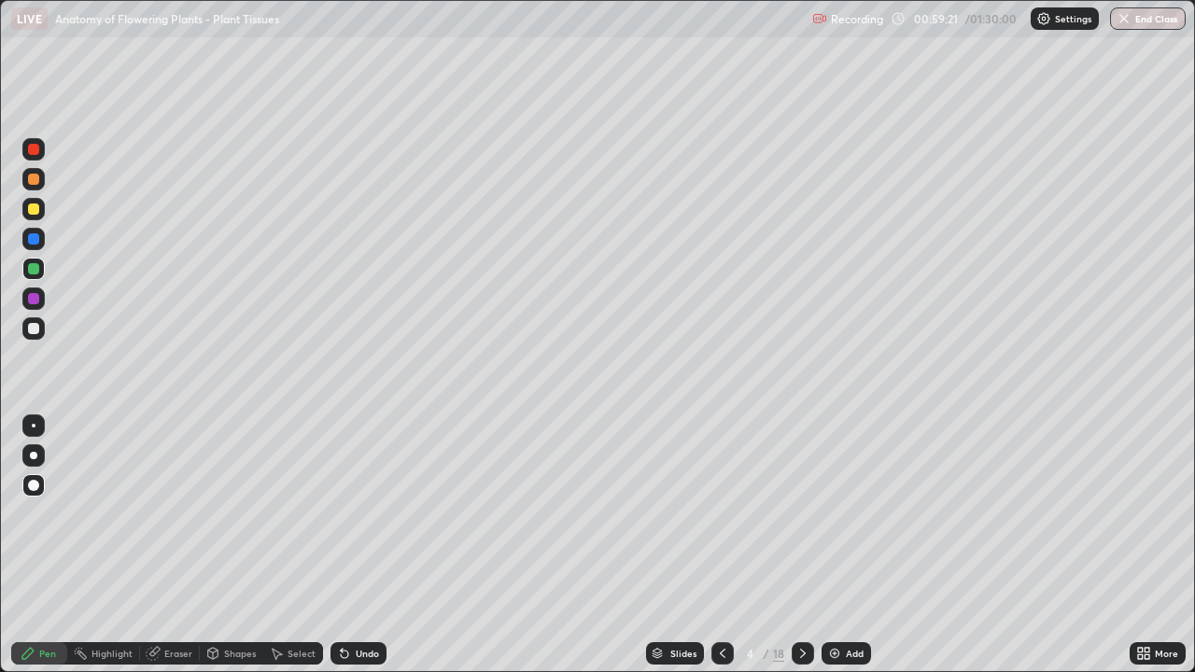
click at [801, 545] on icon at bounding box center [802, 653] width 15 height 15
click at [724, 545] on icon at bounding box center [722, 653] width 15 height 15
click at [801, 545] on icon at bounding box center [802, 653] width 15 height 15
click at [796, 545] on icon at bounding box center [802, 653] width 15 height 15
click at [798, 545] on icon at bounding box center [802, 653] width 15 height 15
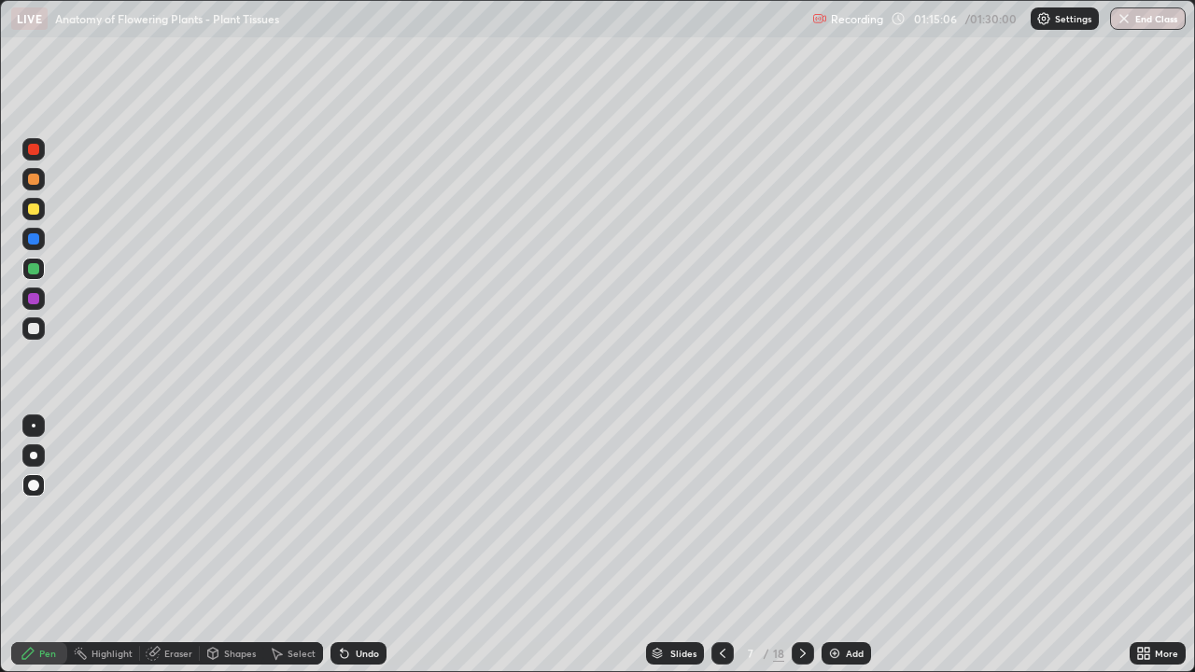
click at [795, 545] on icon at bounding box center [802, 653] width 15 height 15
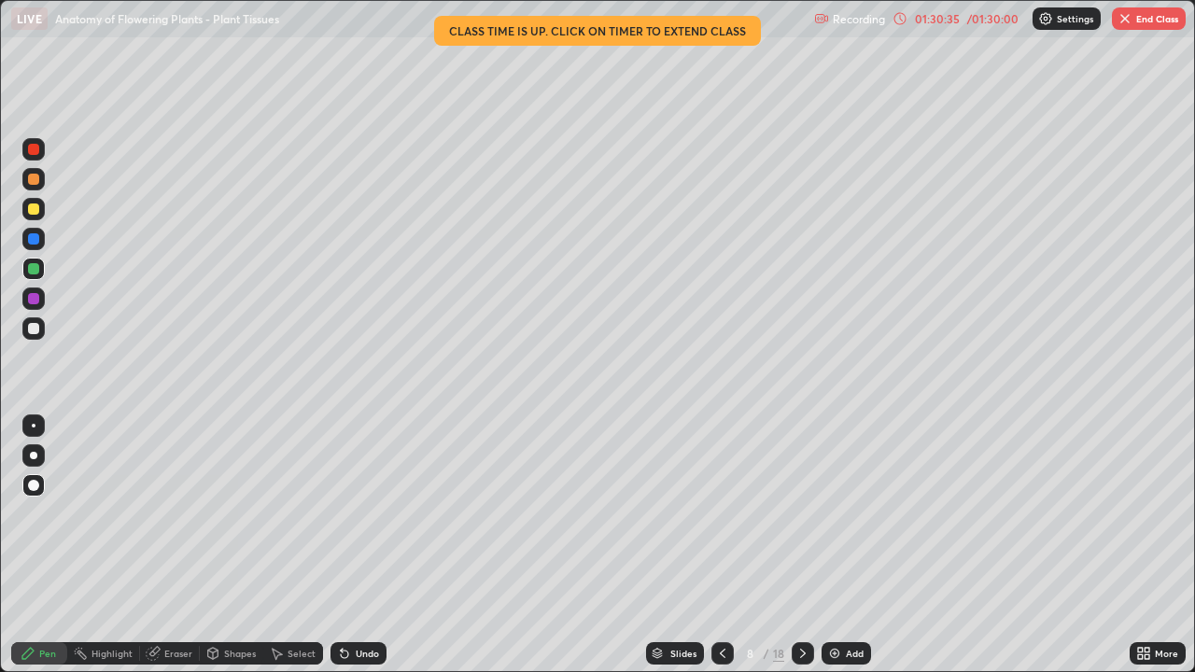
click at [1151, 17] on button "End Class" at bounding box center [1149, 18] width 74 height 22
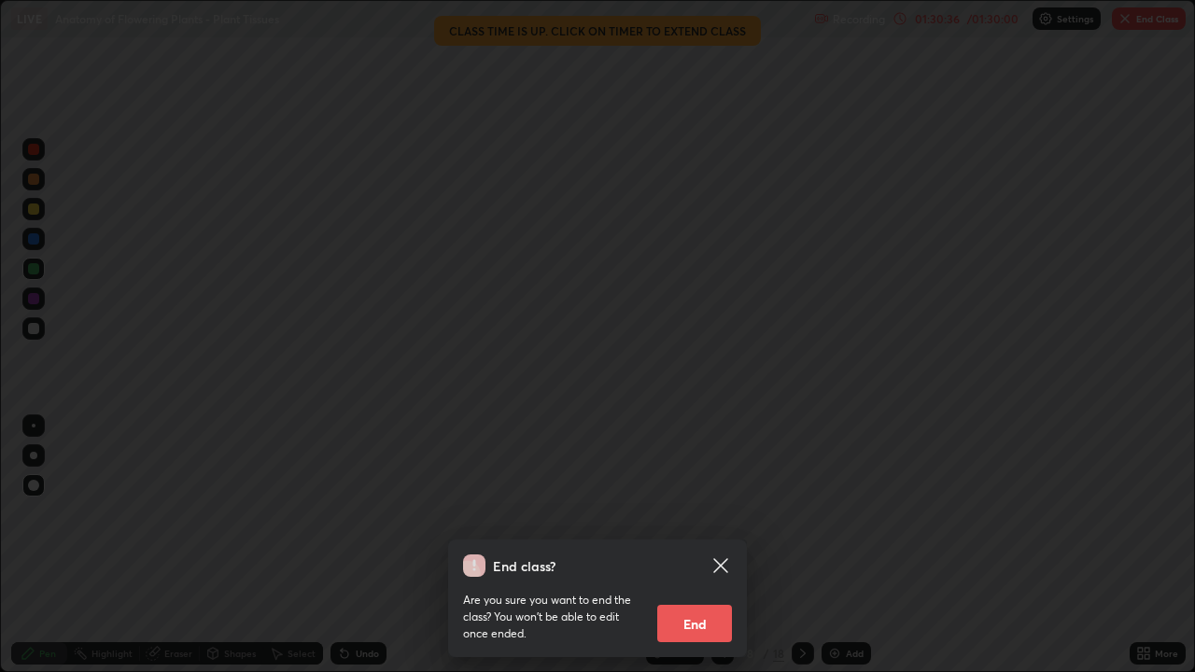
click at [717, 545] on button "End" at bounding box center [694, 623] width 75 height 37
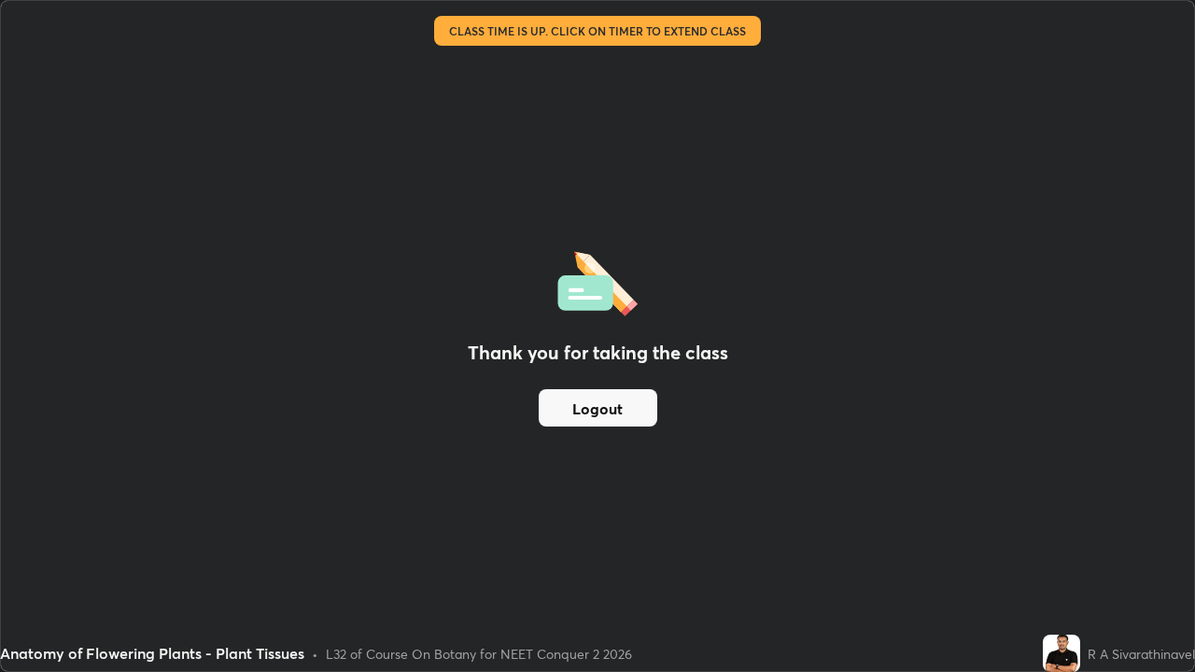
click at [646, 413] on button "Logout" at bounding box center [598, 407] width 119 height 37
click at [640, 401] on button "Logout" at bounding box center [598, 407] width 119 height 37
